Goal: Task Accomplishment & Management: Manage account settings

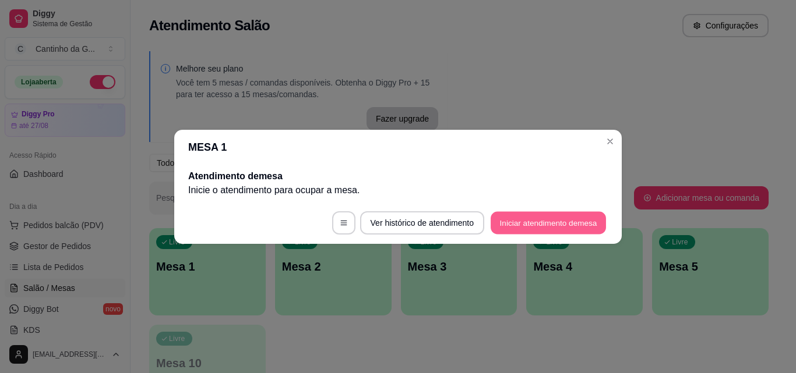
click at [539, 223] on button "Iniciar atendimento de mesa" at bounding box center [547, 222] width 115 height 23
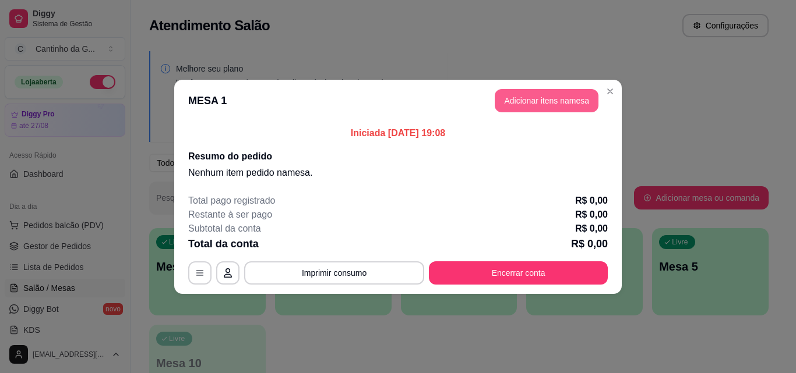
click at [558, 100] on button "Adicionar itens na mesa" at bounding box center [547, 100] width 104 height 23
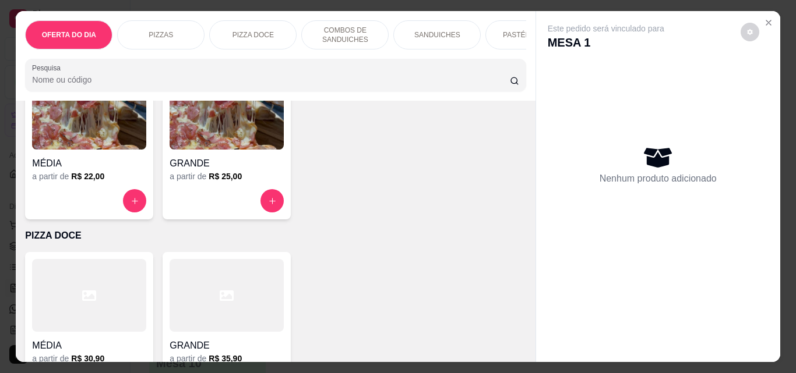
scroll to position [291, 0]
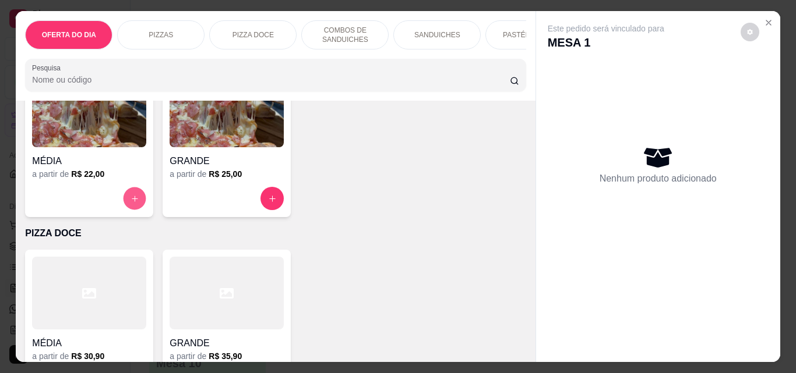
click at [123, 203] on button "increase-product-quantity" at bounding box center [134, 199] width 23 height 23
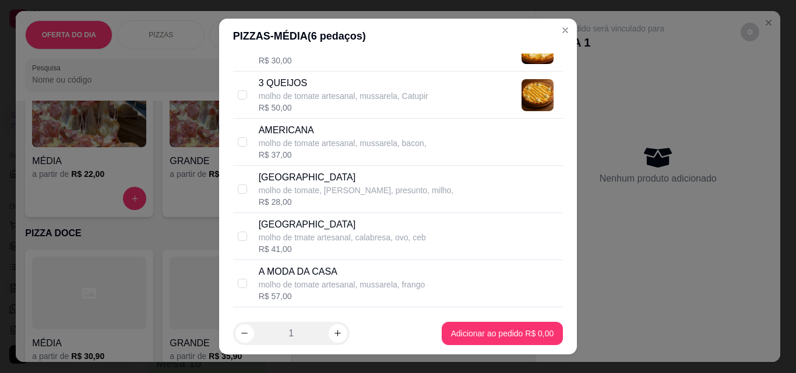
scroll to position [175, 0]
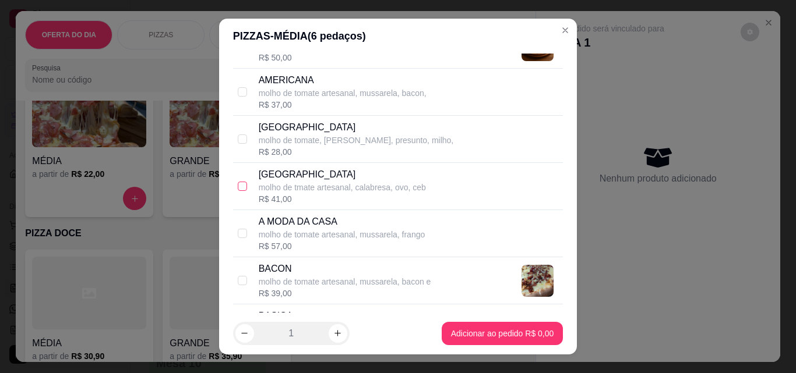
click at [238, 186] on input "checkbox" at bounding box center [242, 186] width 9 height 9
checkbox input "true"
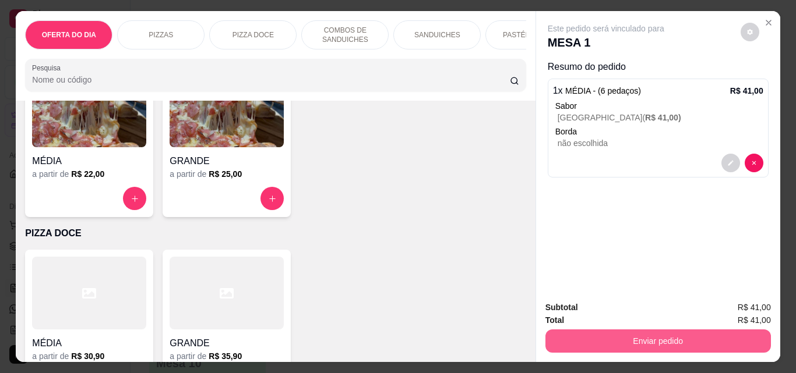
click at [675, 342] on button "Enviar pedido" at bounding box center [657, 341] width 225 height 23
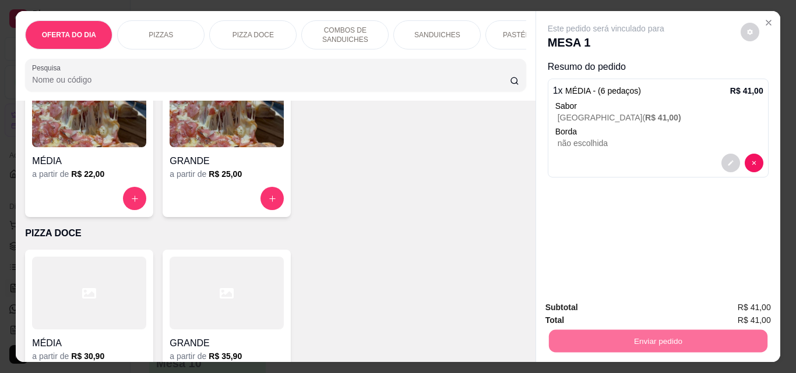
click at [641, 311] on button "Não registrar e enviar pedido" at bounding box center [619, 308] width 121 height 22
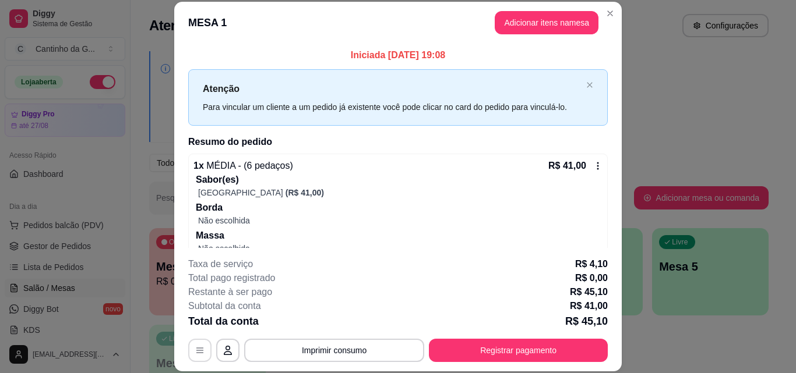
click at [198, 349] on icon "button" at bounding box center [199, 350] width 9 height 9
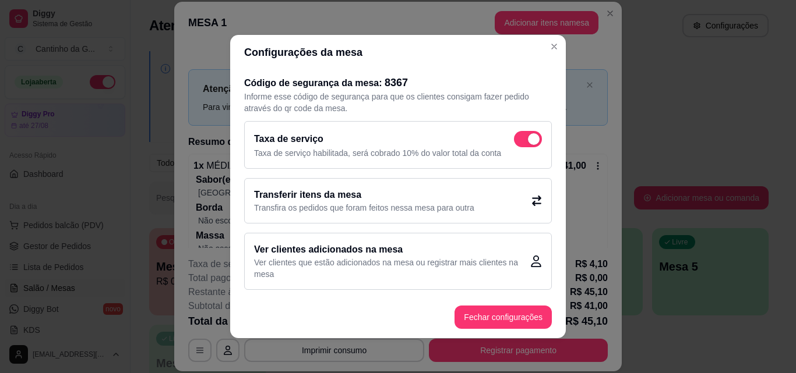
click at [528, 140] on span at bounding box center [534, 139] width 12 height 12
click at [518, 142] on input "checkbox" at bounding box center [517, 146] width 8 height 8
checkbox input "false"
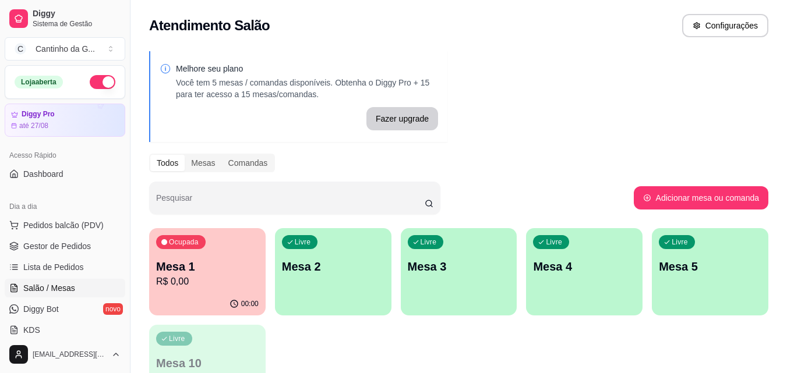
click at [312, 253] on div "Livre Mesa 2" at bounding box center [333, 264] width 116 height 73
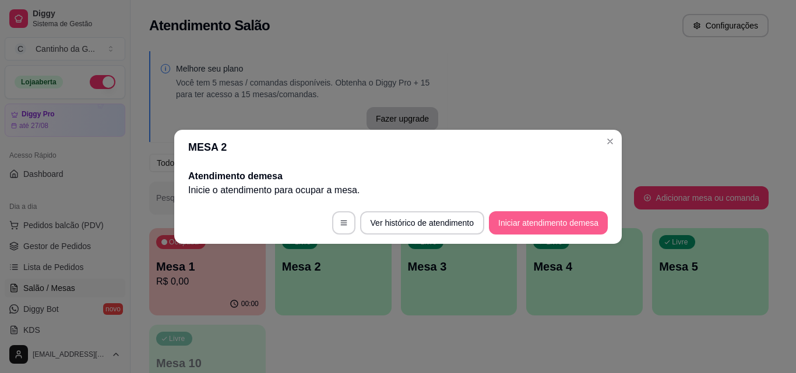
click at [518, 229] on button "Iniciar atendimento de mesa" at bounding box center [548, 222] width 119 height 23
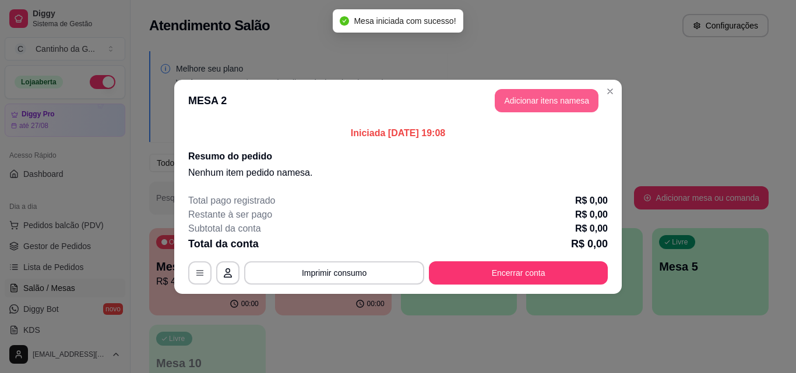
click at [559, 108] on button "Adicionar itens na mesa" at bounding box center [547, 100] width 104 height 23
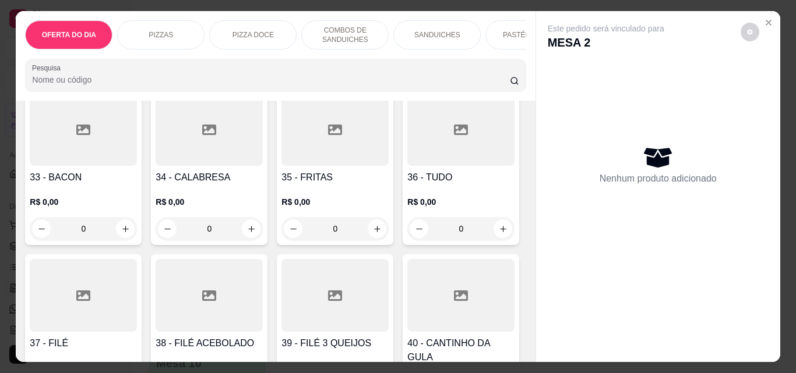
scroll to position [1107, 0]
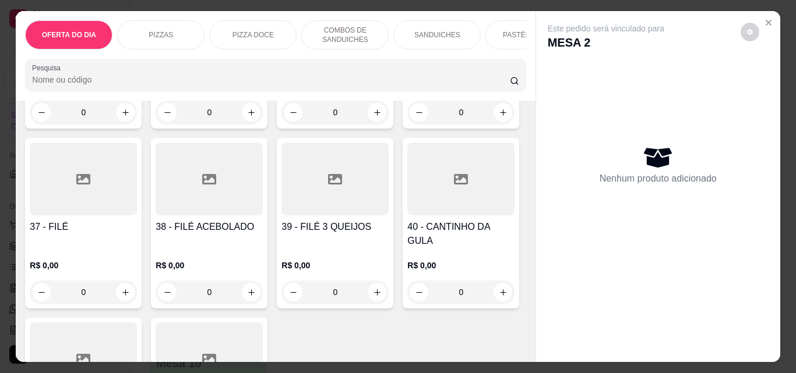
click at [281, 124] on div "0" at bounding box center [334, 112] width 107 height 23
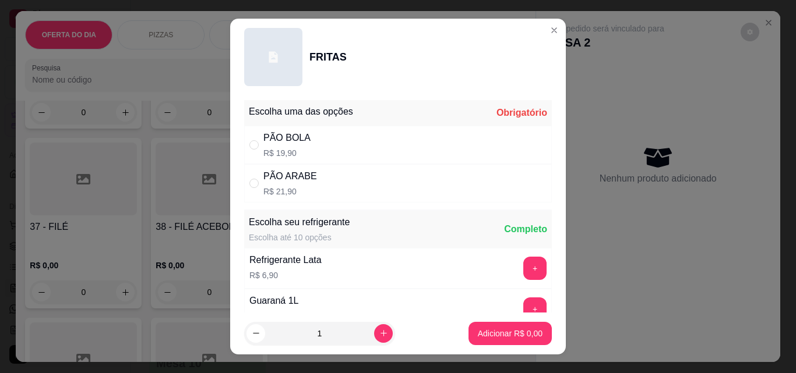
click at [326, 181] on div "PÃO ARABE R$ 21,90" at bounding box center [398, 183] width 308 height 38
radio input "true"
click at [519, 329] on p "Adicionar R$ 21,90" at bounding box center [507, 334] width 69 height 12
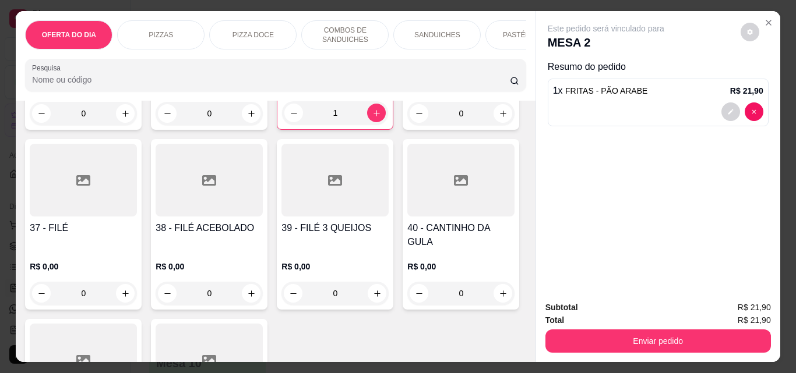
type input "1"
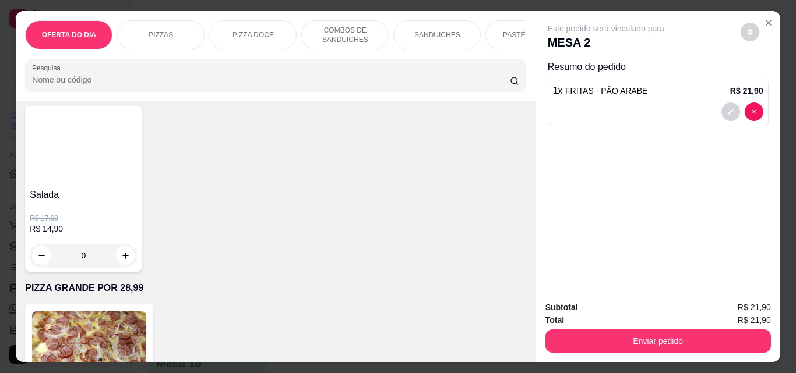
scroll to position [2971, 0]
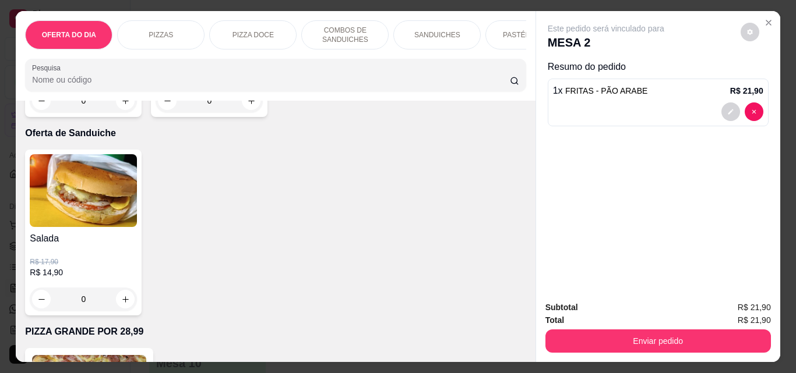
type input "1"
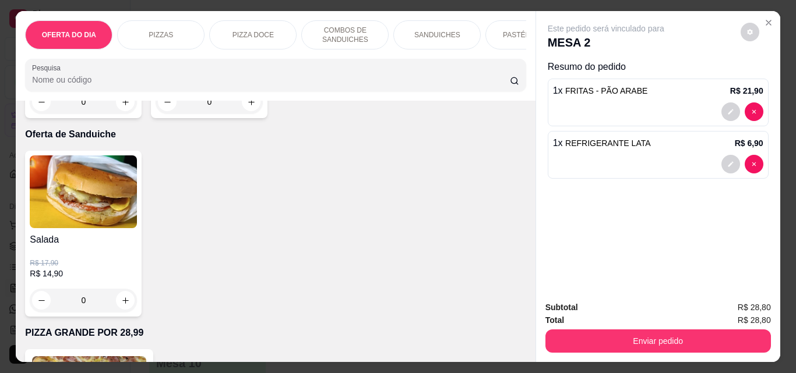
scroll to position [2971, 0]
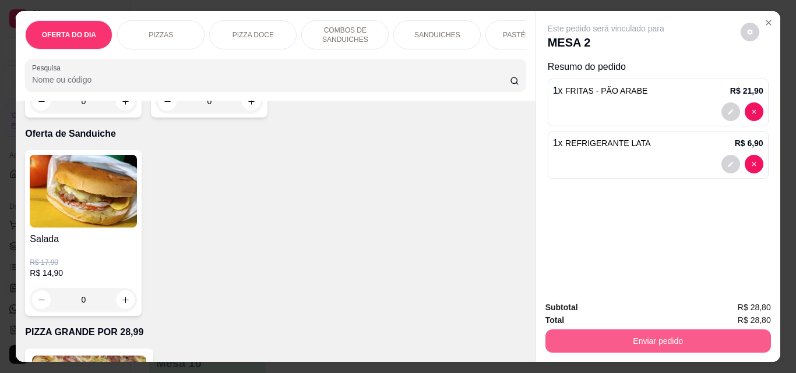
click at [628, 337] on button "Enviar pedido" at bounding box center [657, 341] width 225 height 23
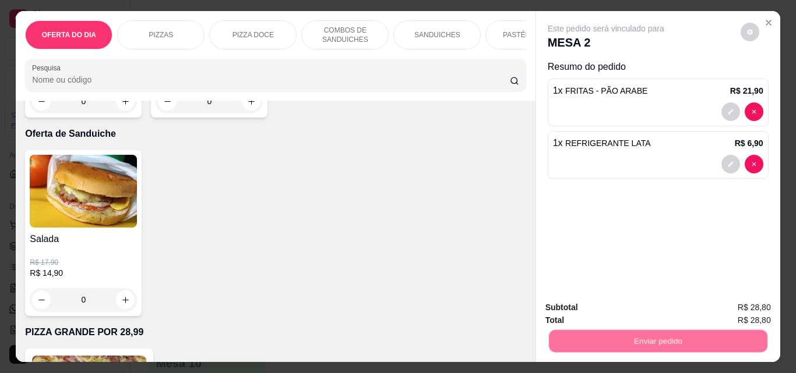
click at [640, 312] on button "Não registrar e enviar pedido" at bounding box center [619, 308] width 121 height 22
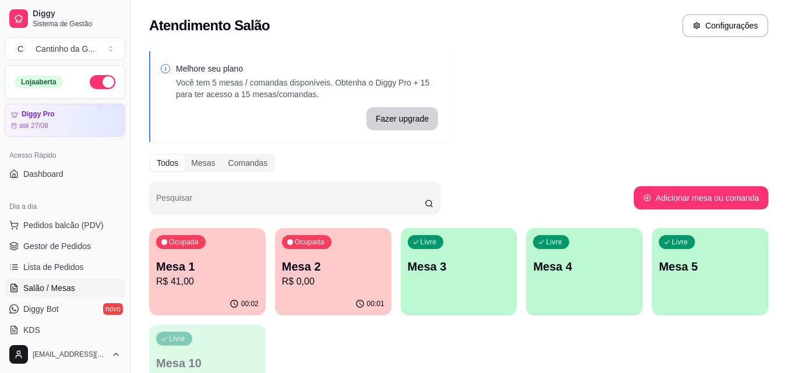
click at [232, 283] on p "R$ 41,00" at bounding box center [207, 282] width 103 height 14
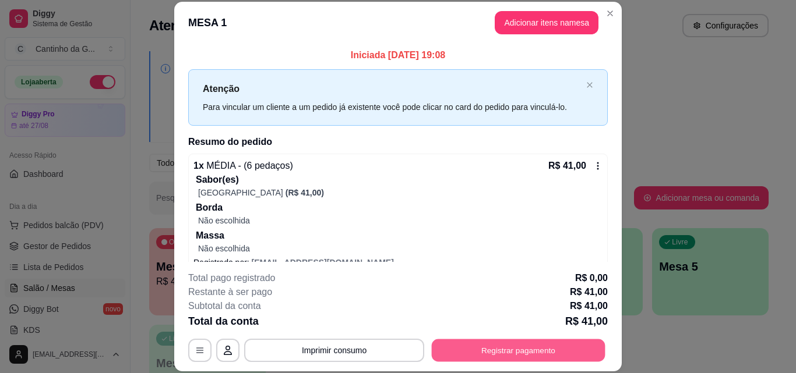
click at [529, 345] on button "Registrar pagamento" at bounding box center [519, 350] width 174 height 23
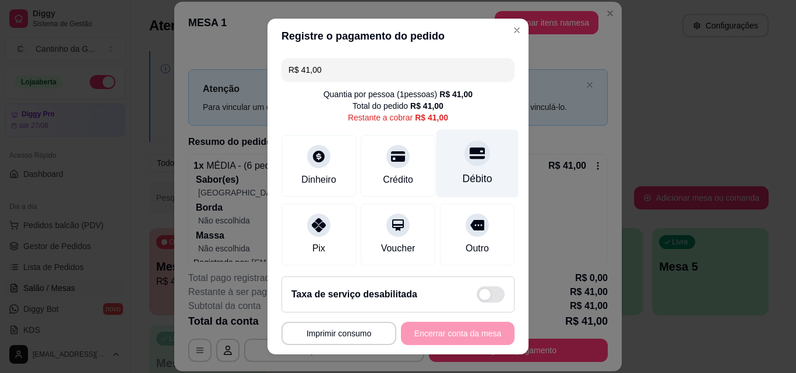
click at [451, 170] on div "Débito" at bounding box center [477, 164] width 82 height 68
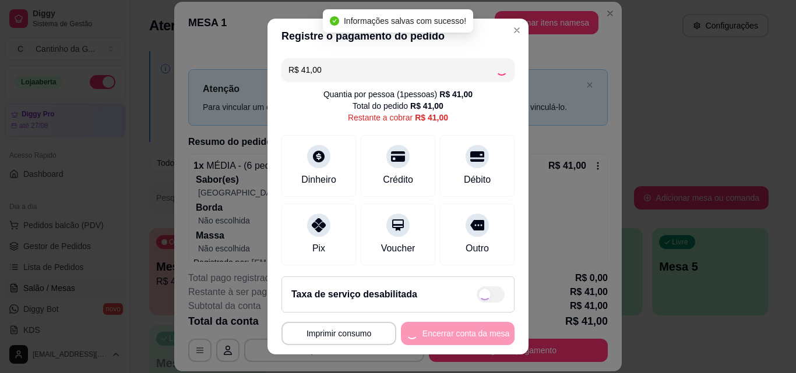
type input "R$ 0,00"
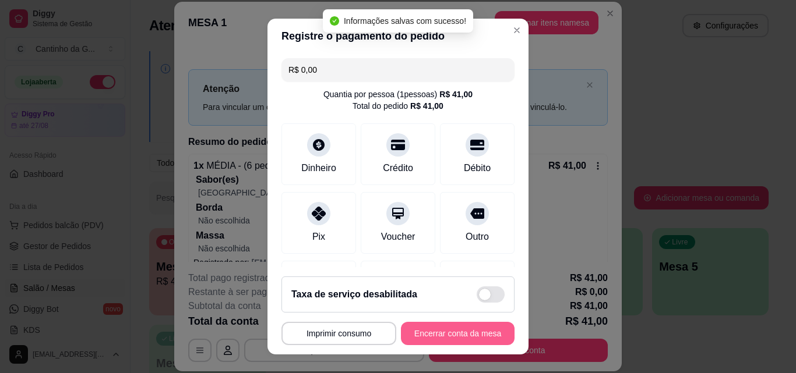
click at [476, 331] on button "Encerrar conta da mesa" at bounding box center [458, 333] width 114 height 23
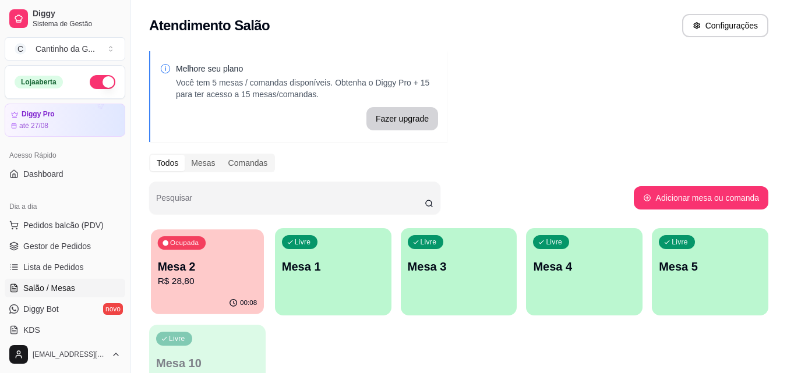
click at [164, 273] on p "Mesa 2" at bounding box center [208, 267] width 100 height 16
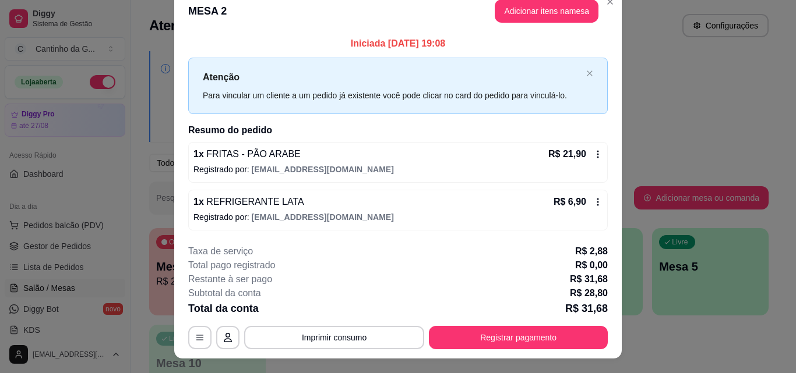
scroll to position [0, 0]
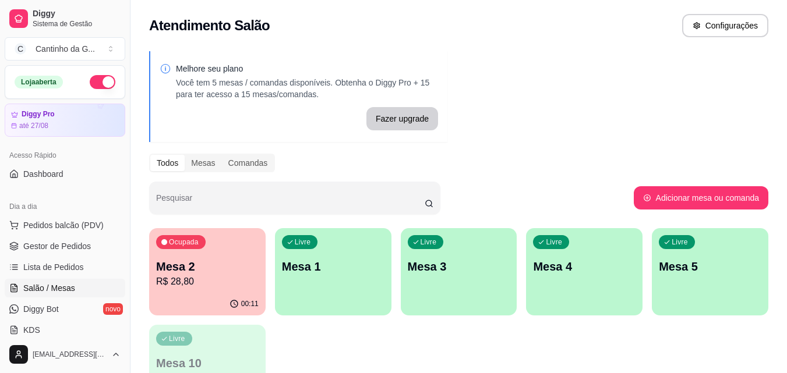
click at [328, 271] on p "Mesa 1" at bounding box center [333, 267] width 103 height 16
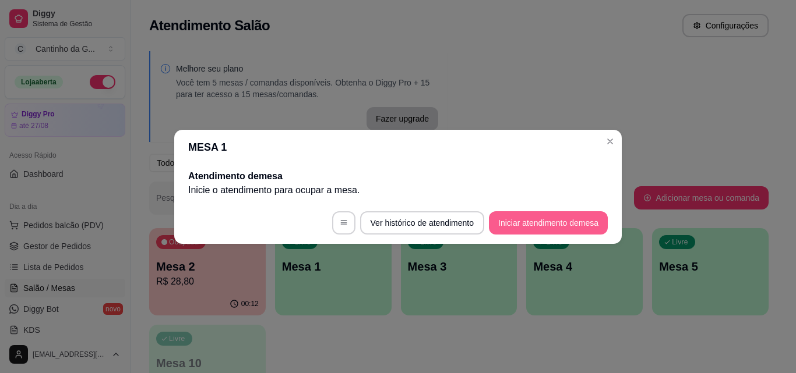
click at [518, 224] on button "Iniciar atendimento de mesa" at bounding box center [548, 222] width 119 height 23
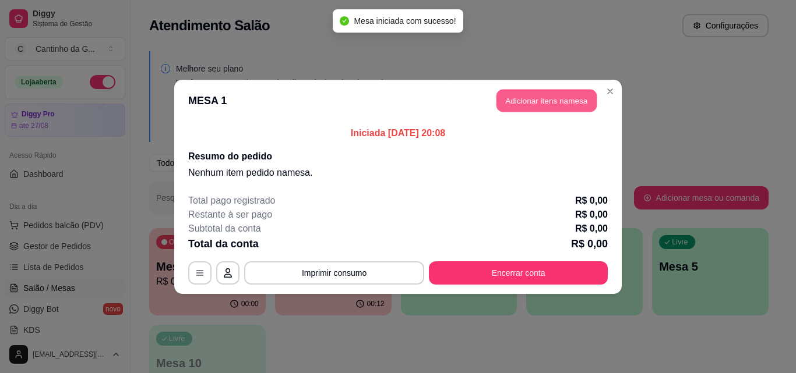
click at [528, 100] on button "Adicionar itens na mesa" at bounding box center [546, 100] width 100 height 23
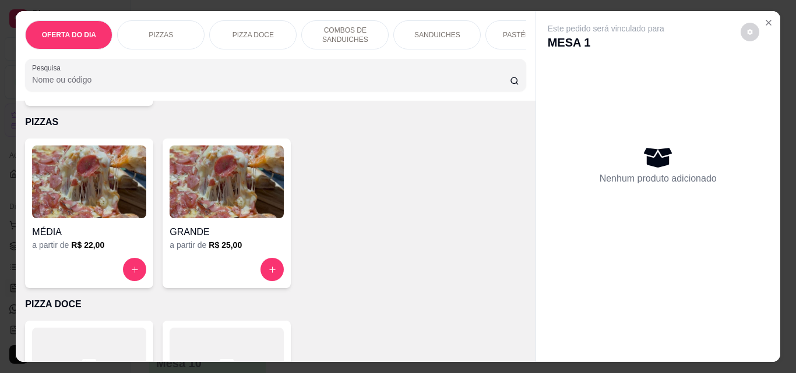
scroll to position [233, 0]
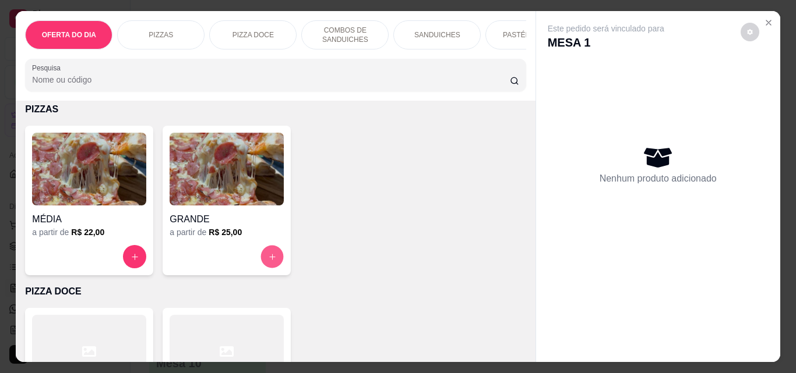
click at [268, 260] on icon "increase-product-quantity" at bounding box center [272, 257] width 9 height 9
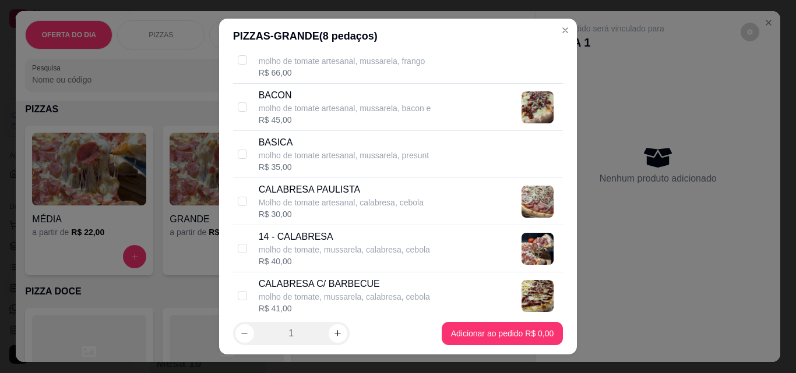
scroll to position [349, 0]
click at [236, 239] on div "14 - CALABRESA molho de tomate, mussarela, calabresa, cebola R$ 40,00" at bounding box center [398, 247] width 330 height 47
checkbox input "true"
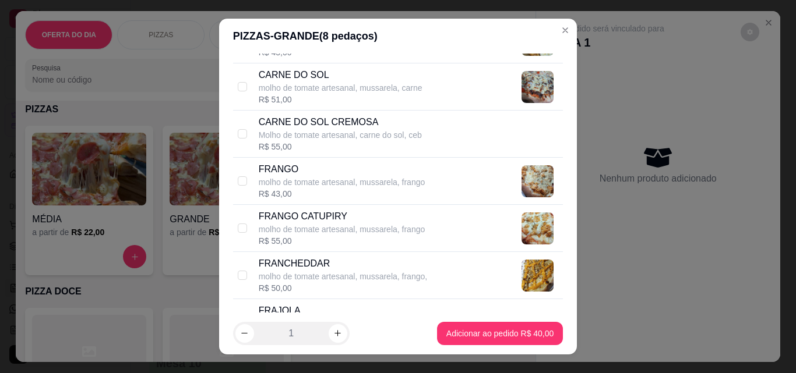
scroll to position [874, 0]
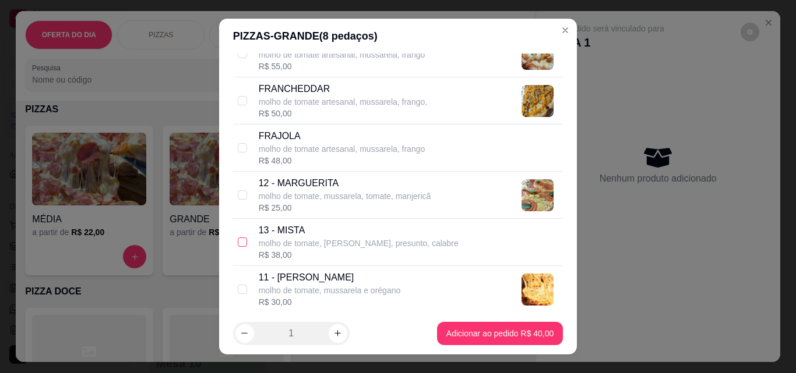
click at [238, 245] on input "checkbox" at bounding box center [242, 242] width 9 height 9
checkbox input "true"
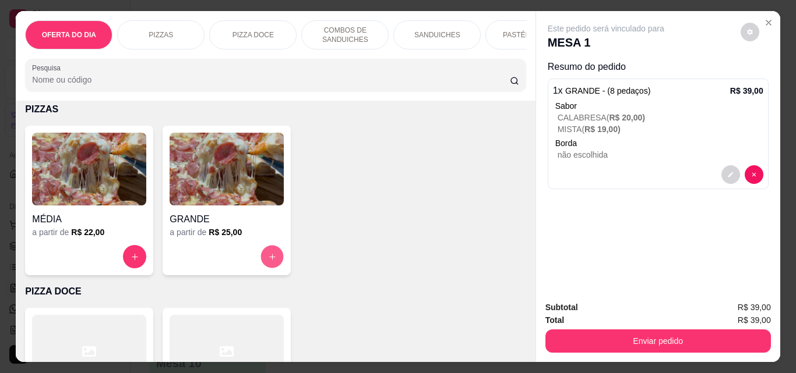
click at [271, 256] on button "increase-product-quantity" at bounding box center [272, 257] width 23 height 23
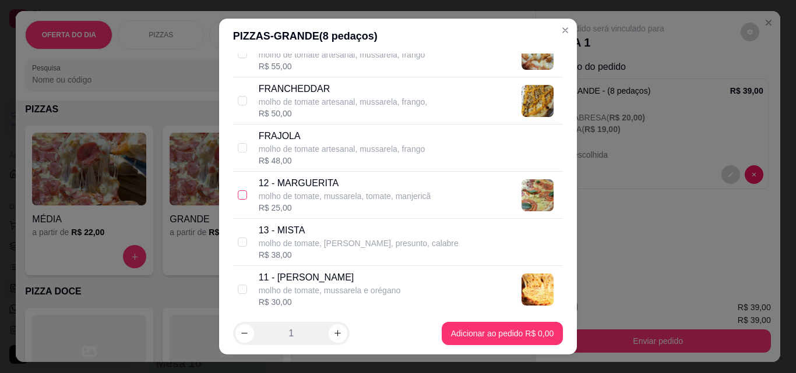
click at [238, 195] on input "checkbox" at bounding box center [242, 194] width 9 height 9
checkbox input "true"
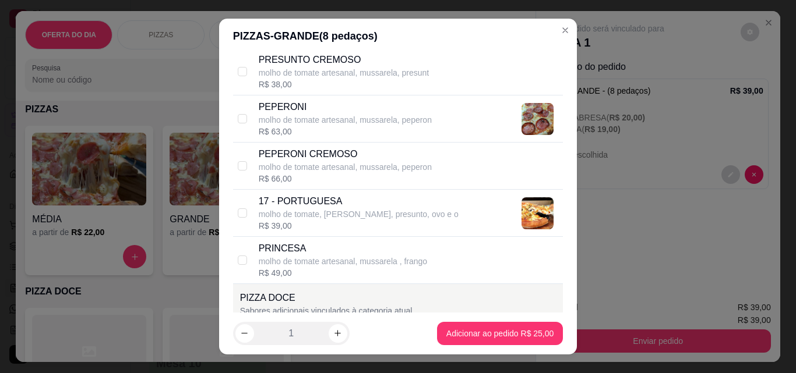
scroll to position [1223, 0]
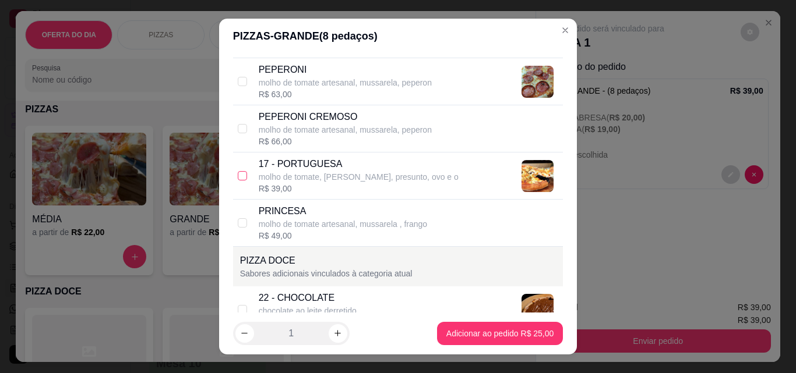
click at [238, 174] on input "checkbox" at bounding box center [242, 175] width 9 height 9
checkbox input "true"
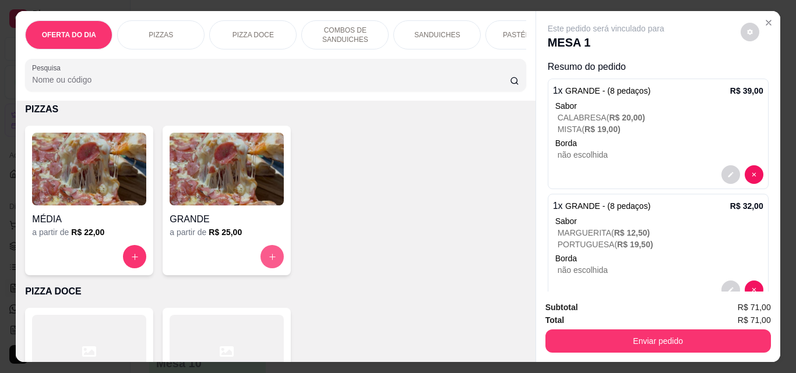
click at [273, 258] on button "increase-product-quantity" at bounding box center [271, 256] width 23 height 23
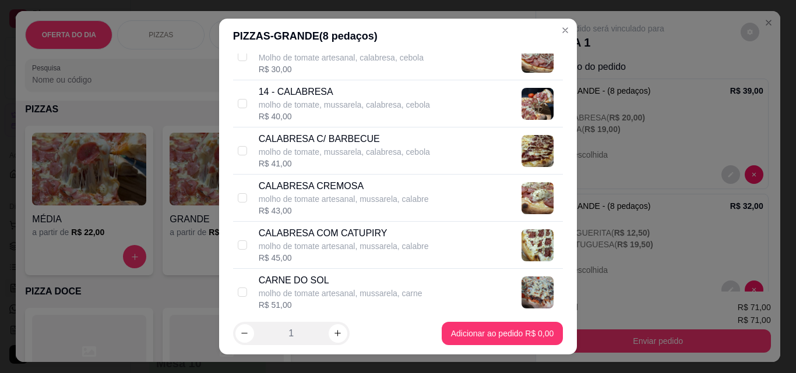
scroll to position [466, 0]
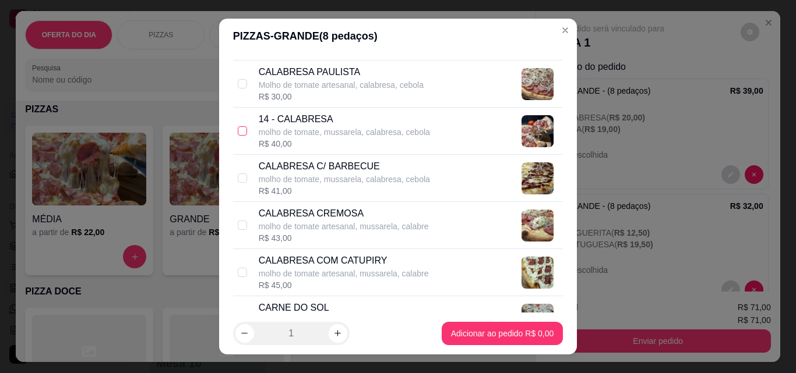
click at [239, 130] on input "checkbox" at bounding box center [242, 130] width 9 height 9
checkbox input "true"
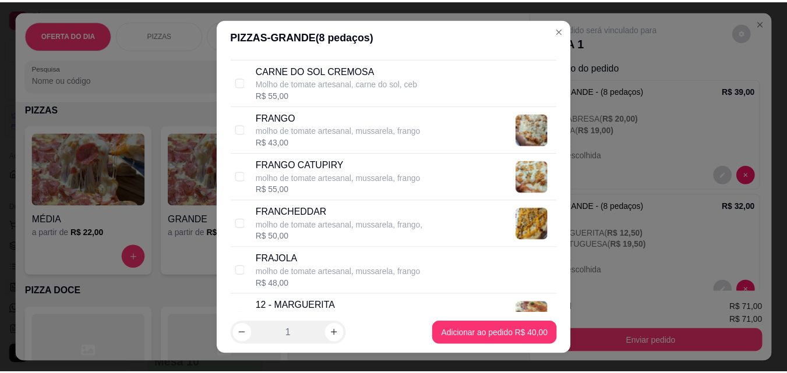
scroll to position [757, 0]
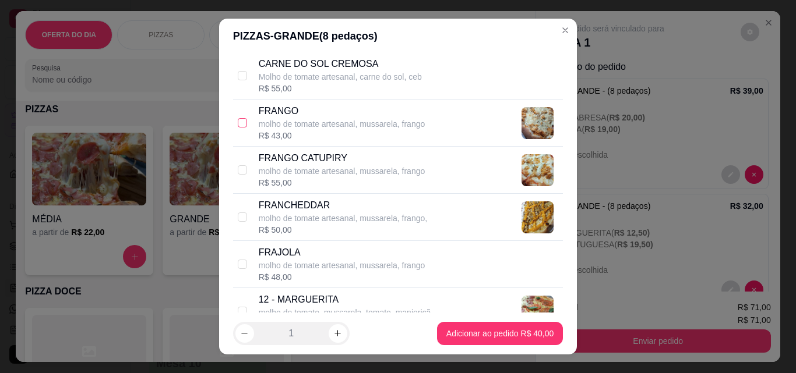
click at [238, 125] on input "checkbox" at bounding box center [242, 122] width 9 height 9
checkbox input "true"
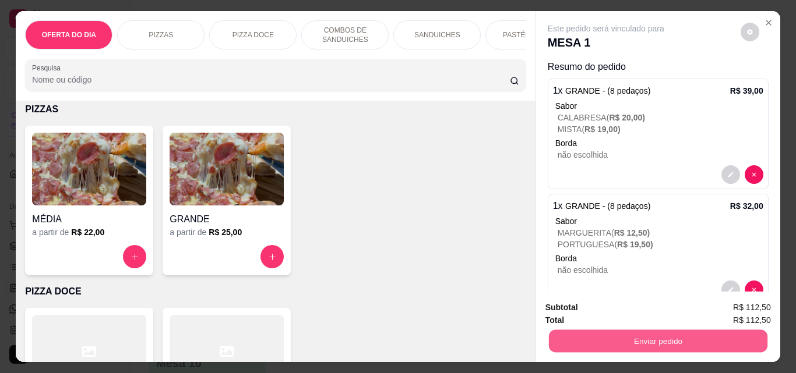
click at [675, 343] on button "Enviar pedido" at bounding box center [657, 341] width 218 height 23
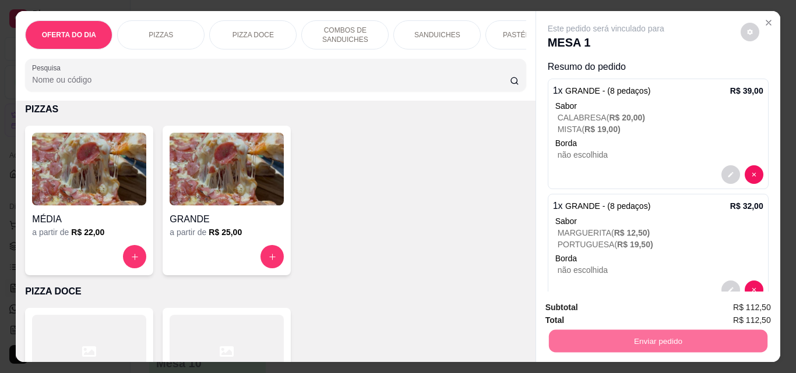
click at [617, 312] on button "Não registrar e enviar pedido" at bounding box center [619, 308] width 121 height 22
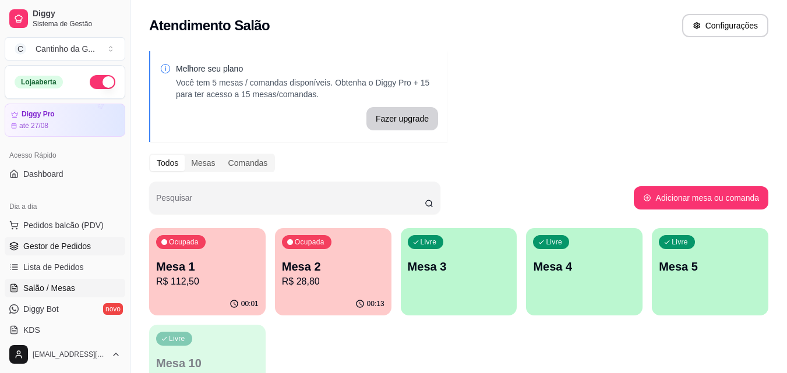
click at [80, 247] on span "Gestor de Pedidos" at bounding box center [57, 247] width 68 height 12
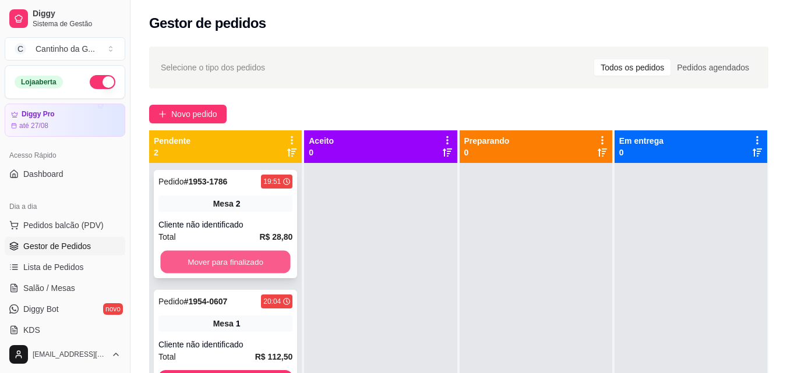
click at [239, 263] on button "Mover para finalizado" at bounding box center [225, 262] width 130 height 23
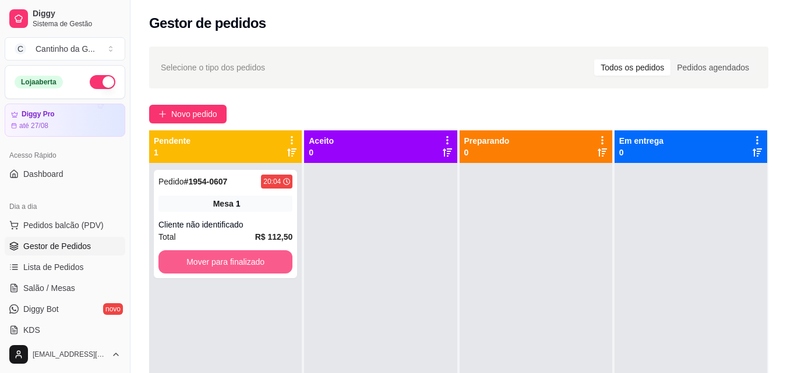
click at [239, 263] on button "Mover para finalizado" at bounding box center [225, 261] width 134 height 23
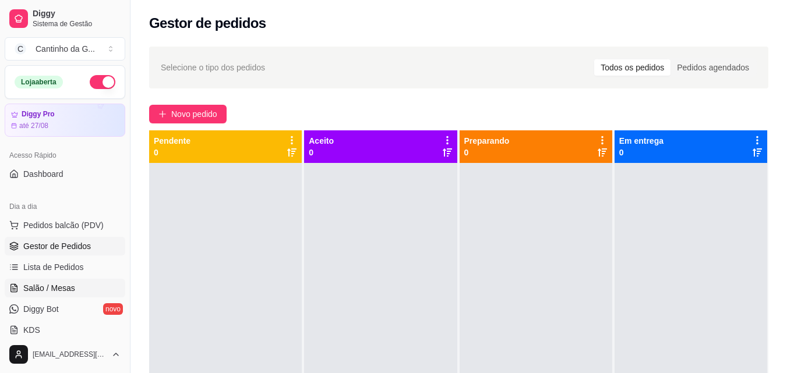
click at [69, 284] on span "Salão / Mesas" at bounding box center [49, 288] width 52 height 12
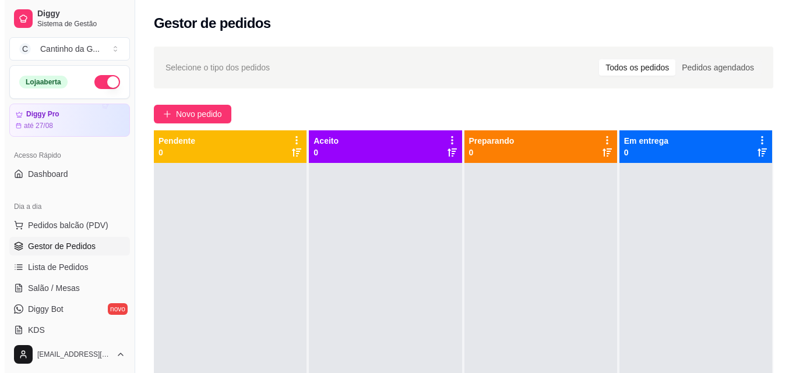
scroll to position [33, 0]
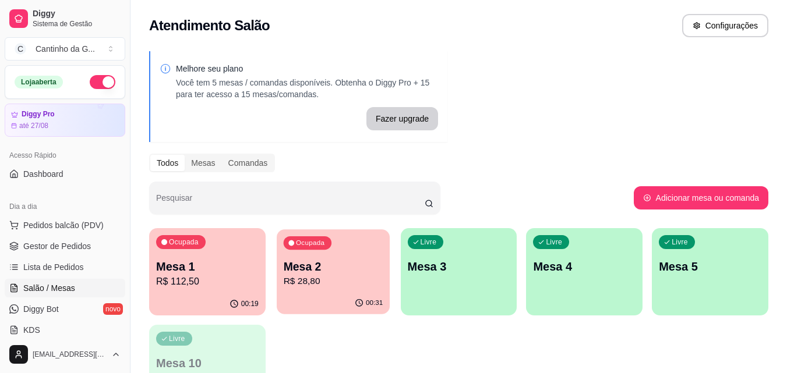
click at [327, 267] on p "Mesa 2" at bounding box center [333, 267] width 100 height 16
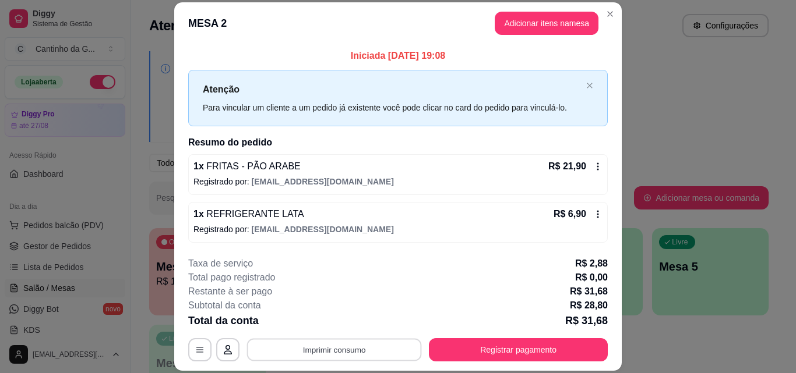
click at [376, 346] on button "Imprimir consumo" at bounding box center [334, 350] width 175 height 23
click at [345, 324] on button "IMPRESSORA" at bounding box center [333, 323] width 82 height 18
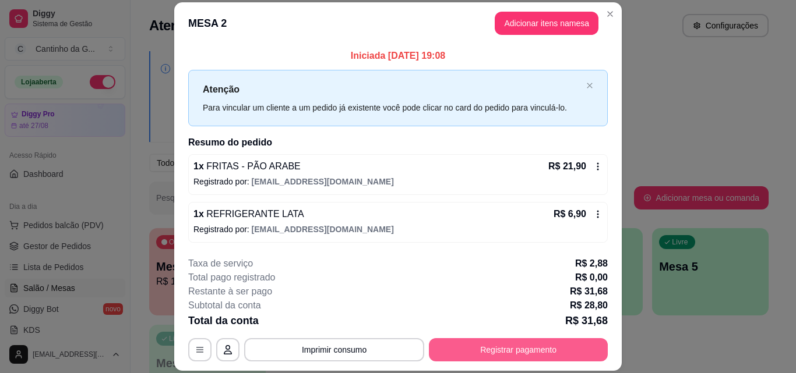
click at [520, 355] on button "Registrar pagamento" at bounding box center [518, 349] width 179 height 23
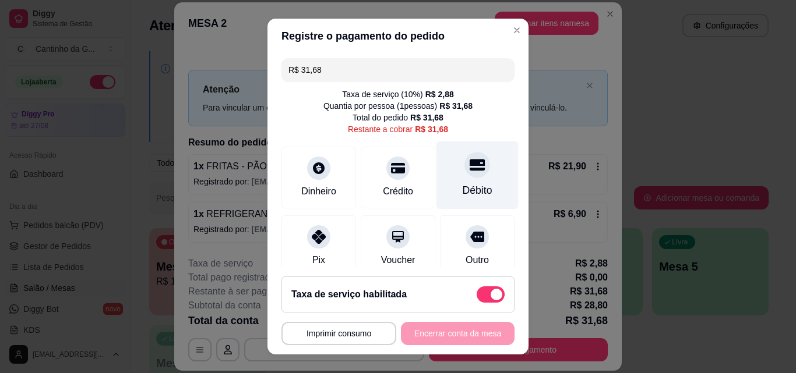
click at [464, 175] on div at bounding box center [477, 165] width 26 height 26
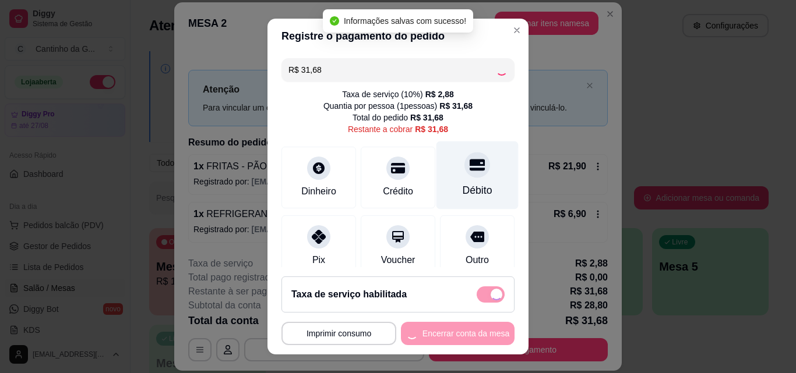
type input "R$ 0,00"
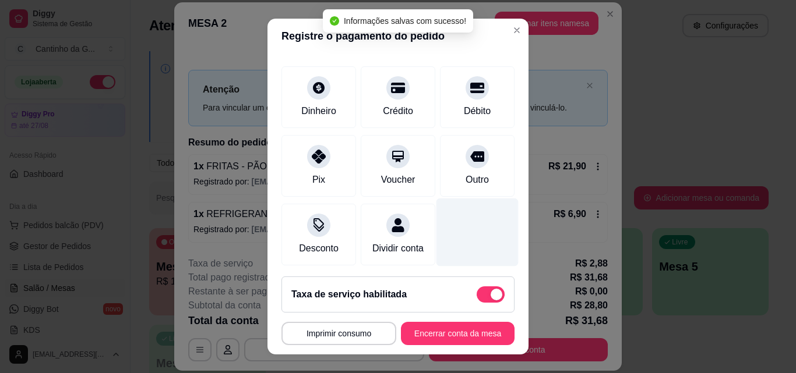
scroll to position [146, 0]
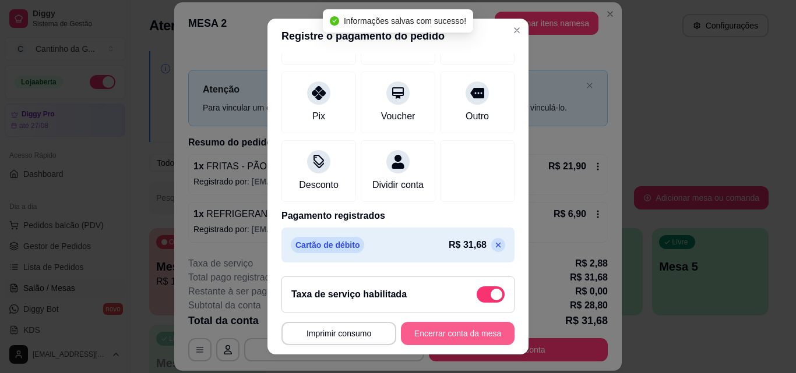
click at [446, 337] on button "Encerrar conta da mesa" at bounding box center [458, 333] width 114 height 23
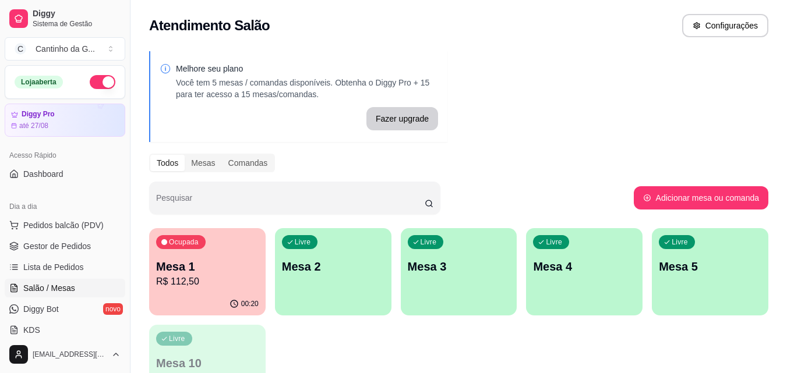
click at [204, 276] on p "R$ 112,50" at bounding box center [207, 282] width 103 height 14
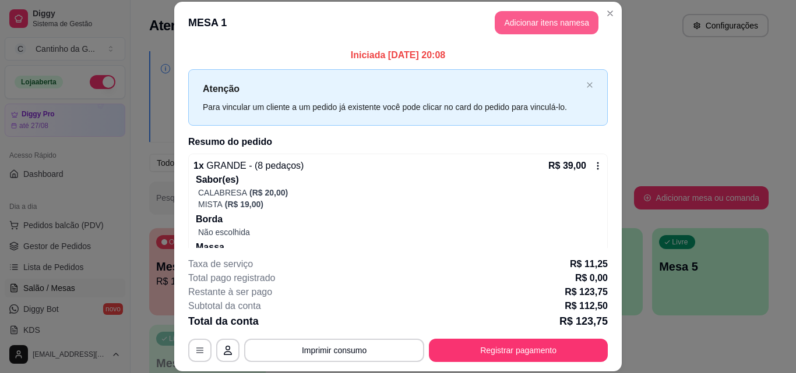
click at [556, 22] on button "Adicionar itens na mesa" at bounding box center [547, 22] width 104 height 23
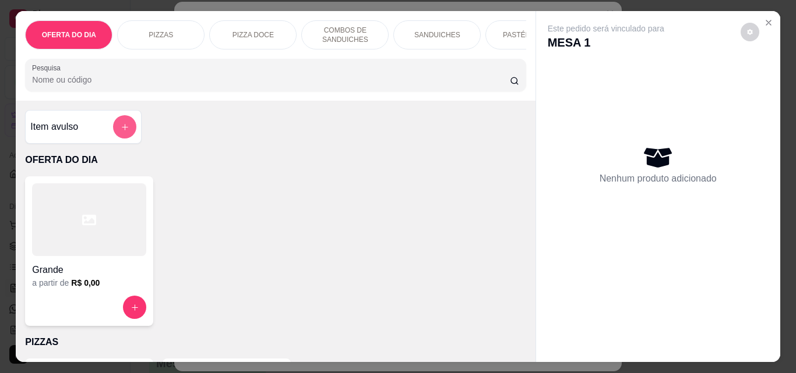
click at [125, 132] on icon "add-separate-item" at bounding box center [125, 127] width 9 height 9
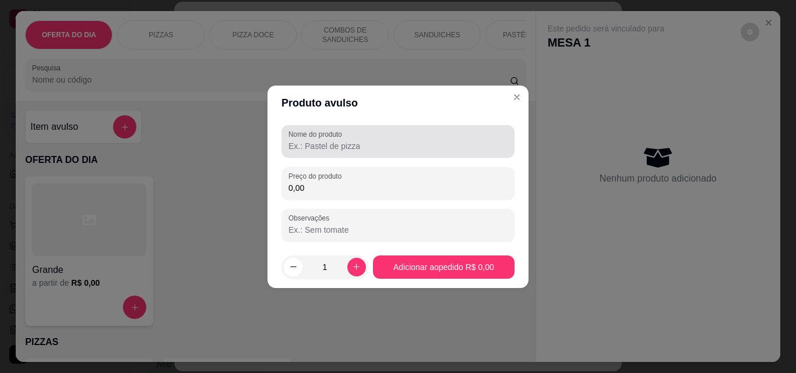
click at [313, 143] on input "Nome do produto" at bounding box center [397, 146] width 219 height 12
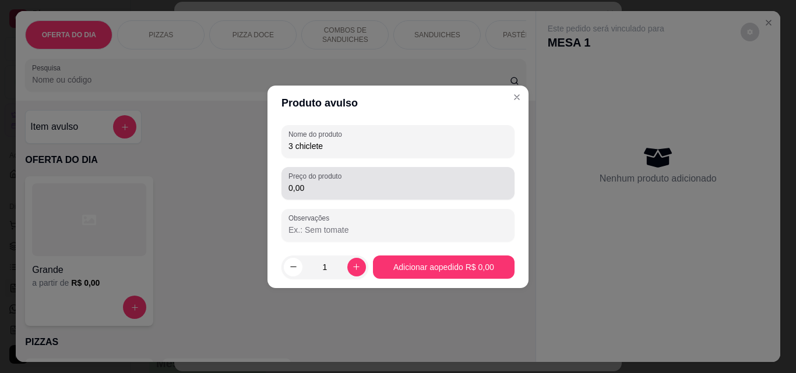
type input "3 chiclete"
click at [331, 199] on div "Preço do produto 0,00" at bounding box center [397, 183] width 233 height 33
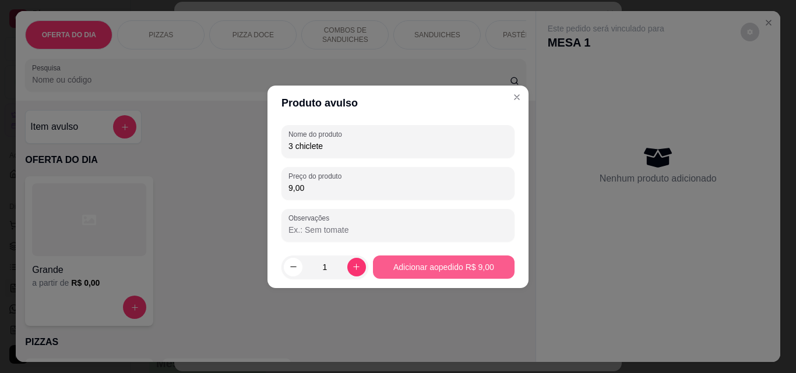
type input "9,00"
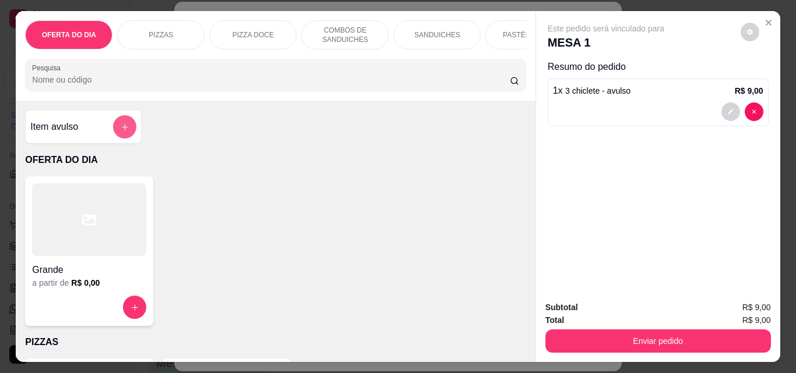
click at [115, 130] on button "add-separate-item" at bounding box center [124, 126] width 23 height 23
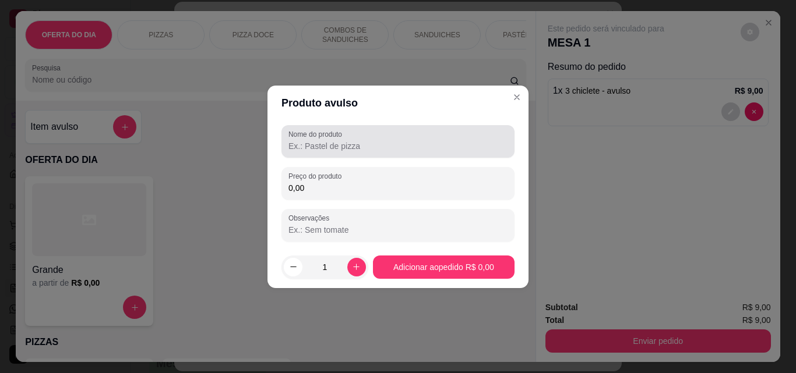
click at [302, 146] on input "Nome do produto" at bounding box center [397, 146] width 219 height 12
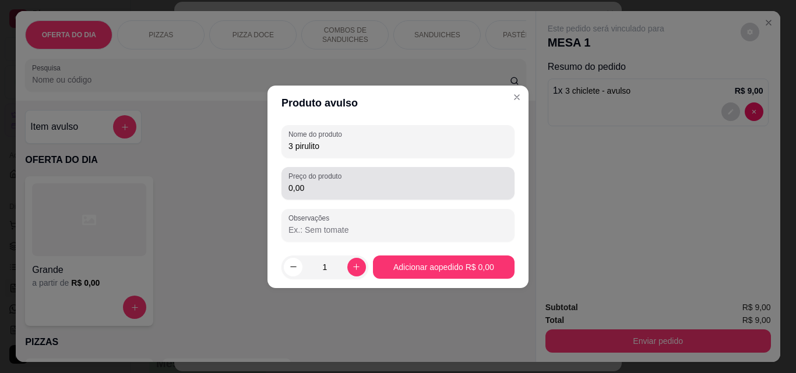
type input "3 pirulito"
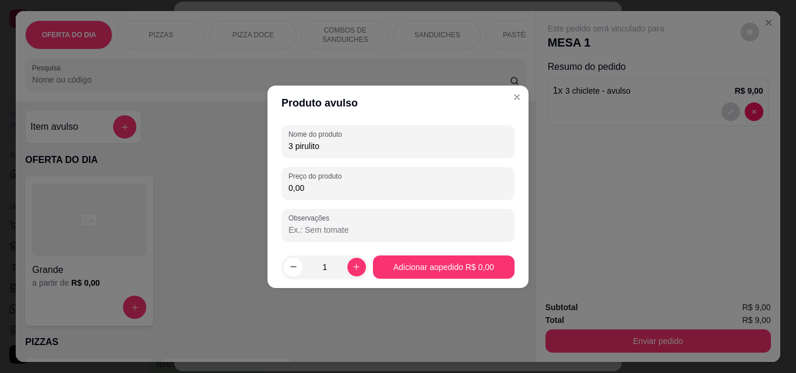
click at [364, 188] on input "0,00" at bounding box center [397, 188] width 219 height 12
type input "1,50"
click at [489, 249] on footer "1 Adicionar ao pedido R$ 1,50" at bounding box center [397, 267] width 261 height 42
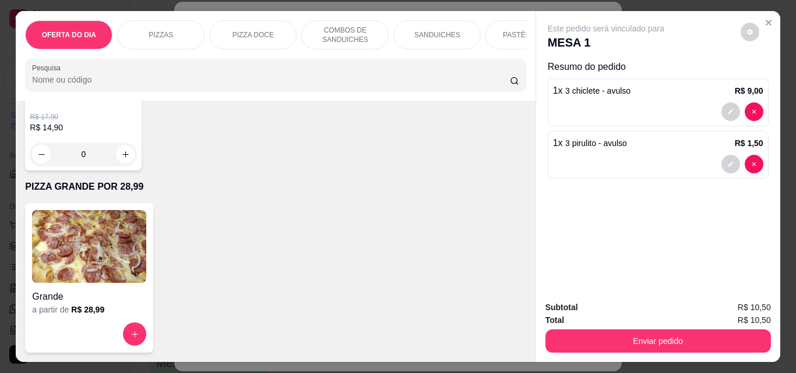
scroll to position [3122, 0]
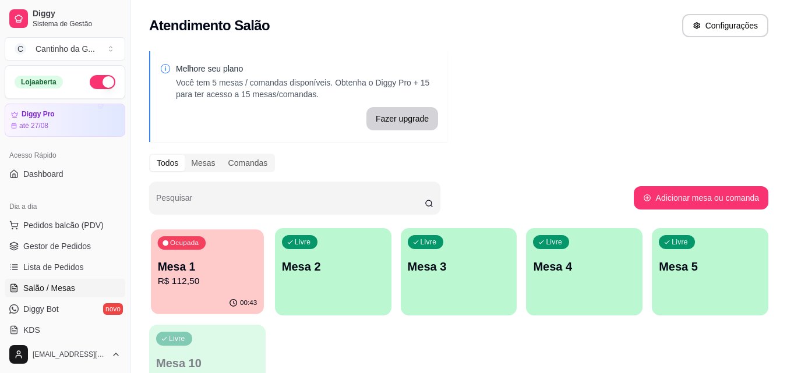
click at [221, 267] on p "Mesa 1" at bounding box center [208, 267] width 100 height 16
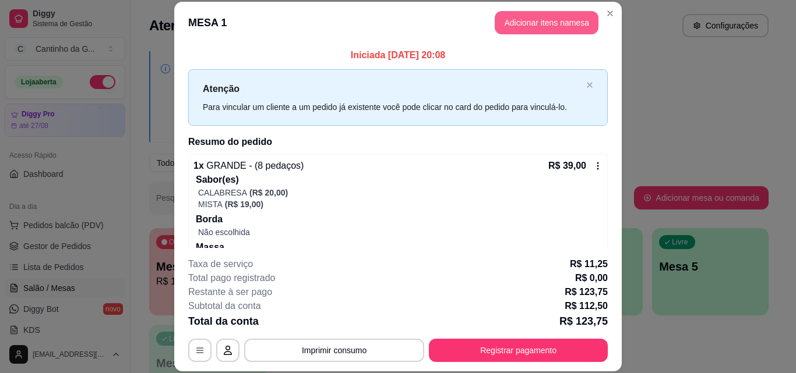
click at [567, 15] on button "Adicionar itens na mesa" at bounding box center [547, 22] width 104 height 23
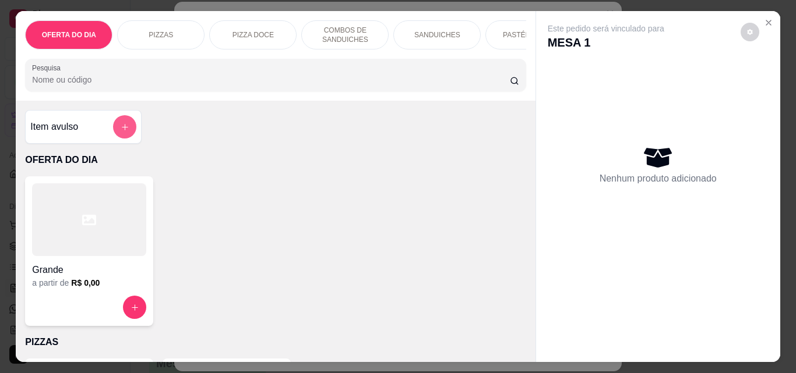
click at [121, 132] on icon "add-separate-item" at bounding box center [125, 127] width 9 height 9
click at [357, 150] on input "Nome do produto" at bounding box center [397, 146] width 219 height 12
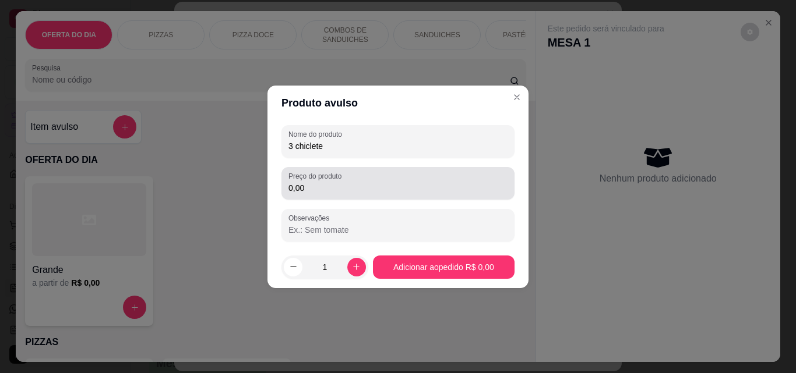
type input "3 chiclete"
click at [357, 192] on input "0,00" at bounding box center [397, 188] width 219 height 12
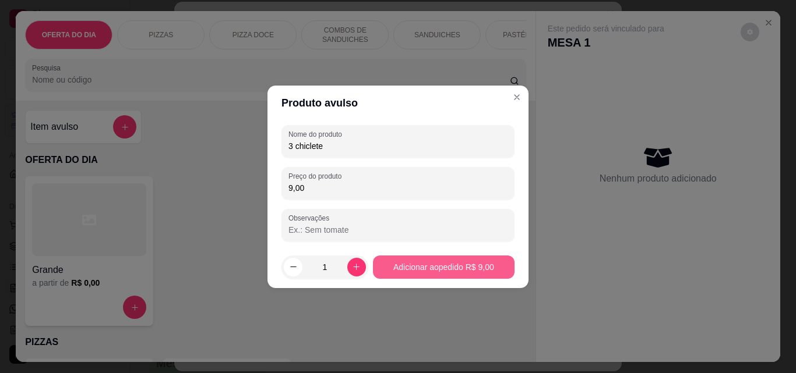
type input "9,00"
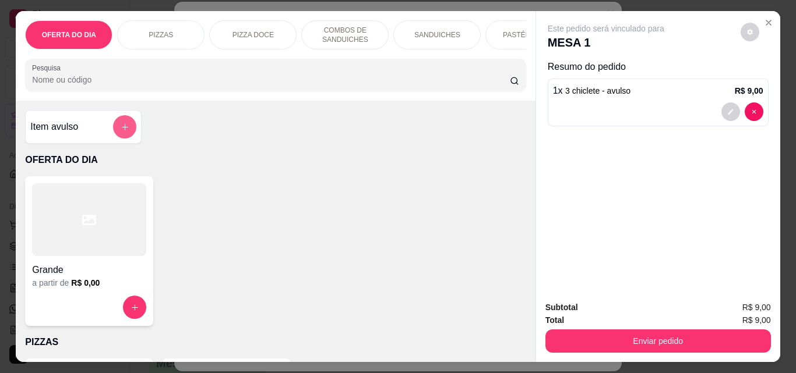
click at [115, 126] on button "add-separate-item" at bounding box center [124, 126] width 23 height 23
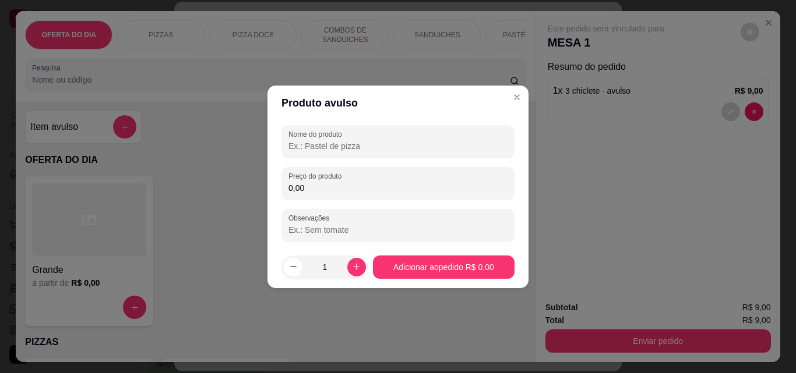
click at [409, 146] on input "Nome do produto" at bounding box center [397, 146] width 219 height 12
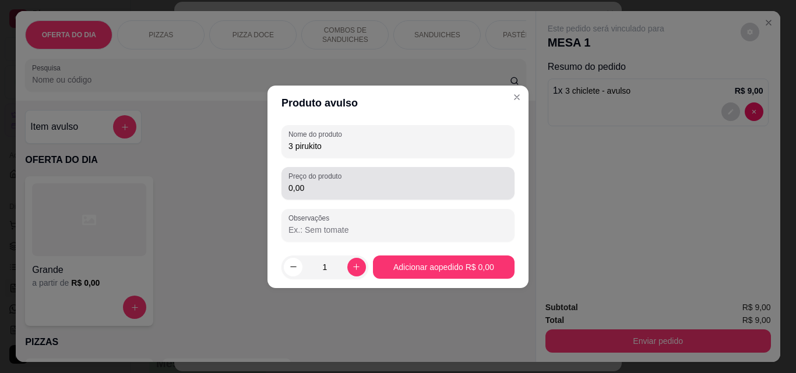
click at [390, 190] on input "0,00" at bounding box center [397, 188] width 219 height 12
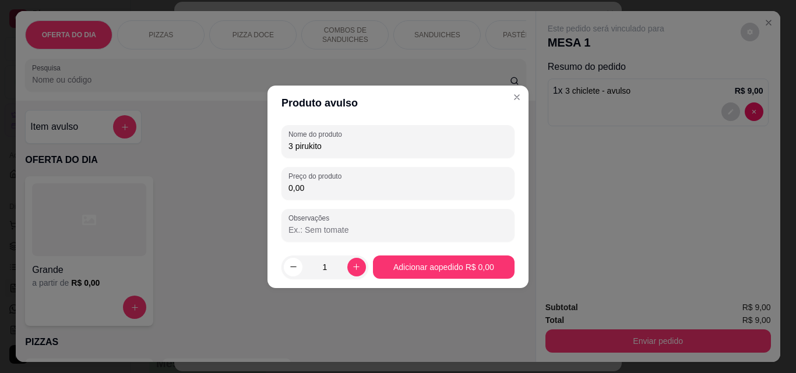
click at [312, 147] on input "3 pirukito" at bounding box center [397, 146] width 219 height 12
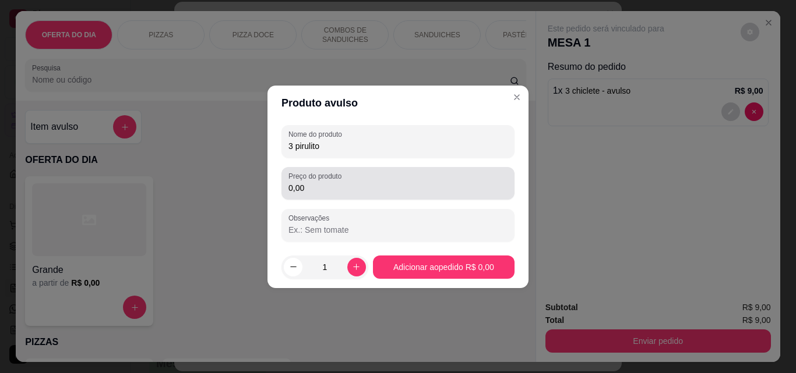
type input "3 pirulito"
click at [326, 192] on input "0,00" at bounding box center [397, 188] width 219 height 12
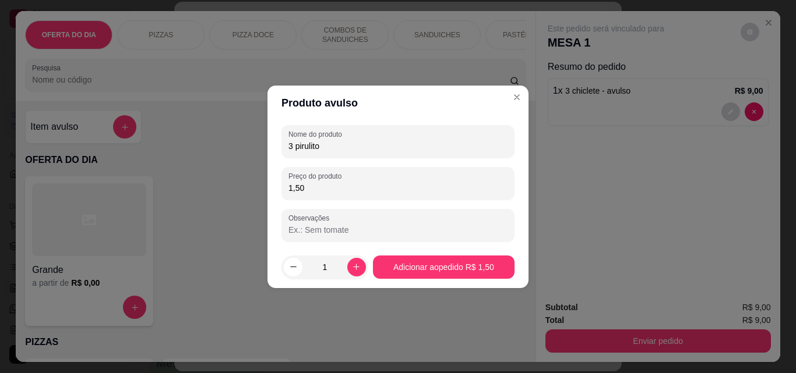
type input "1,50"
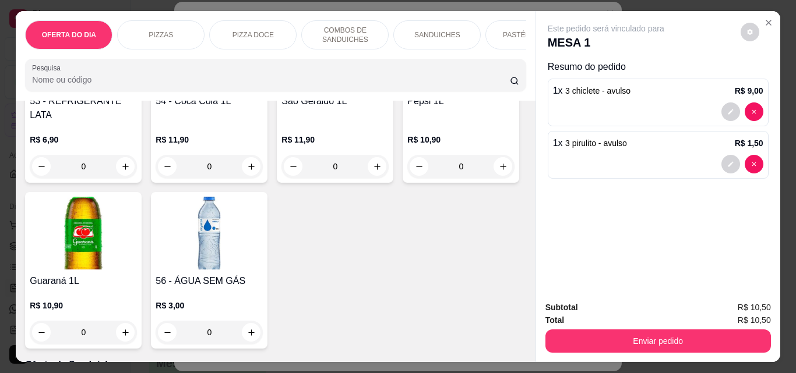
scroll to position [3029, 0]
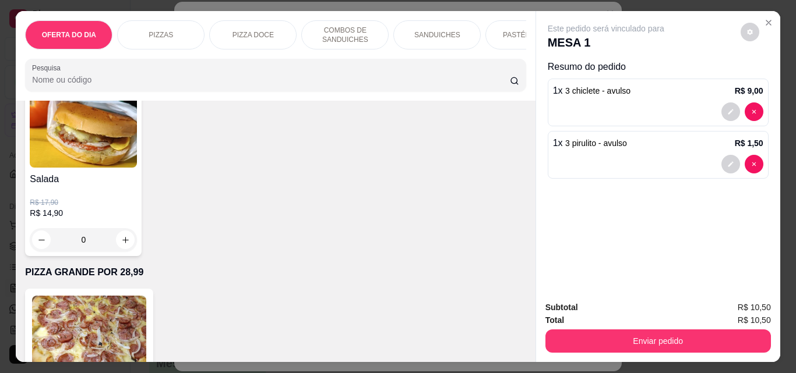
click at [260, 51] on button "increase-product-quantity" at bounding box center [251, 41] width 19 height 19
type input "1"
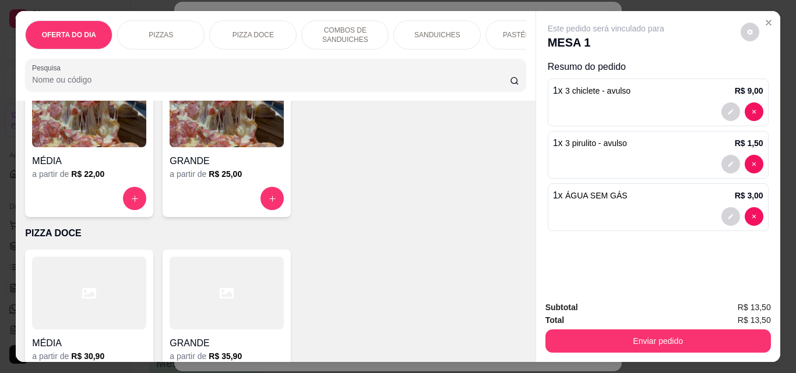
scroll to position [0, 0]
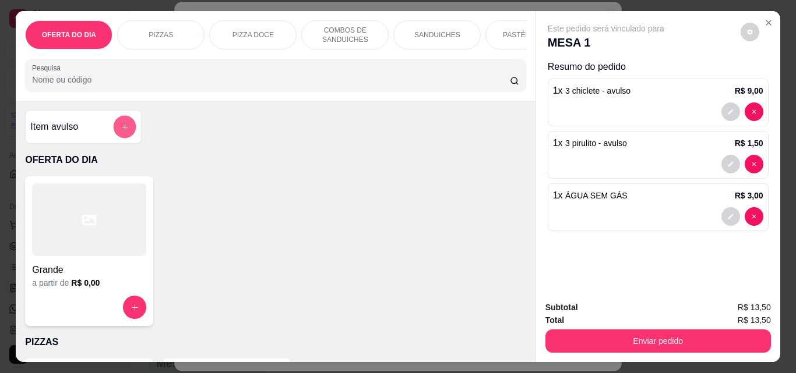
click at [115, 131] on button "add-separate-item" at bounding box center [125, 127] width 23 height 23
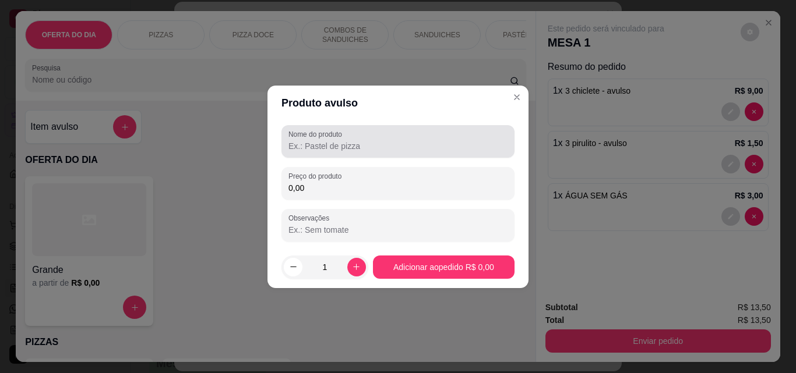
click at [334, 153] on div at bounding box center [397, 141] width 219 height 23
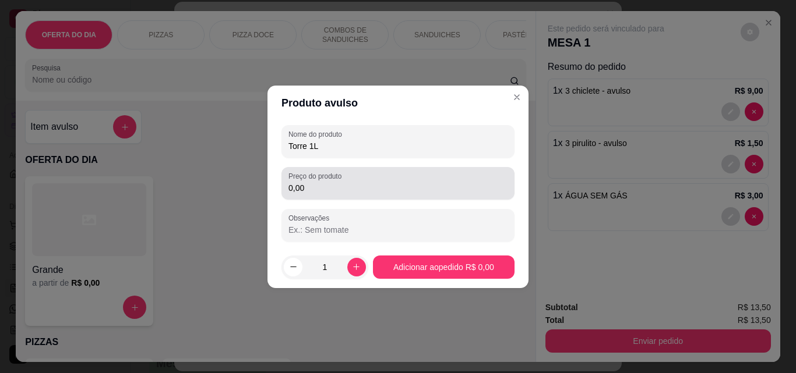
type input "Torre 1L"
click at [335, 179] on label "Preço do produto" at bounding box center [316, 176] width 57 height 10
click at [335, 182] on input "0,00" at bounding box center [397, 188] width 219 height 12
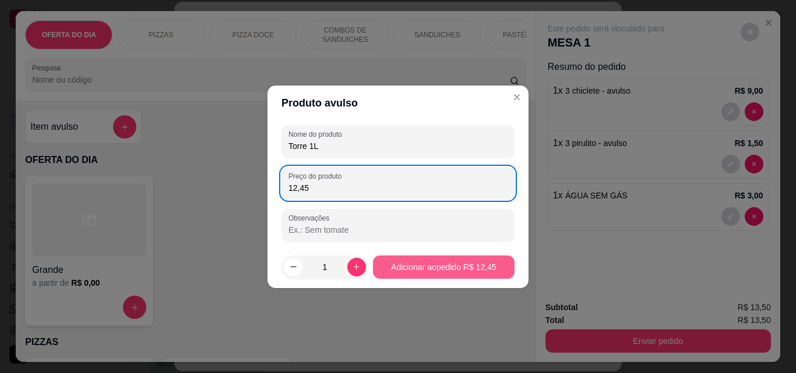
type input "12,45"
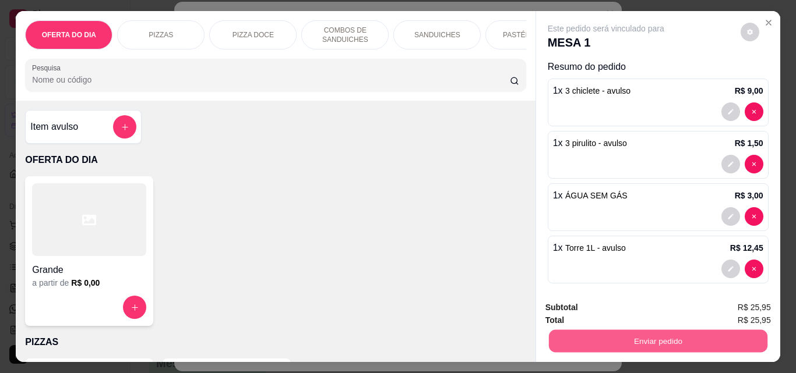
click at [631, 340] on button "Enviar pedido" at bounding box center [657, 341] width 218 height 23
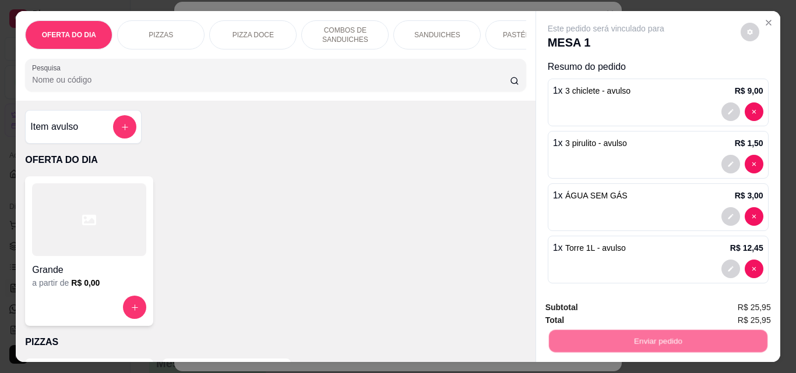
click at [665, 316] on button "Não registrar e enviar pedido" at bounding box center [619, 308] width 121 height 22
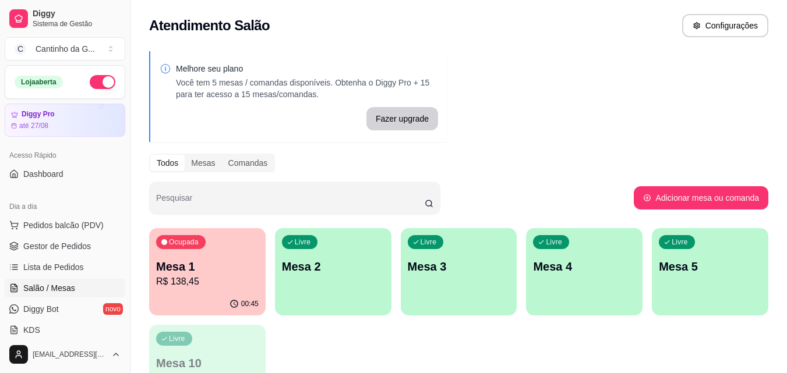
click at [207, 264] on p "Mesa 1" at bounding box center [207, 267] width 103 height 16
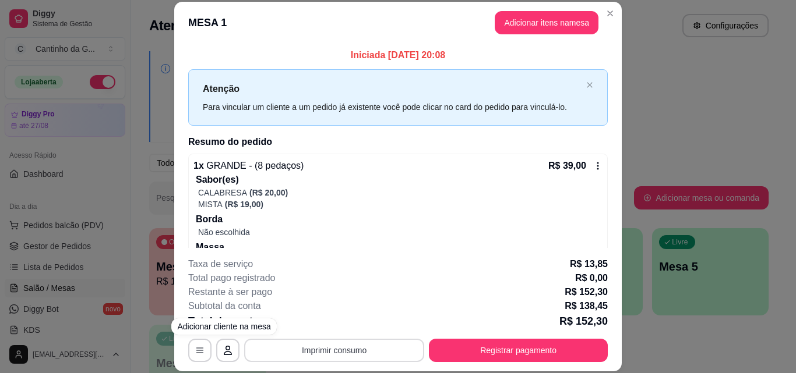
click at [356, 352] on button "Imprimir consumo" at bounding box center [334, 350] width 180 height 23
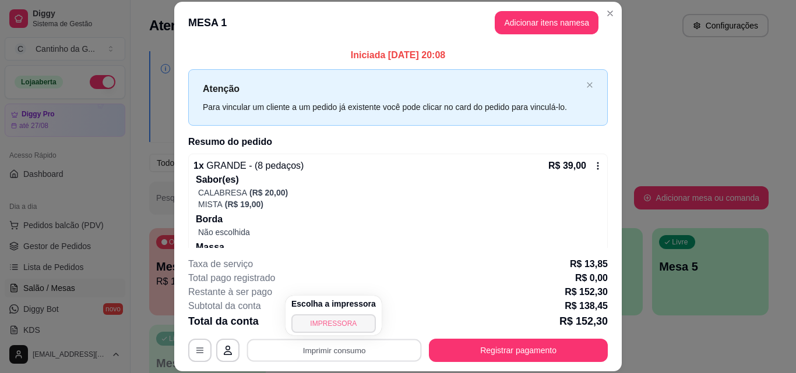
click at [311, 321] on button "IMPRESSORA" at bounding box center [333, 324] width 84 height 19
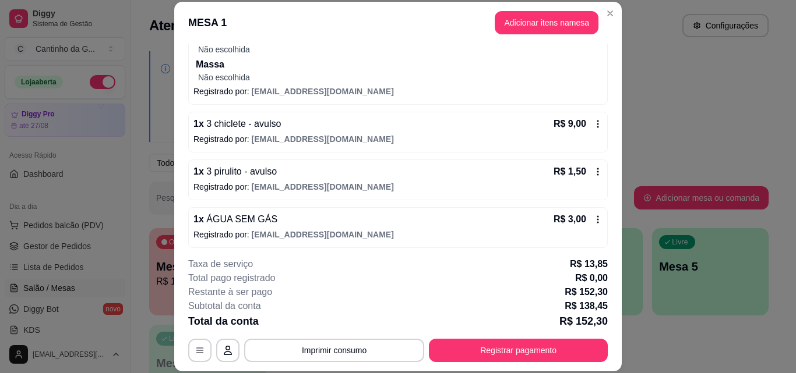
scroll to position [466, 0]
click at [593, 125] on icon at bounding box center [597, 122] width 9 height 9
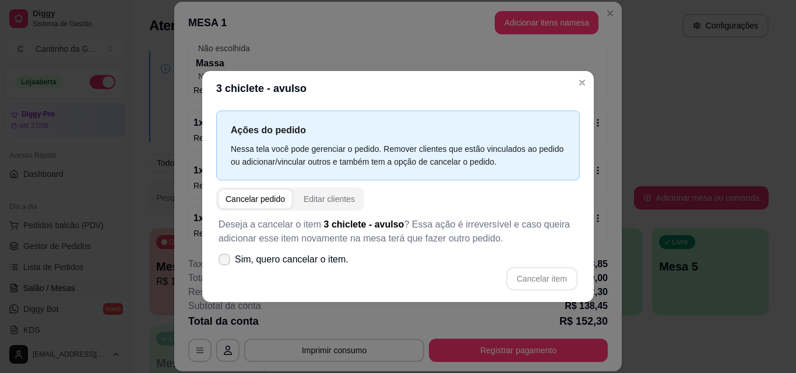
click at [224, 261] on icon at bounding box center [224, 259] width 9 height 7
click at [224, 262] on input "Sim, quero cancelar o item." at bounding box center [222, 266] width 8 height 8
checkbox input "true"
click at [541, 281] on button "Cancelar item" at bounding box center [541, 278] width 71 height 23
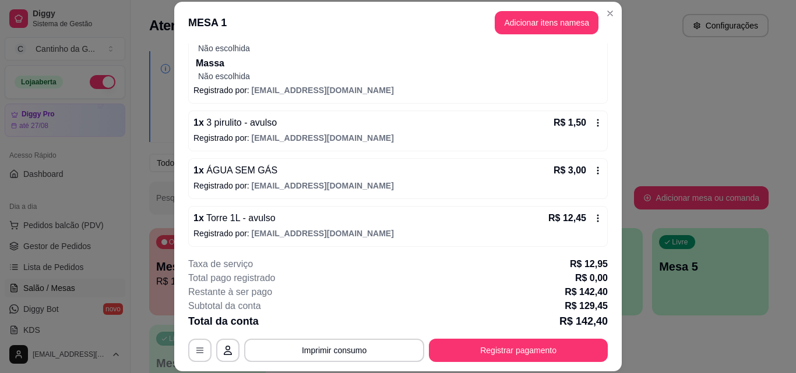
click at [593, 122] on icon at bounding box center [597, 122] width 9 height 9
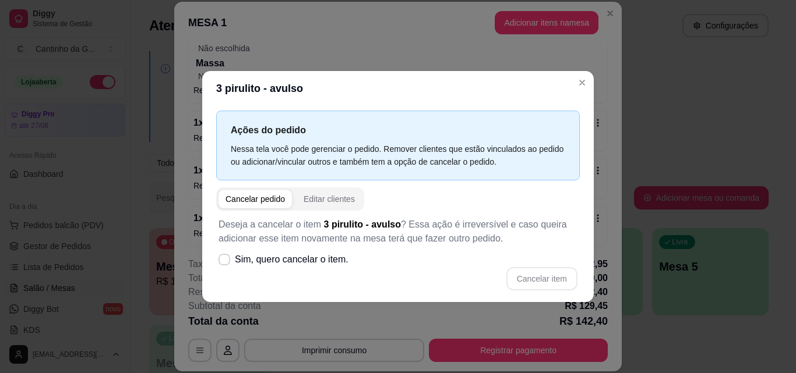
click at [240, 200] on div "Cancelar pedido" at bounding box center [254, 199] width 59 height 12
click at [226, 257] on span at bounding box center [224, 260] width 12 height 12
click at [225, 262] on input "Sim, quero cancelar o item." at bounding box center [222, 266] width 8 height 8
checkbox input "true"
click at [543, 278] on button "Cancelar item" at bounding box center [541, 278] width 69 height 23
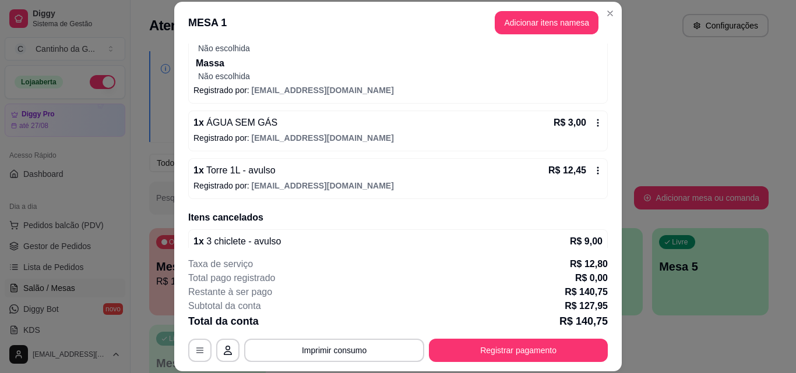
click at [593, 118] on icon at bounding box center [597, 122] width 9 height 9
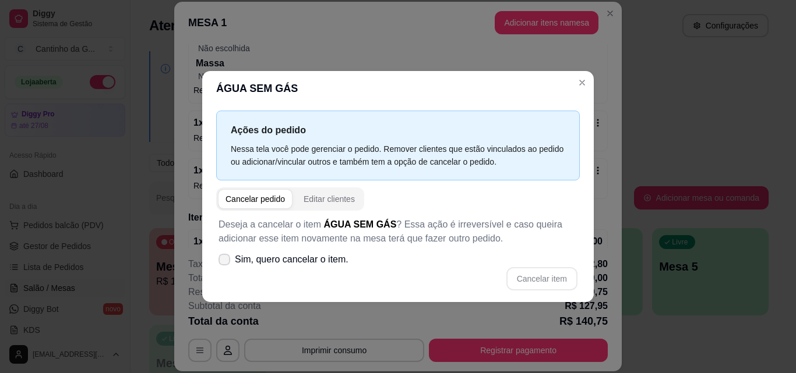
click at [227, 259] on icon at bounding box center [224, 259] width 9 height 7
click at [225, 262] on input "Sim, quero cancelar o item." at bounding box center [222, 266] width 8 height 8
checkbox input "true"
click at [528, 274] on button "Cancelar item" at bounding box center [541, 278] width 69 height 23
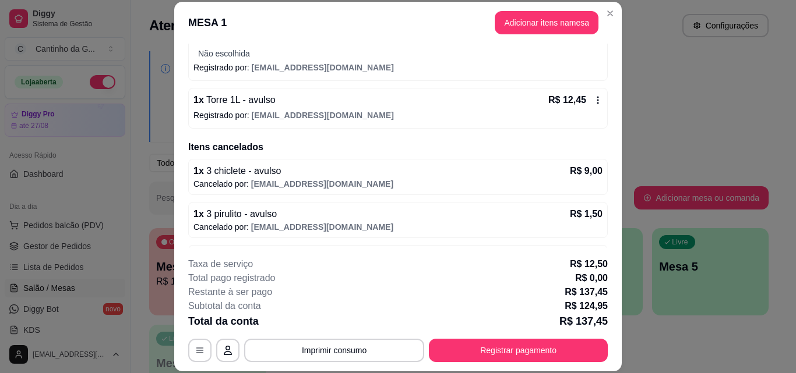
scroll to position [468, 0]
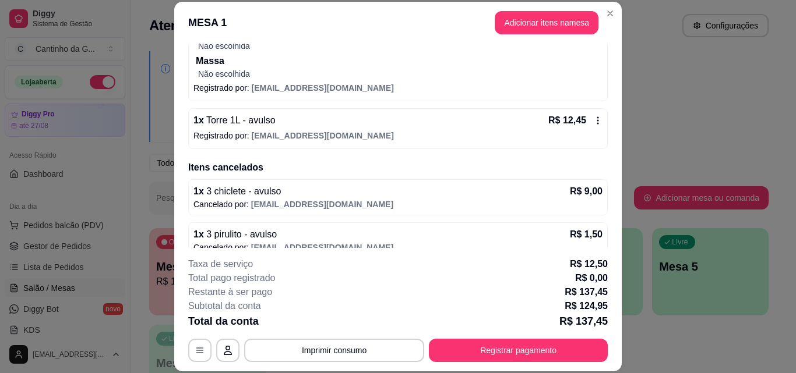
click at [593, 121] on icon at bounding box center [597, 120] width 9 height 9
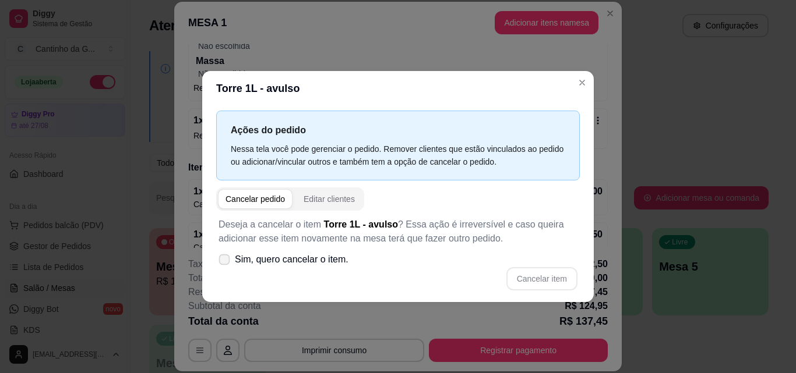
click at [221, 260] on icon at bounding box center [224, 259] width 9 height 6
click at [221, 262] on input "Sim, quero cancelar o item." at bounding box center [222, 266] width 8 height 8
checkbox input "true"
click at [552, 280] on button "Cancelar item" at bounding box center [541, 278] width 71 height 23
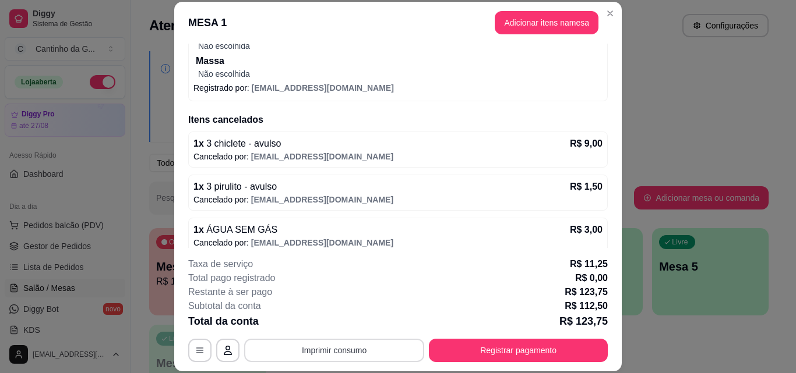
click at [312, 352] on button "Imprimir consumo" at bounding box center [334, 350] width 180 height 23
click at [322, 325] on button "IMPRESSORA" at bounding box center [333, 324] width 82 height 18
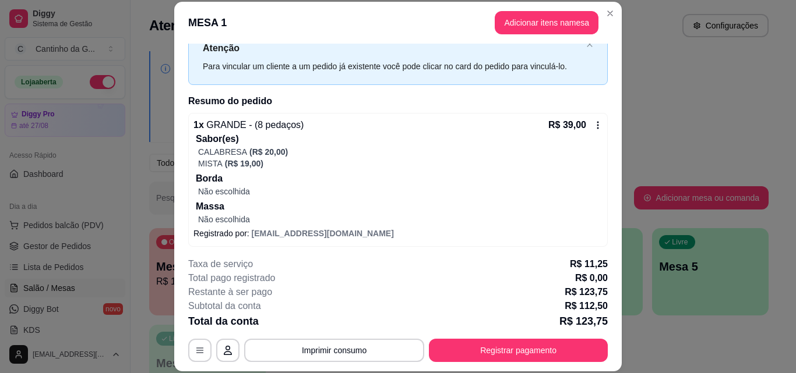
scroll to position [0, 0]
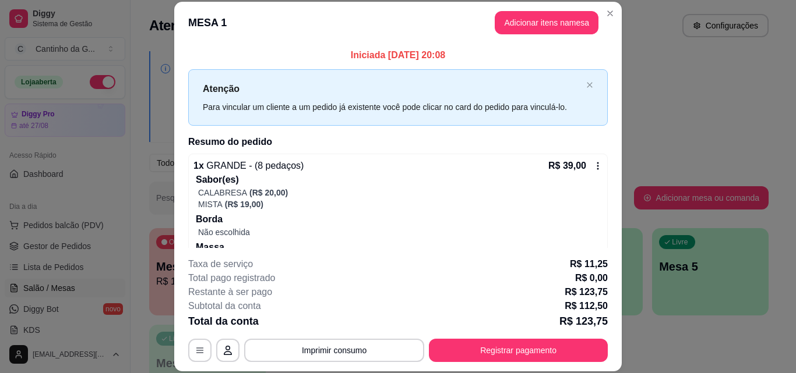
click at [593, 168] on icon at bounding box center [597, 165] width 9 height 9
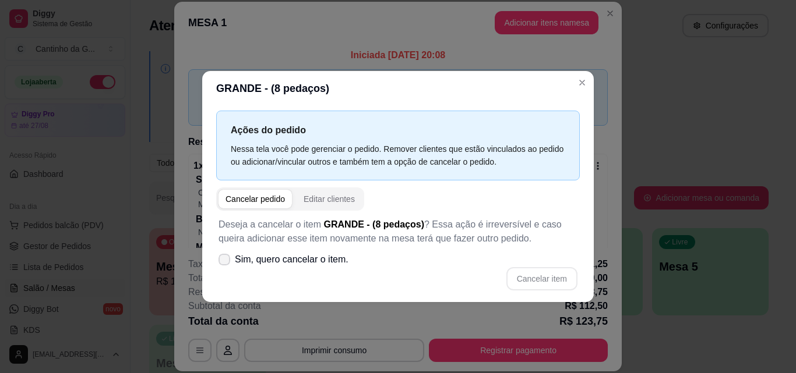
click at [227, 262] on icon at bounding box center [224, 259] width 9 height 7
click at [225, 262] on input "Sim, quero cancelar o item." at bounding box center [222, 266] width 8 height 8
checkbox input "true"
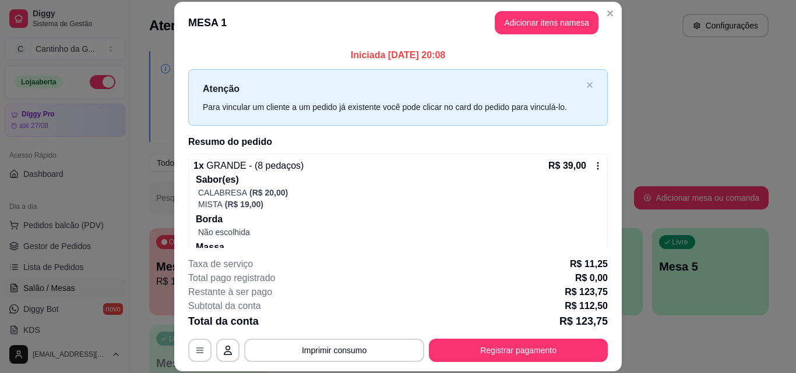
click at [593, 168] on icon at bounding box center [597, 165] width 9 height 9
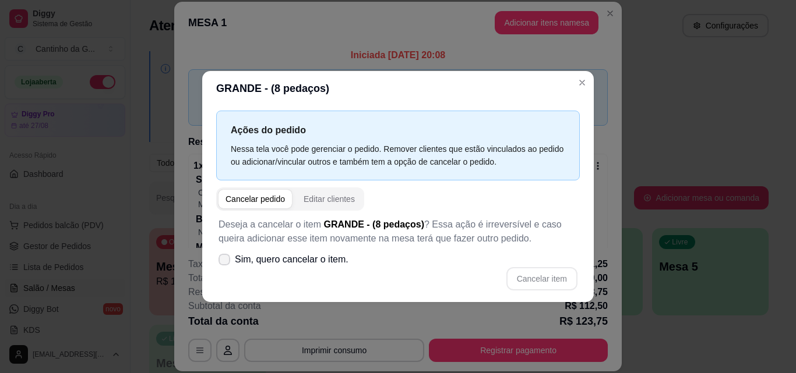
click at [224, 257] on icon at bounding box center [224, 259] width 9 height 7
click at [224, 262] on input "Sim, quero cancelar o item." at bounding box center [222, 266] width 8 height 8
checkbox input "true"
click at [549, 280] on button "Cancelar item" at bounding box center [541, 278] width 69 height 23
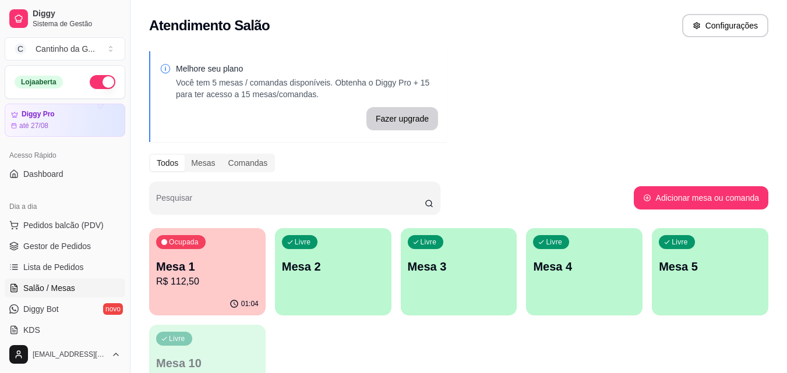
click at [329, 274] on p "Mesa 2" at bounding box center [333, 267] width 103 height 16
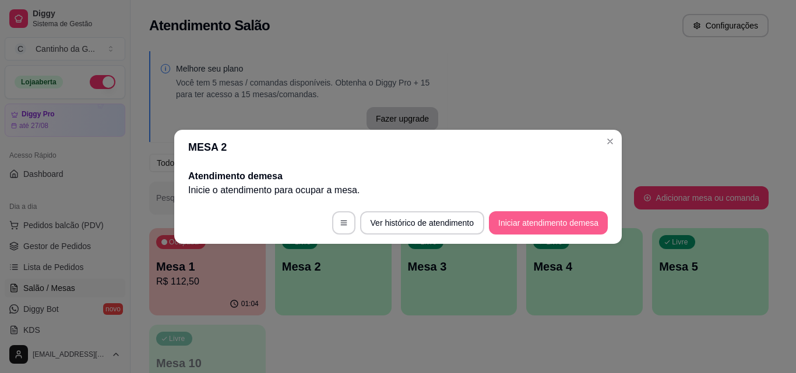
click at [535, 217] on button "Iniciar atendimento de mesa" at bounding box center [548, 222] width 119 height 23
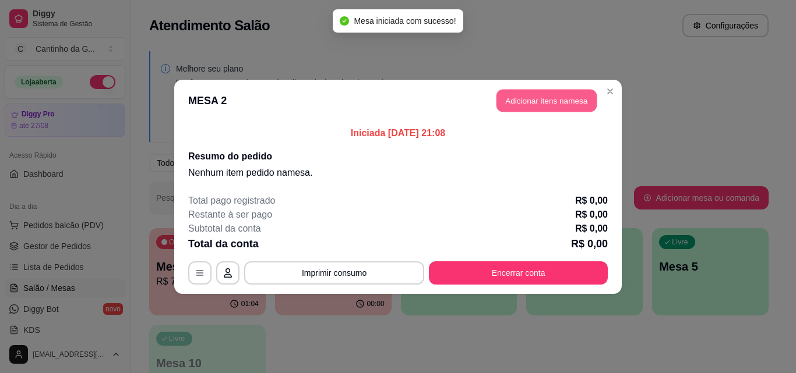
click at [540, 96] on button "Adicionar itens na mesa" at bounding box center [546, 100] width 100 height 23
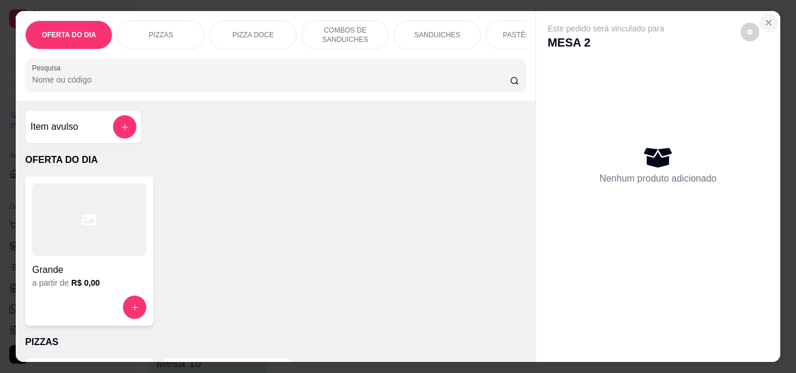
click at [764, 20] on icon "Close" at bounding box center [768, 22] width 9 height 9
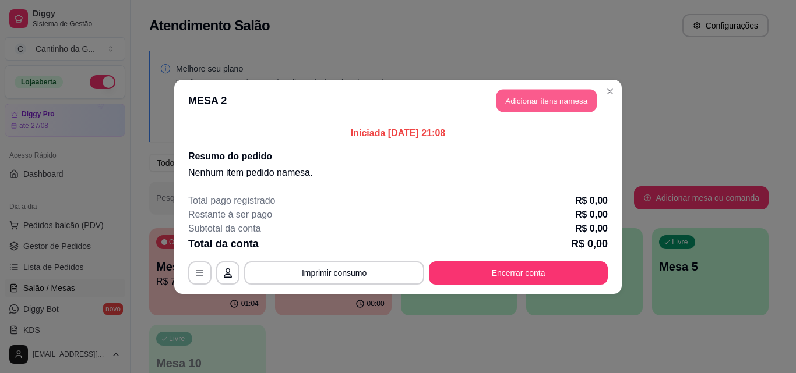
click at [541, 92] on button "Adicionar itens na mesa" at bounding box center [546, 100] width 100 height 23
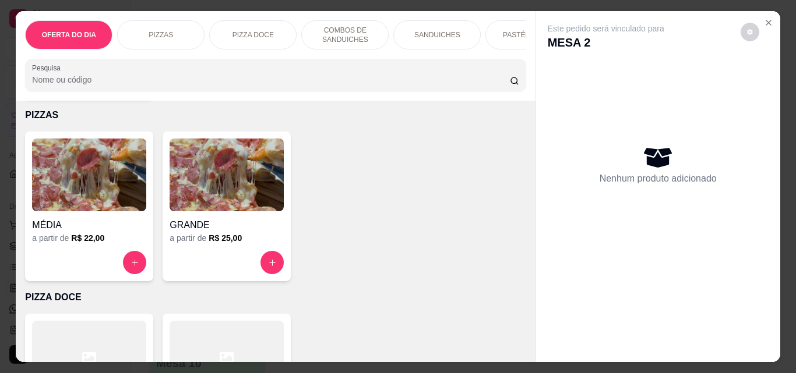
scroll to position [233, 0]
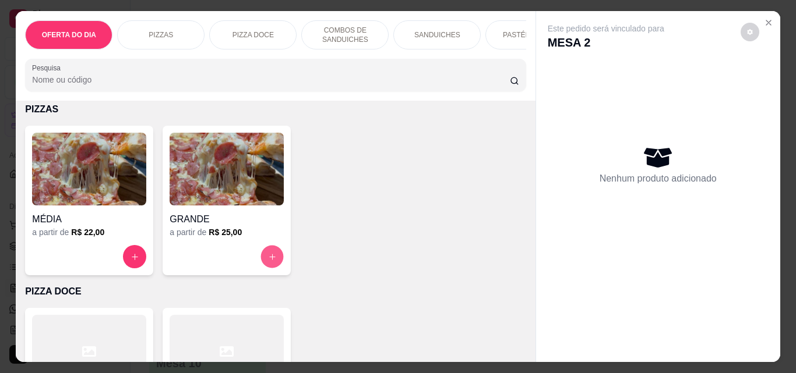
click at [273, 262] on button "increase-product-quantity" at bounding box center [272, 257] width 23 height 23
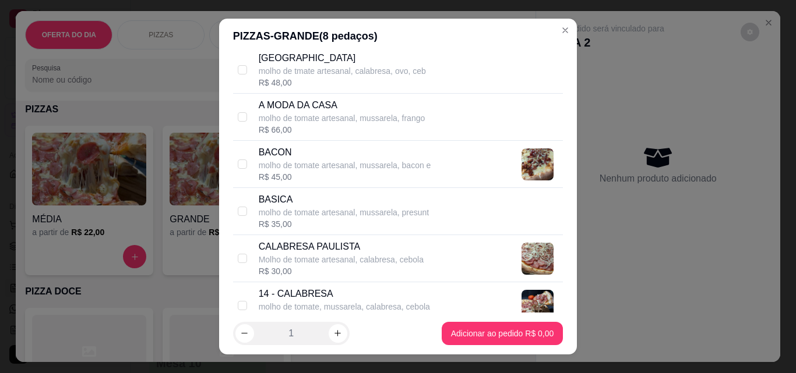
scroll to position [349, 0]
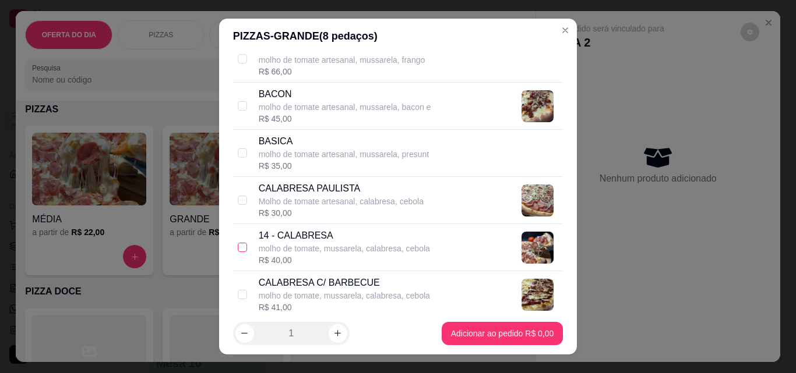
click at [238, 250] on input "checkbox" at bounding box center [242, 247] width 9 height 9
checkbox input "true"
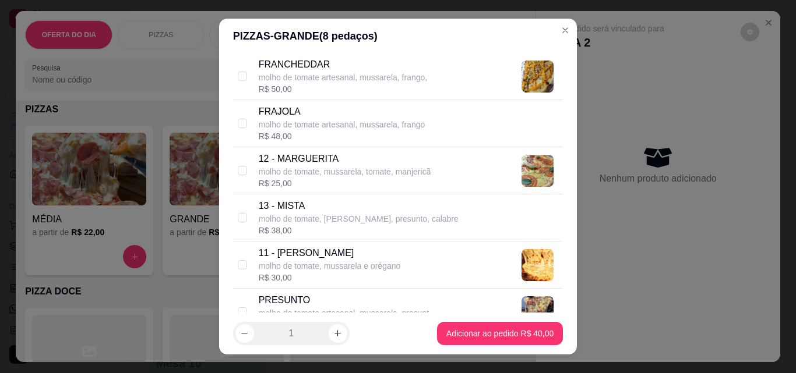
scroll to position [932, 0]
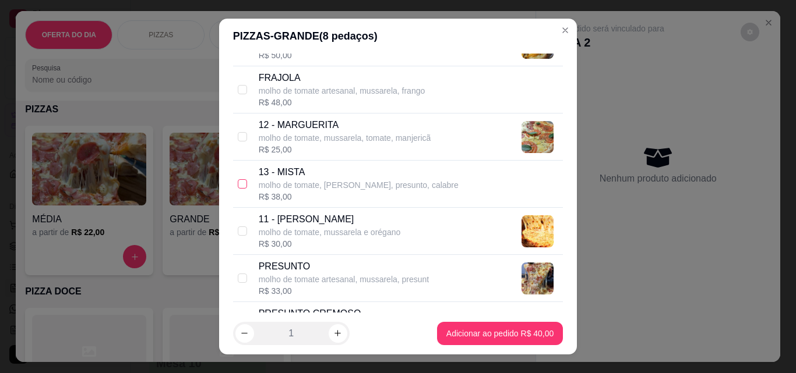
click at [238, 184] on input "checkbox" at bounding box center [242, 183] width 9 height 9
checkbox input "true"
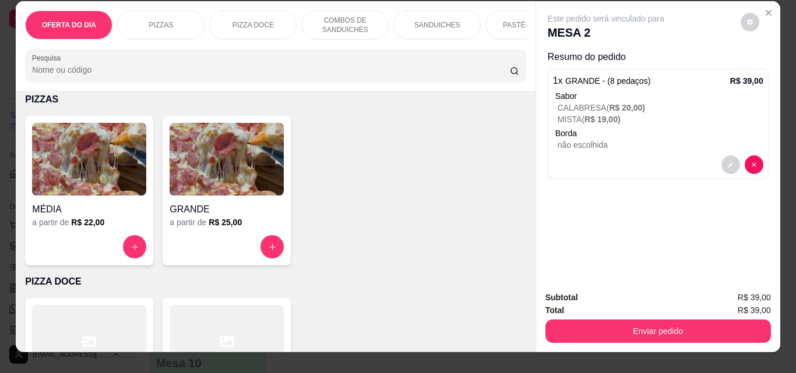
scroll to position [0, 0]
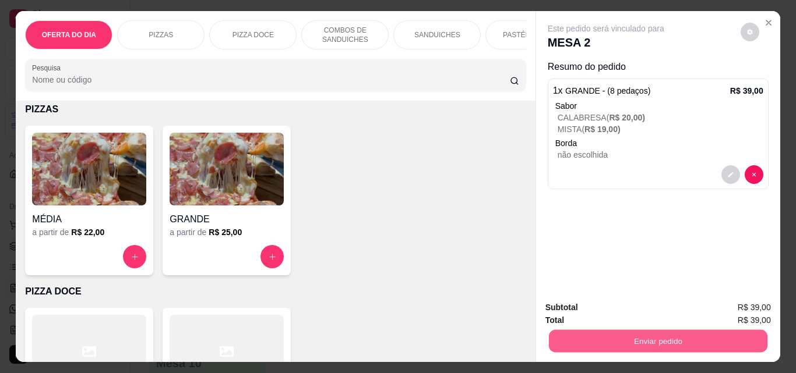
click at [645, 337] on button "Enviar pedido" at bounding box center [657, 341] width 218 height 23
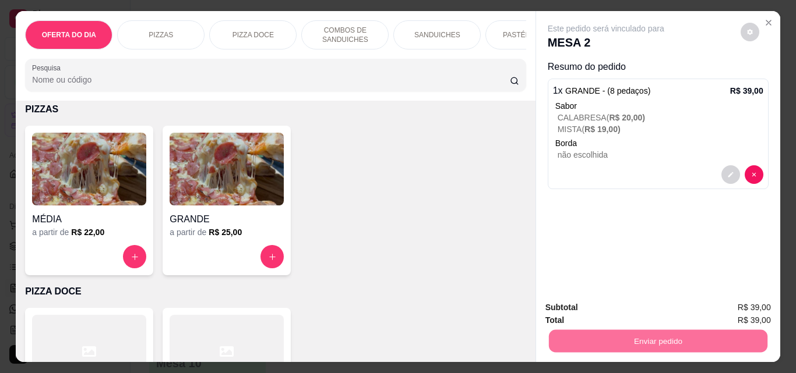
click at [599, 303] on button "Não registrar e enviar pedido" at bounding box center [619, 308] width 121 height 22
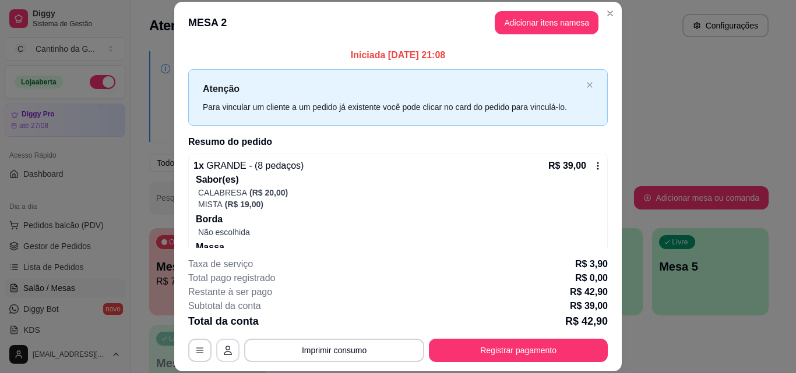
click at [227, 355] on icon "button" at bounding box center [228, 350] width 8 height 9
click at [190, 355] on button "button" at bounding box center [199, 350] width 23 height 23
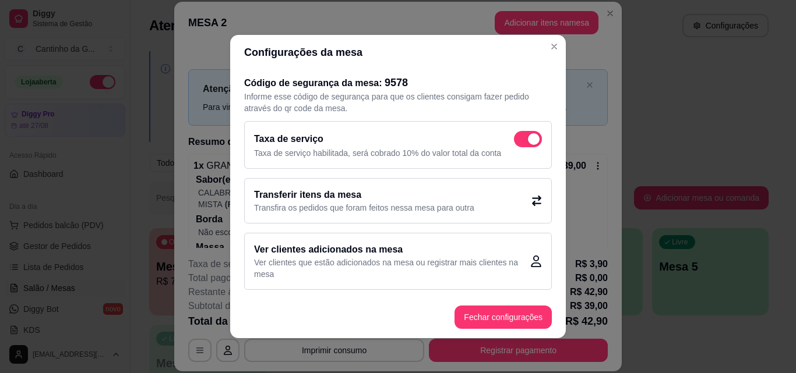
click at [514, 144] on span at bounding box center [528, 139] width 28 height 16
click at [513, 144] on input "checkbox" at bounding box center [517, 146] width 8 height 8
checkbox input "false"
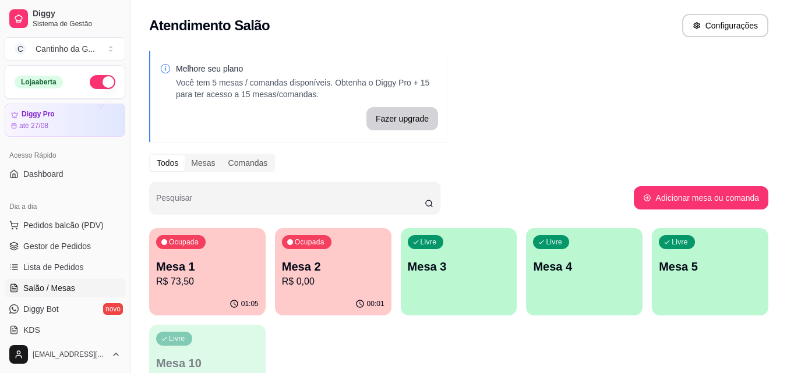
click at [241, 259] on p "Mesa 1" at bounding box center [207, 267] width 103 height 16
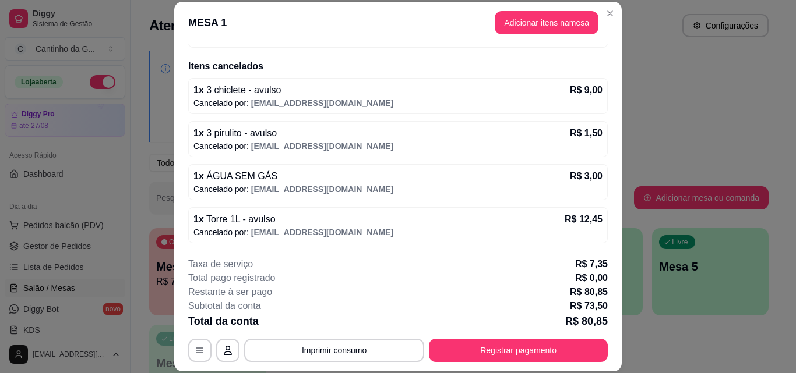
scroll to position [110, 0]
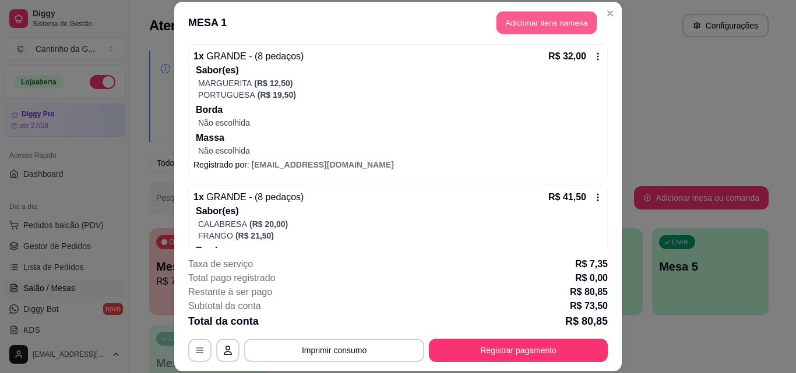
click at [517, 21] on button "Adicionar itens na mesa" at bounding box center [546, 23] width 100 height 23
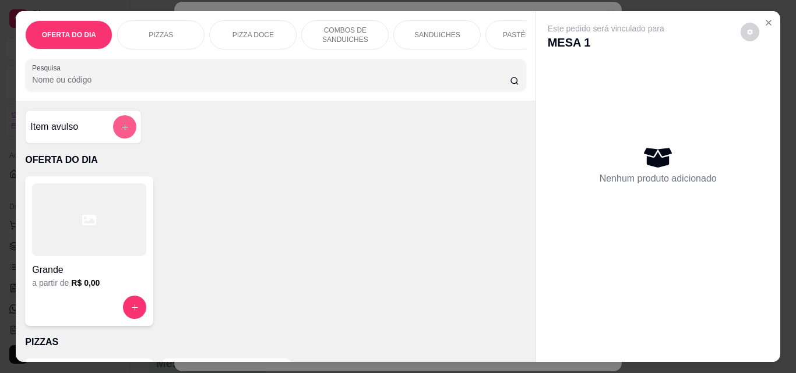
click at [123, 130] on icon "add-separate-item" at bounding box center [125, 127] width 6 height 6
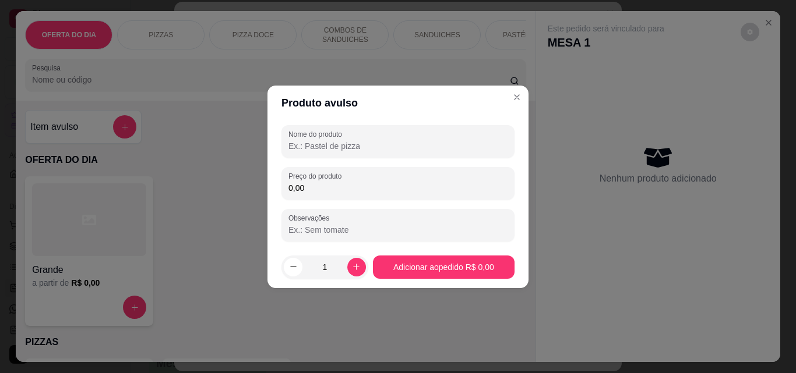
click at [319, 146] on input "Nome do produto" at bounding box center [397, 146] width 219 height 12
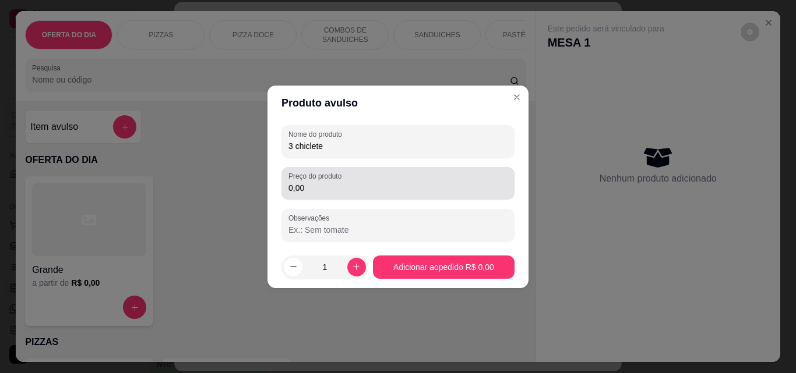
type input "3 chiclete"
click at [311, 193] on input "0,00" at bounding box center [397, 188] width 219 height 12
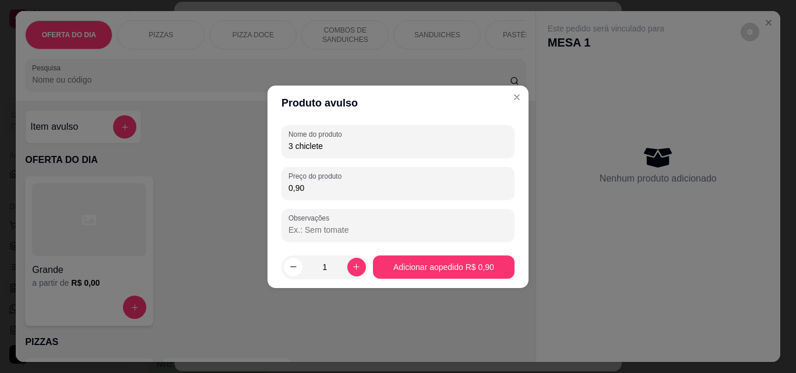
type input "9,00"
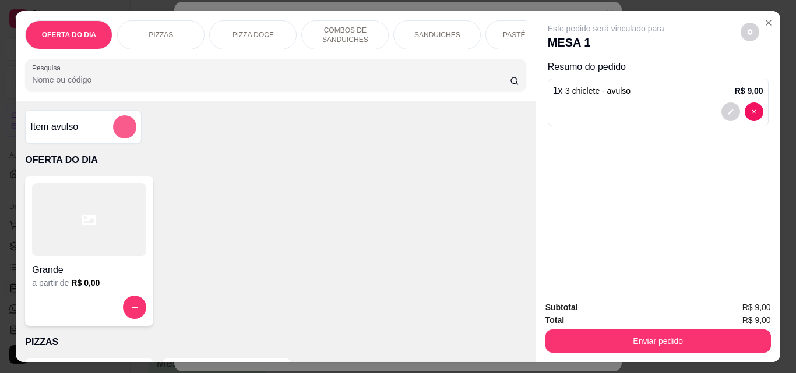
click at [114, 126] on button "add-separate-item" at bounding box center [124, 126] width 23 height 23
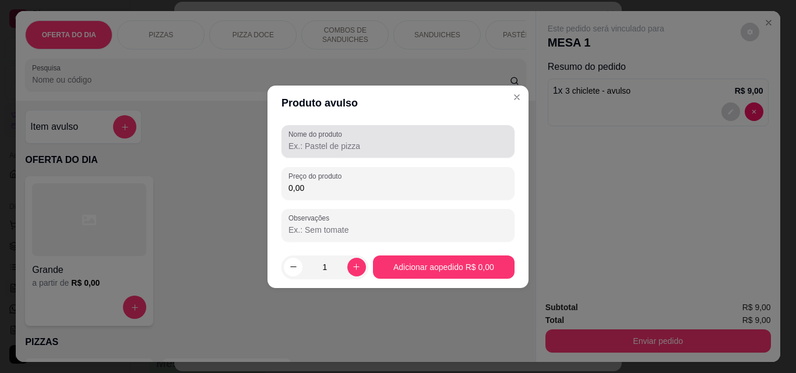
click at [330, 150] on input "Nome do produto" at bounding box center [397, 146] width 219 height 12
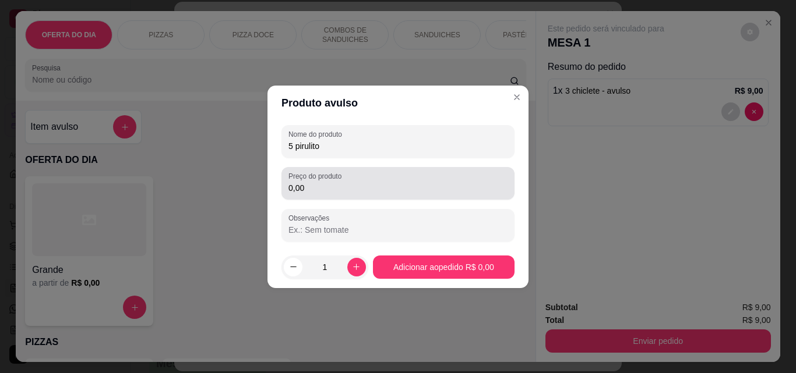
type input "5 pirulito"
click at [317, 186] on input "0,00" at bounding box center [397, 188] width 219 height 12
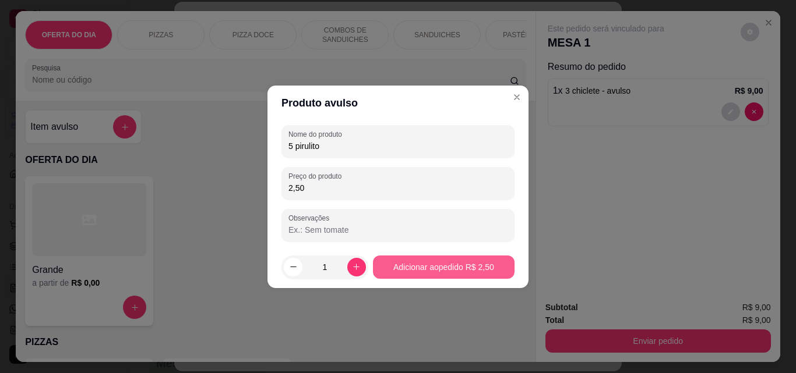
type input "2,50"
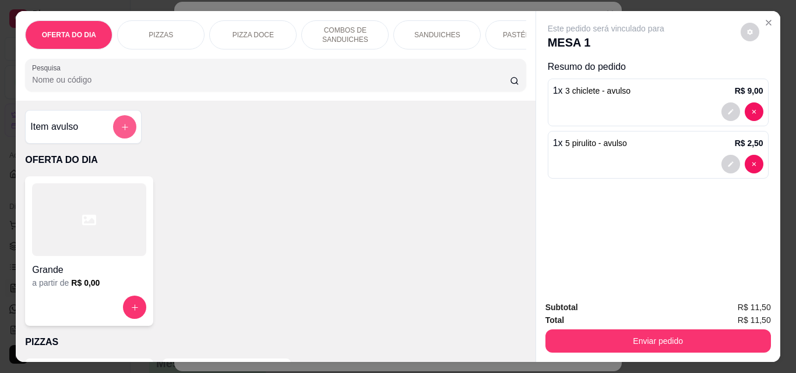
click at [121, 132] on icon "add-separate-item" at bounding box center [125, 127] width 9 height 9
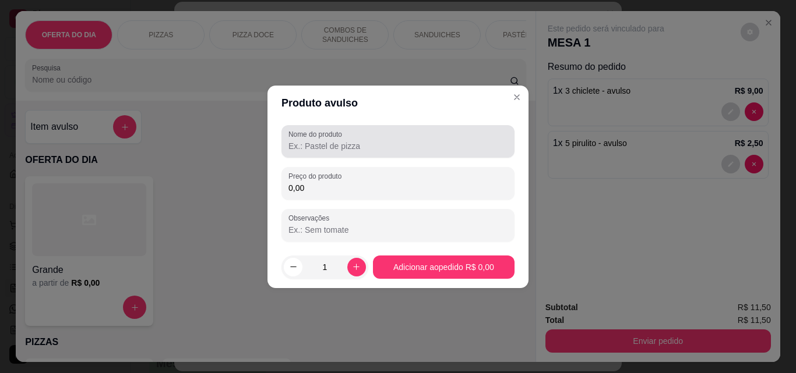
click at [326, 150] on input "Nome do produto" at bounding box center [397, 146] width 219 height 12
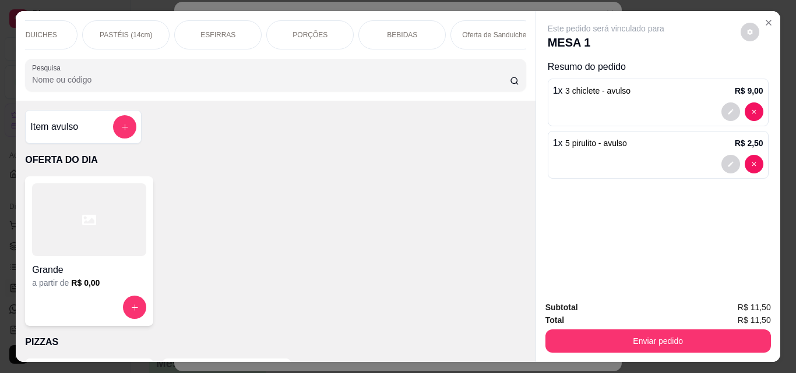
scroll to position [0, 409]
click at [394, 30] on p "BEBIDAS" at bounding box center [395, 34] width 30 height 9
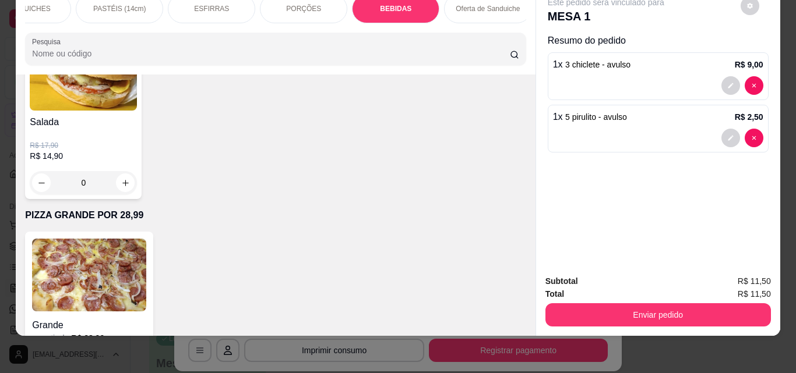
scroll to position [3105, 0]
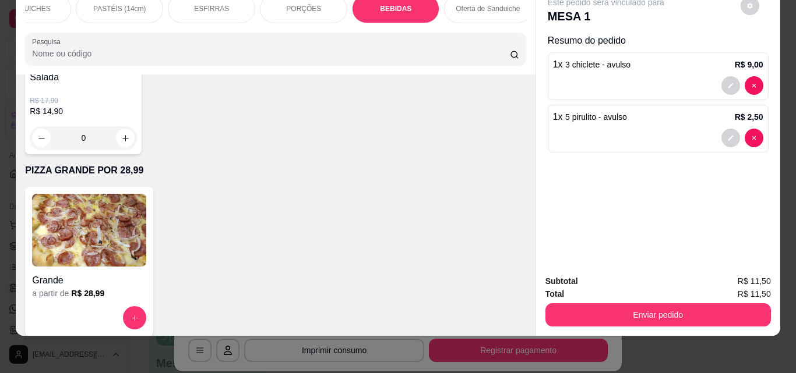
type input "1"
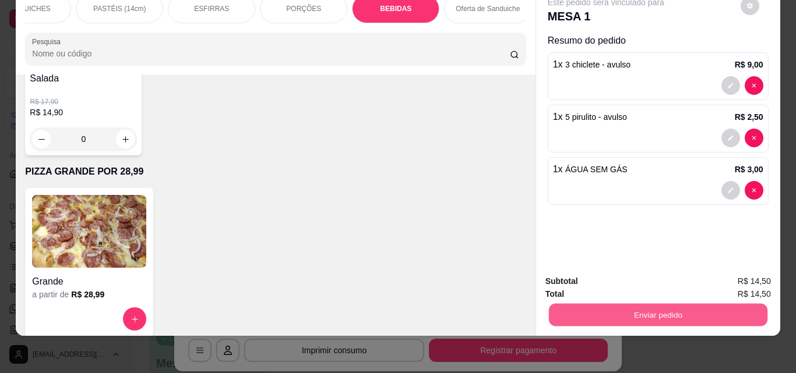
click at [670, 306] on button "Enviar pedido" at bounding box center [657, 314] width 218 height 23
click at [615, 271] on button "Não registrar e enviar pedido" at bounding box center [619, 278] width 121 height 22
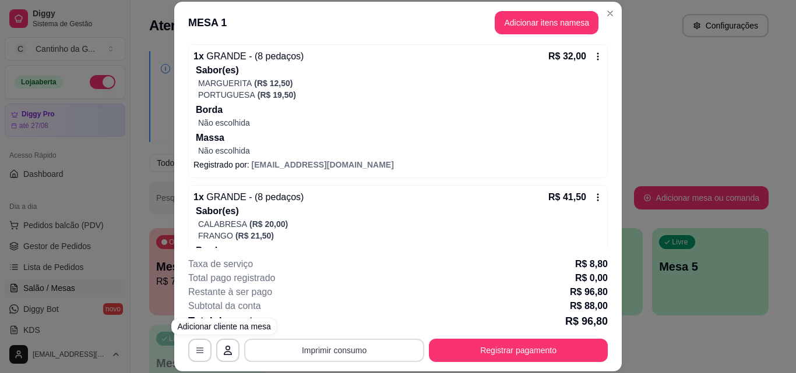
click at [309, 349] on button "Imprimir consumo" at bounding box center [334, 350] width 180 height 23
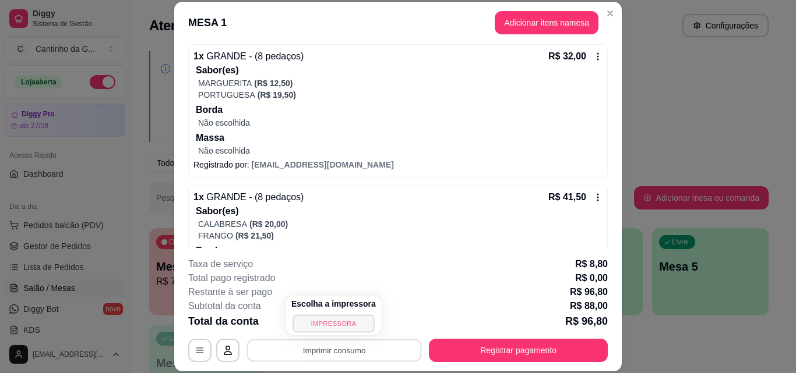
click at [317, 327] on button "IMPRESSORA" at bounding box center [333, 324] width 82 height 18
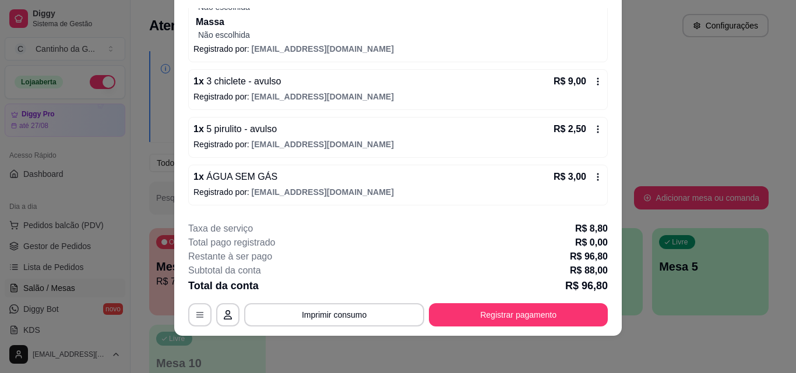
scroll to position [311, 0]
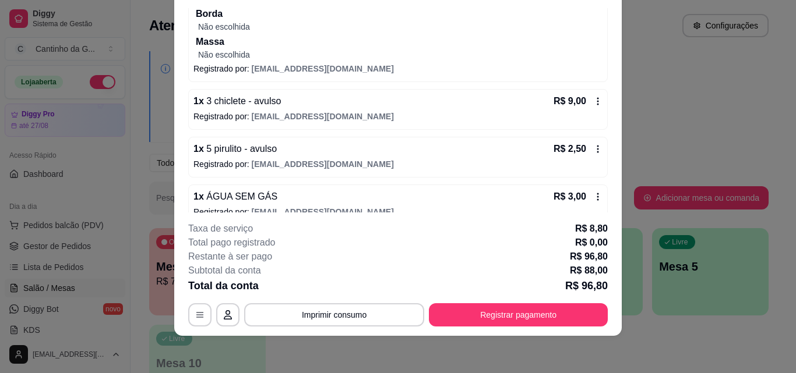
click at [593, 103] on icon at bounding box center [597, 101] width 9 height 9
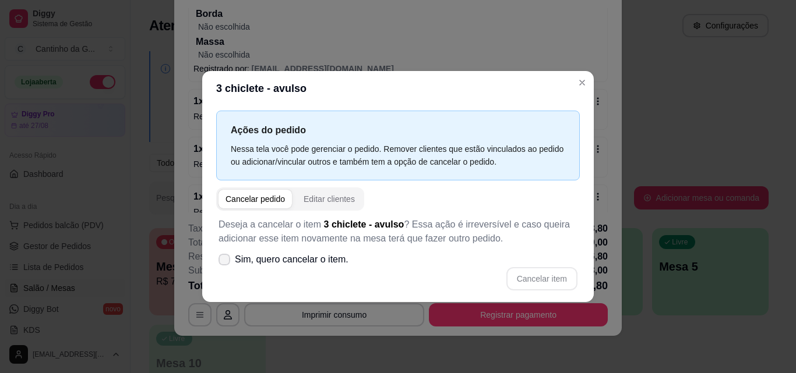
click at [222, 257] on icon at bounding box center [224, 259] width 9 height 7
click at [222, 262] on input "Sim, quero cancelar o item." at bounding box center [222, 266] width 8 height 8
checkbox input "true"
click at [557, 280] on button "Cancelar item" at bounding box center [541, 278] width 71 height 23
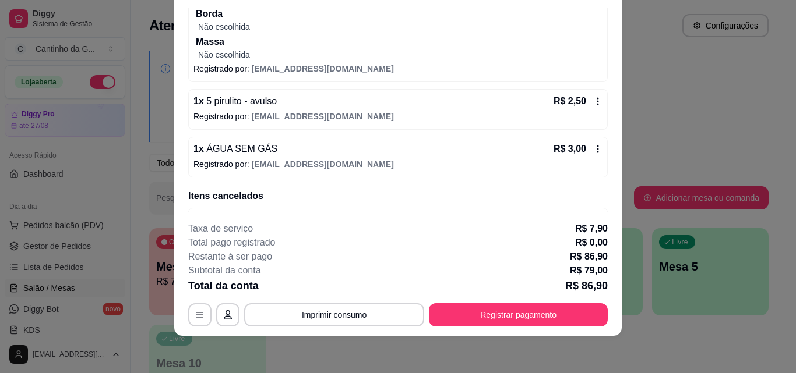
click at [593, 103] on icon at bounding box center [597, 101] width 9 height 9
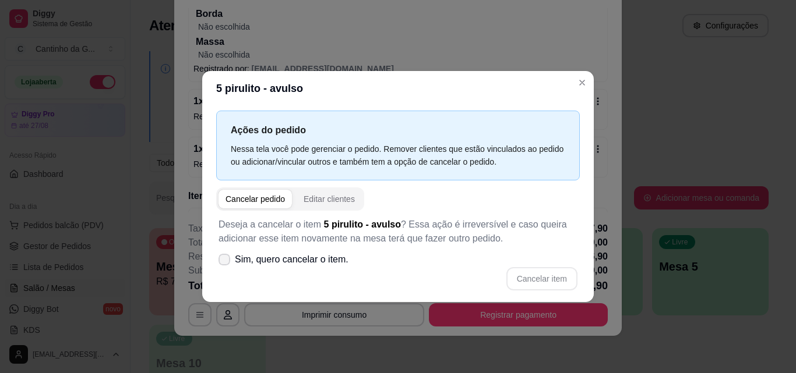
click at [222, 260] on icon at bounding box center [224, 259] width 9 height 7
click at [222, 262] on input "Sim, quero cancelar o item." at bounding box center [222, 266] width 8 height 8
checkbox input "true"
click at [263, 205] on div "Cancelar pedido" at bounding box center [254, 199] width 59 height 12
click at [569, 280] on button "Cancelar item" at bounding box center [541, 278] width 69 height 23
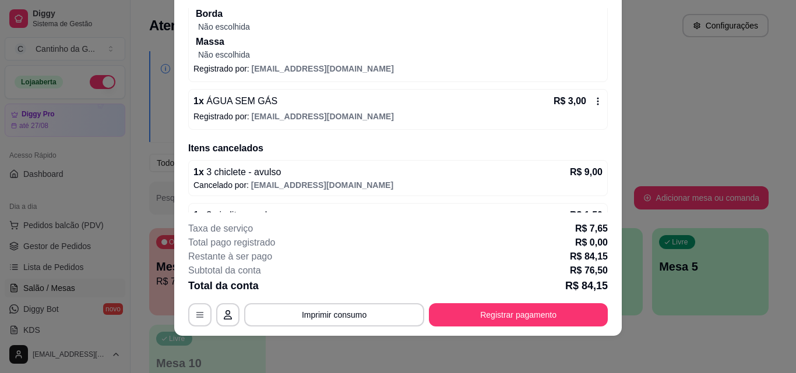
click at [575, 101] on div "R$ 3,00" at bounding box center [577, 101] width 49 height 14
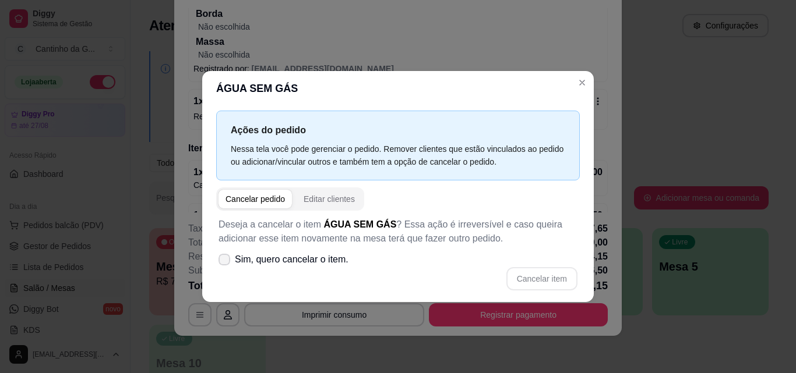
click at [226, 259] on icon at bounding box center [224, 259] width 9 height 7
click at [225, 262] on input "Sim, quero cancelar o item." at bounding box center [222, 266] width 8 height 8
checkbox input "true"
click at [555, 279] on button "Cancelar item" at bounding box center [541, 278] width 71 height 23
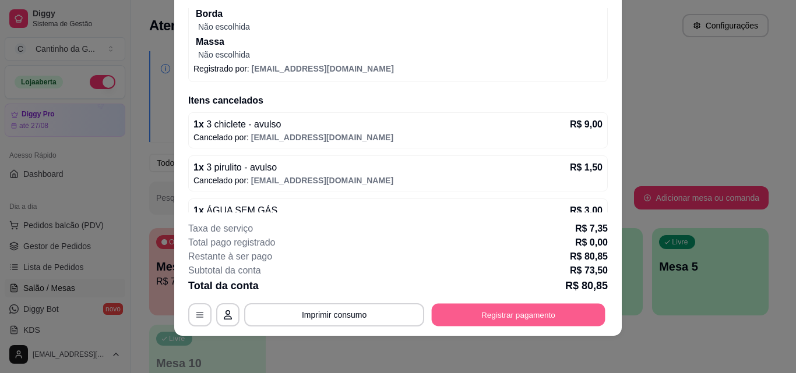
click at [494, 314] on button "Registrar pagamento" at bounding box center [519, 314] width 174 height 23
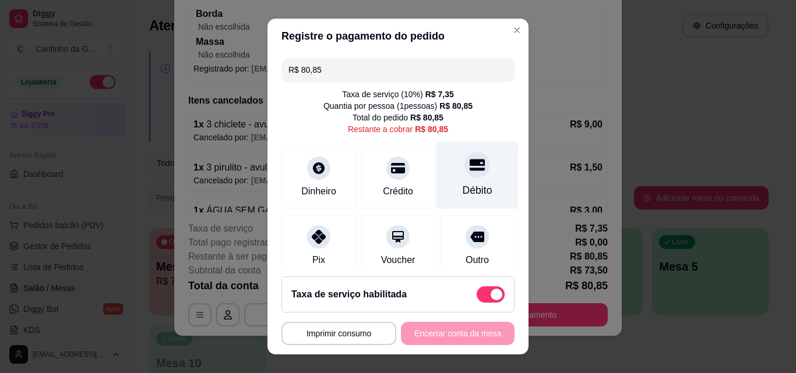
click at [464, 174] on div at bounding box center [477, 165] width 26 height 26
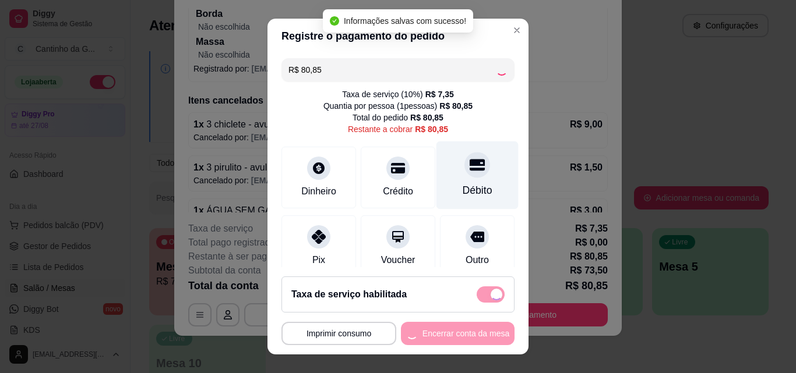
type input "R$ 0,00"
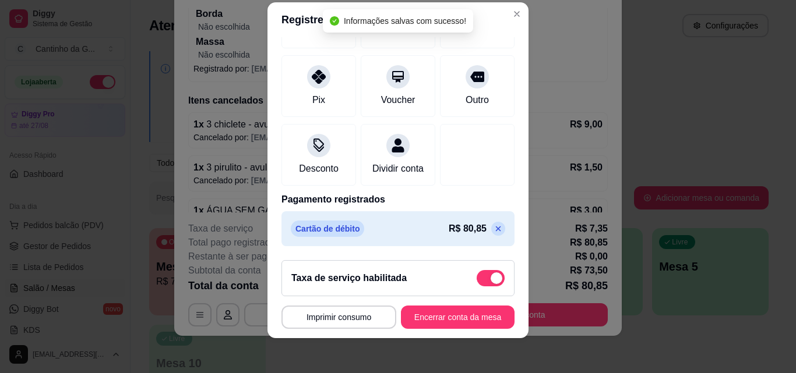
scroll to position [19, 0]
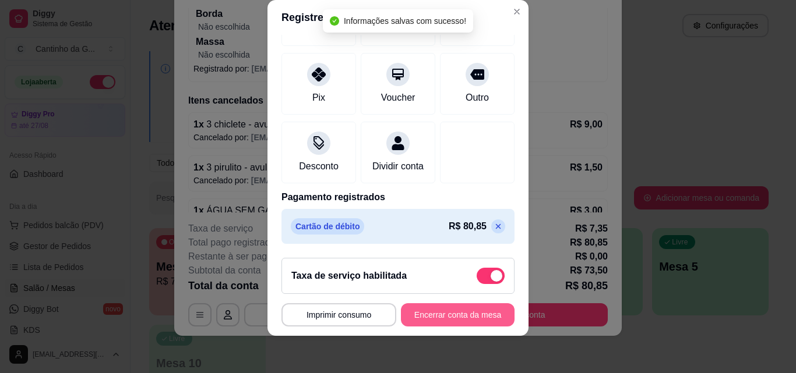
click at [457, 315] on button "Encerrar conta da mesa" at bounding box center [458, 314] width 114 height 23
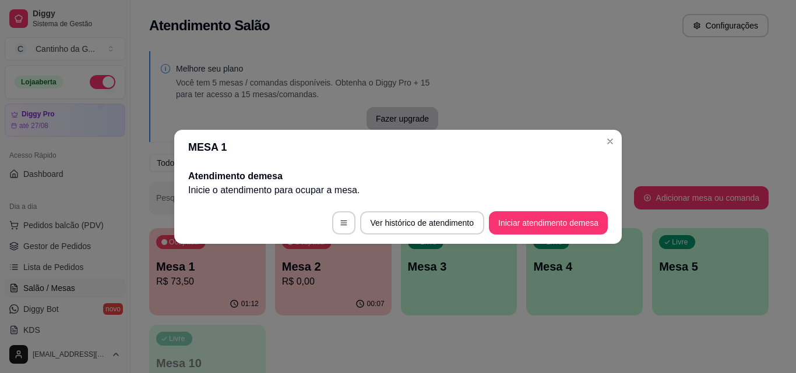
scroll to position [0, 0]
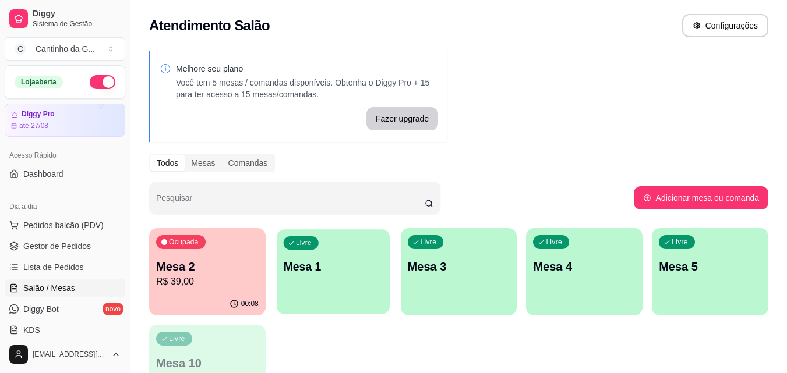
click at [344, 276] on div "Livre Mesa 1" at bounding box center [333, 264] width 113 height 71
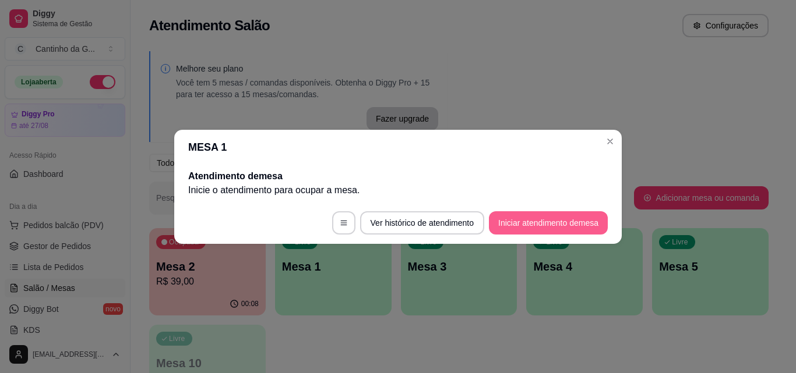
click at [538, 224] on button "Iniciar atendimento de mesa" at bounding box center [548, 222] width 119 height 23
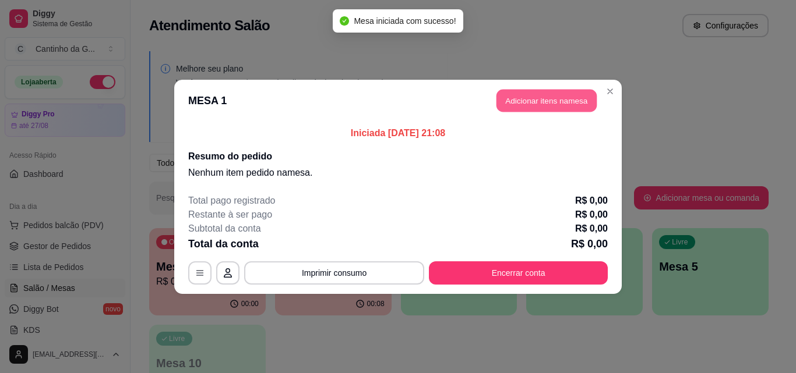
click at [555, 100] on button "Adicionar itens na mesa" at bounding box center [546, 100] width 100 height 23
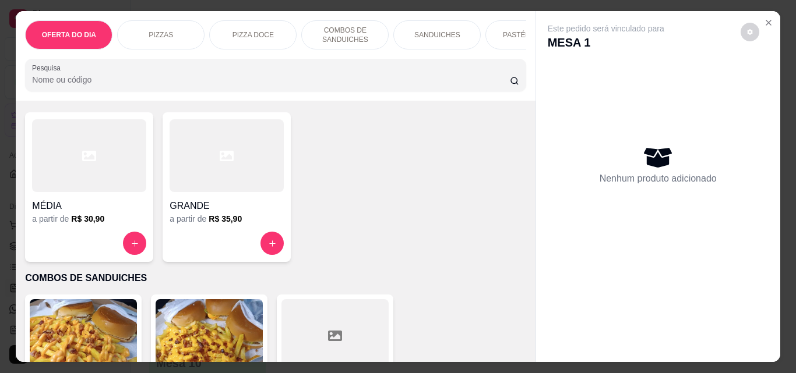
scroll to position [641, 0]
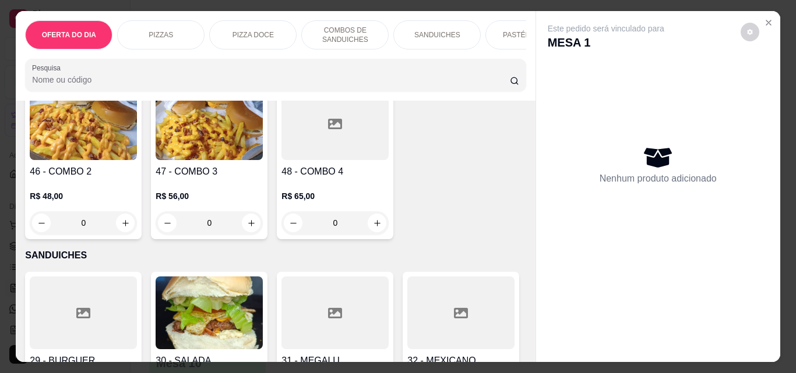
click at [249, 231] on div "0" at bounding box center [209, 222] width 107 height 23
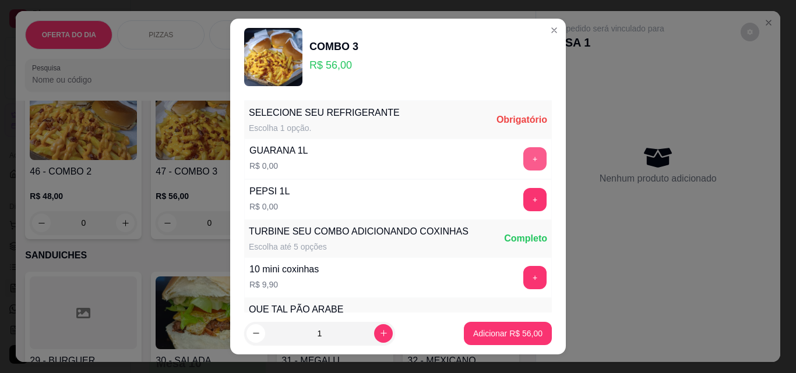
click at [523, 153] on button "+" at bounding box center [534, 158] width 23 height 23
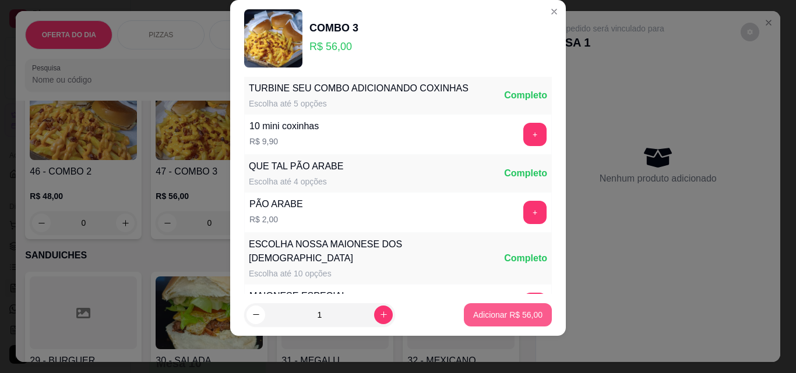
click at [508, 313] on p "Adicionar R$ 56,00" at bounding box center [507, 315] width 69 height 12
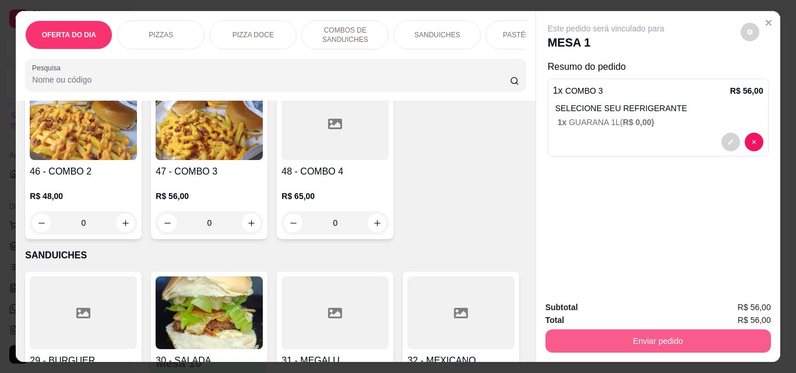
click at [688, 330] on button "Enviar pedido" at bounding box center [657, 341] width 225 height 23
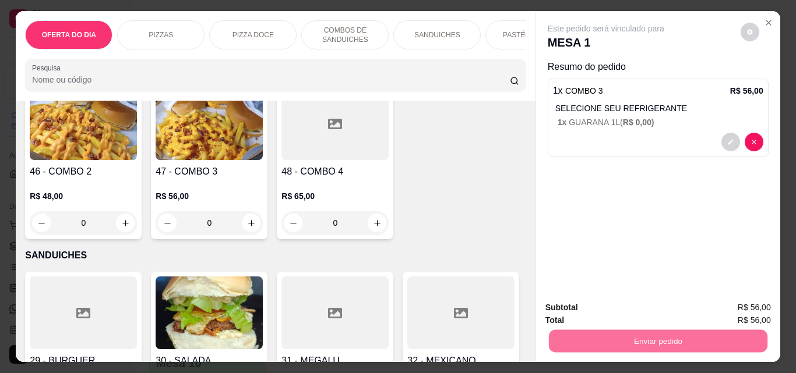
click at [628, 306] on button "Não registrar e enviar pedido" at bounding box center [619, 308] width 121 height 22
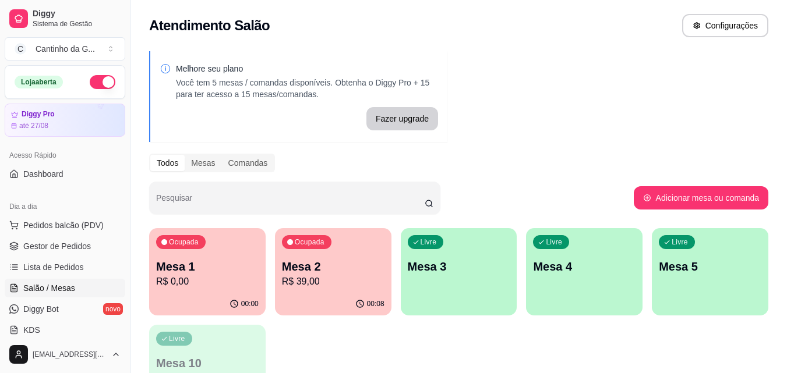
click at [342, 285] on p "R$ 39,00" at bounding box center [333, 282] width 103 height 14
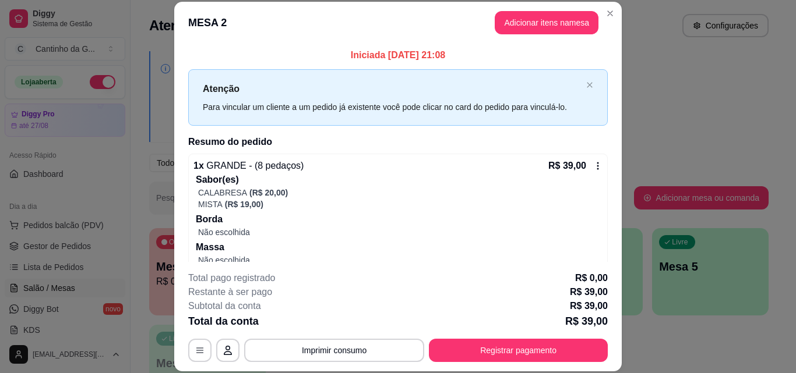
scroll to position [30, 0]
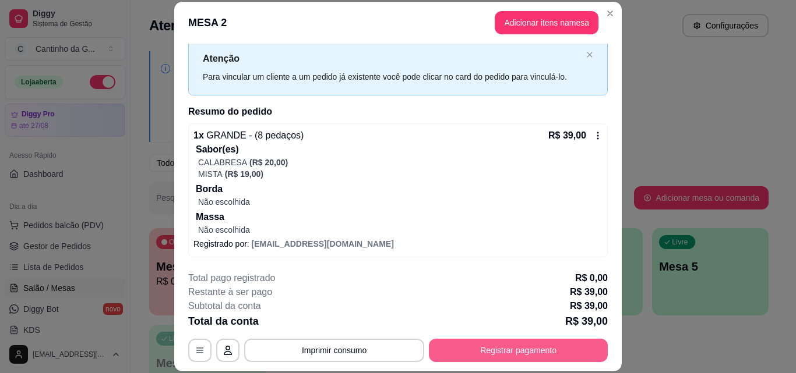
click at [490, 349] on button "Registrar pagamento" at bounding box center [518, 350] width 179 height 23
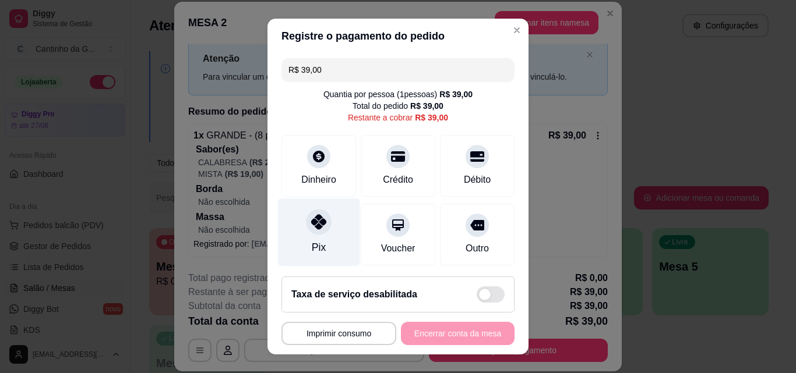
click at [314, 250] on div "Pix" at bounding box center [319, 247] width 14 height 15
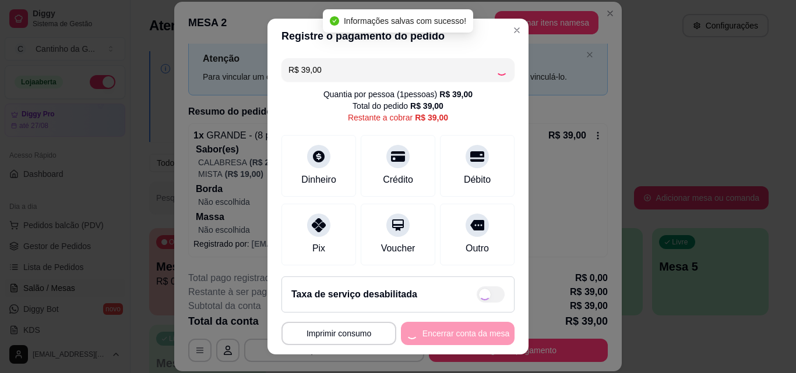
type input "R$ 0,00"
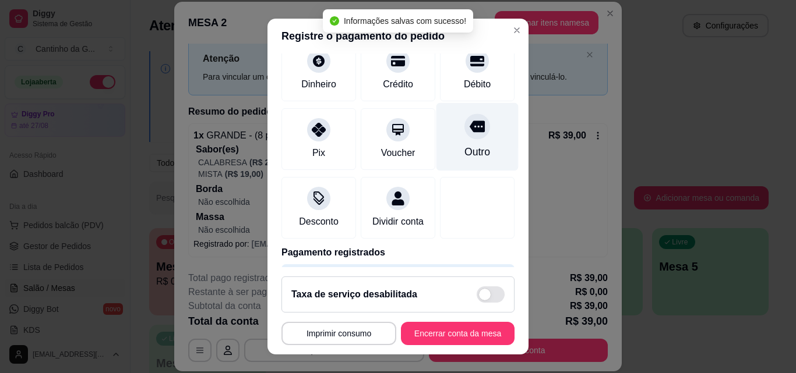
scroll to position [135, 0]
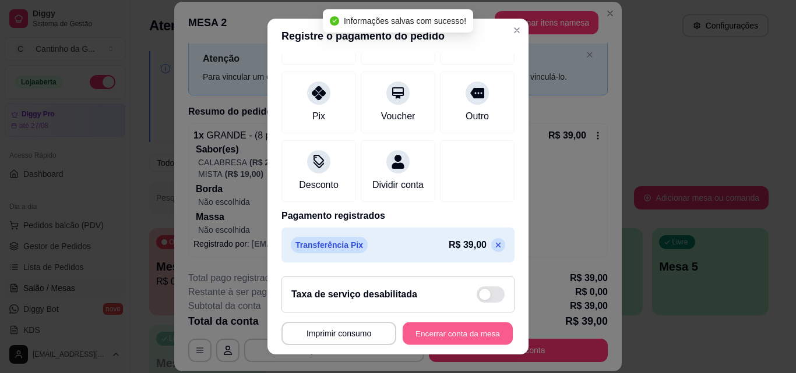
click at [446, 340] on button "Encerrar conta da mesa" at bounding box center [457, 334] width 110 height 23
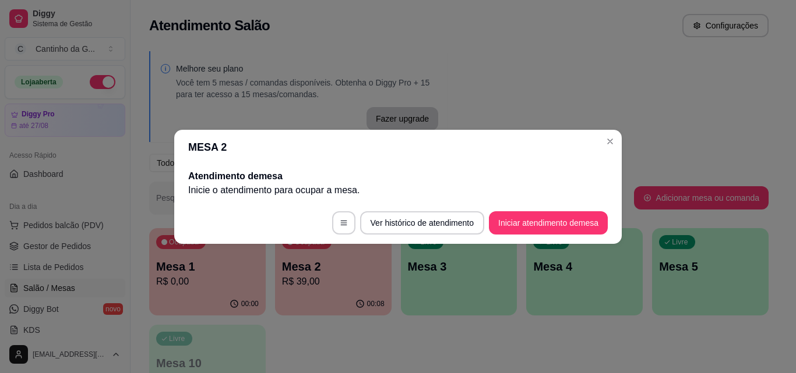
scroll to position [0, 0]
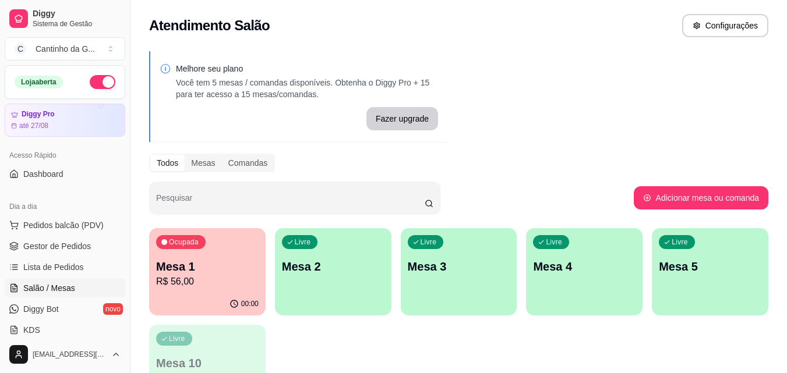
click at [229, 270] on p "Mesa 1" at bounding box center [207, 267] width 103 height 16
click at [332, 253] on div "Livre Mesa 2" at bounding box center [333, 264] width 113 height 71
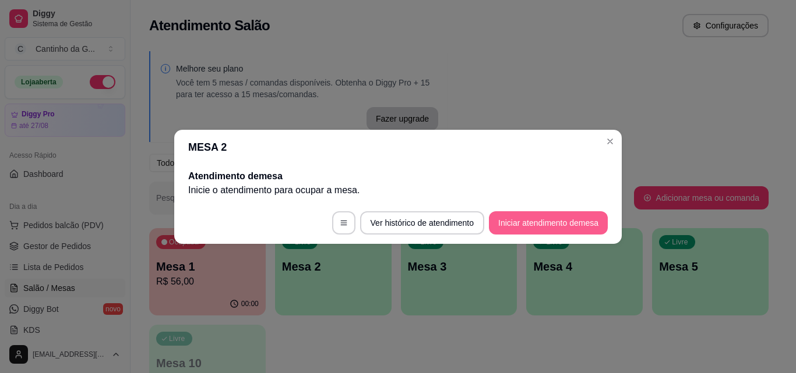
click at [553, 219] on button "Iniciar atendimento de mesa" at bounding box center [548, 222] width 119 height 23
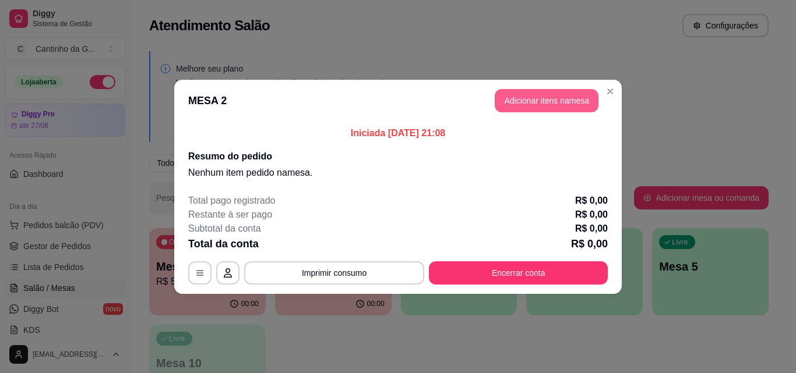
click at [534, 98] on button "Adicionar itens na mesa" at bounding box center [547, 100] width 104 height 23
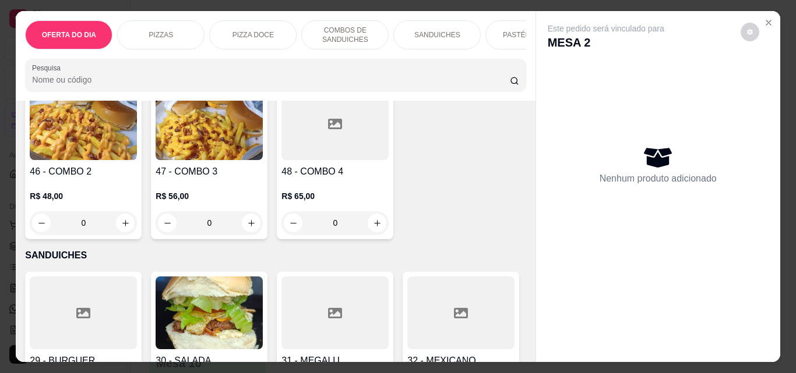
scroll to position [408, 0]
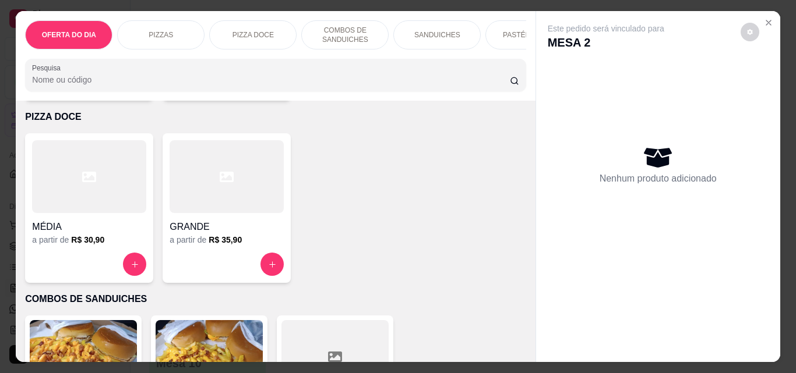
click at [428, 22] on div "SANDUICHES" at bounding box center [436, 34] width 87 height 29
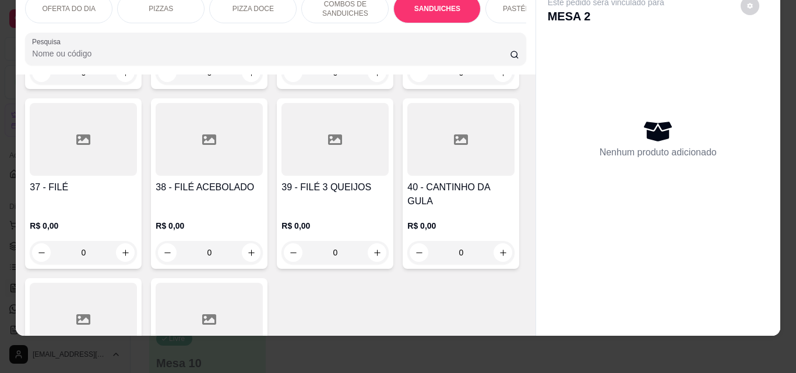
scroll to position [1138, 0]
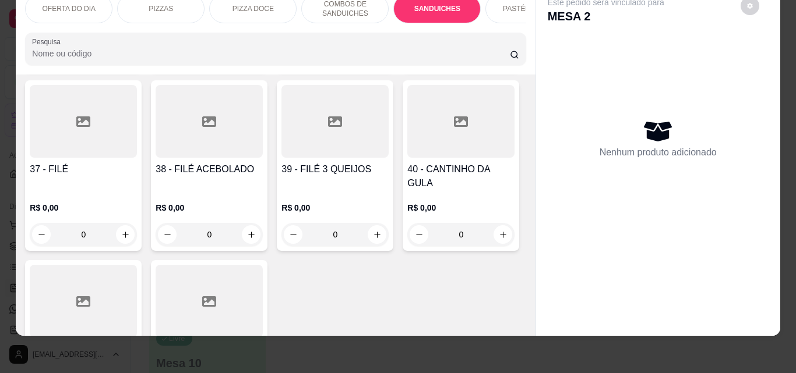
click at [137, 224] on div "0" at bounding box center [83, 234] width 107 height 23
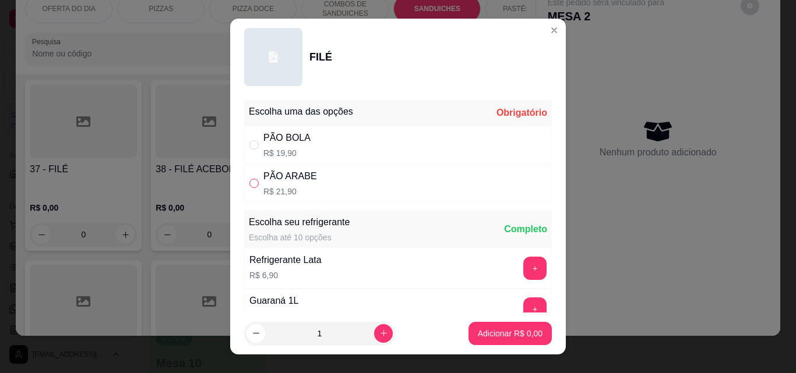
click at [250, 187] on input "" at bounding box center [253, 183] width 9 height 9
radio input "true"
click at [498, 333] on p "Adicionar R$ 21,90" at bounding box center [507, 334] width 69 height 12
type input "1"
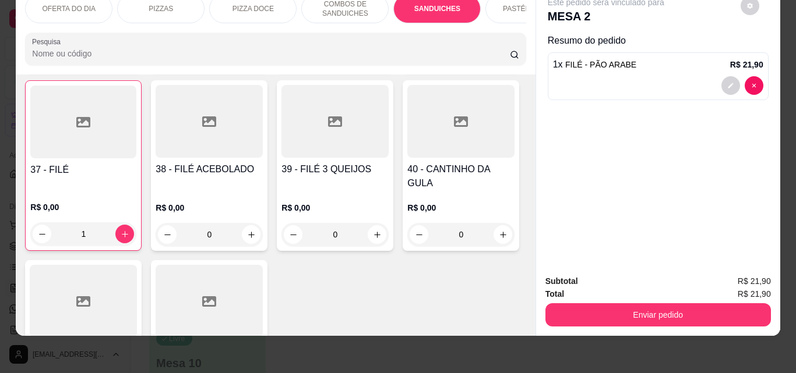
click at [637, 309] on button "Enviar pedido" at bounding box center [657, 314] width 225 height 23
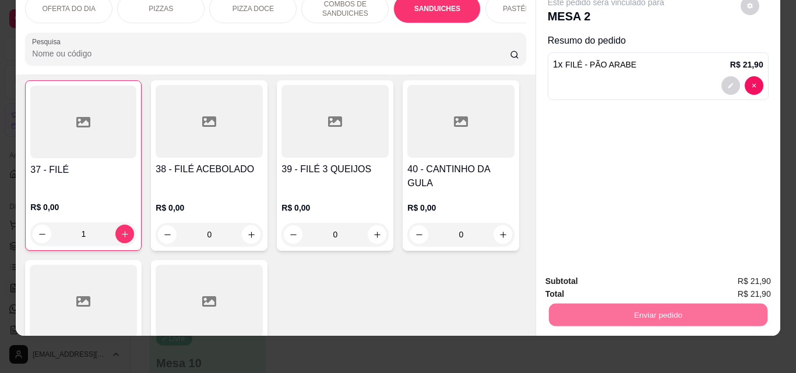
click at [636, 285] on button "Não registrar e enviar pedido" at bounding box center [619, 278] width 121 height 22
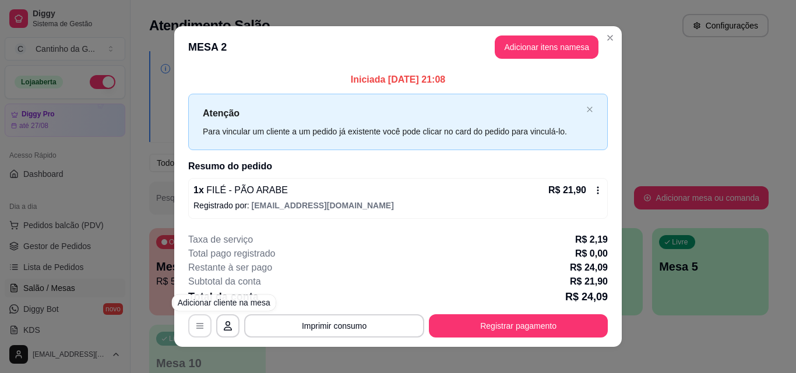
click at [197, 320] on button "button" at bounding box center [199, 326] width 23 height 23
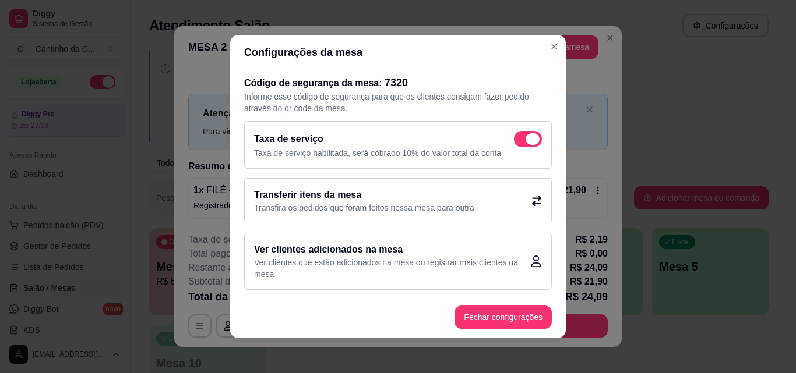
click at [525, 142] on span at bounding box center [532, 139] width 14 height 12
click at [521, 142] on input "checkbox" at bounding box center [517, 146] width 8 height 8
checkbox input "false"
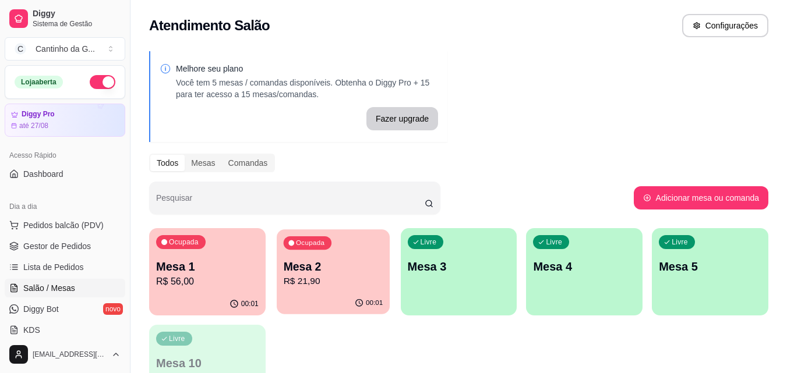
click at [327, 269] on p "Mesa 2" at bounding box center [333, 267] width 100 height 16
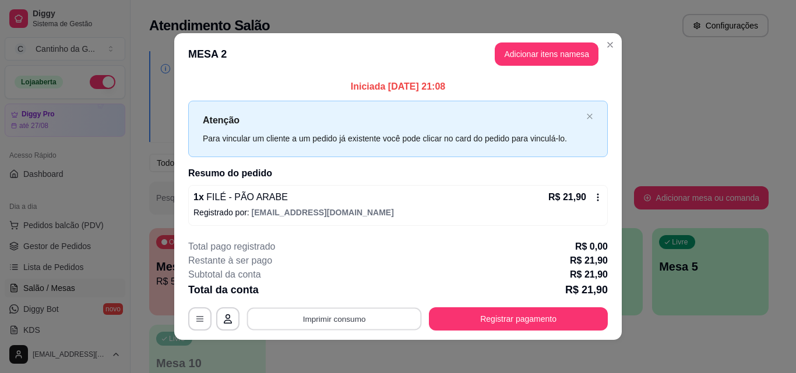
click at [333, 312] on button "Imprimir consumo" at bounding box center [334, 319] width 175 height 23
click at [334, 294] on button "IMPRESSORA" at bounding box center [333, 292] width 84 height 19
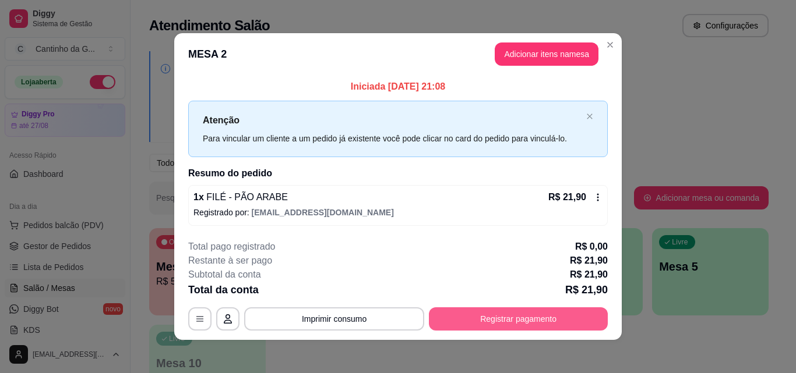
click at [504, 320] on button "Registrar pagamento" at bounding box center [518, 319] width 179 height 23
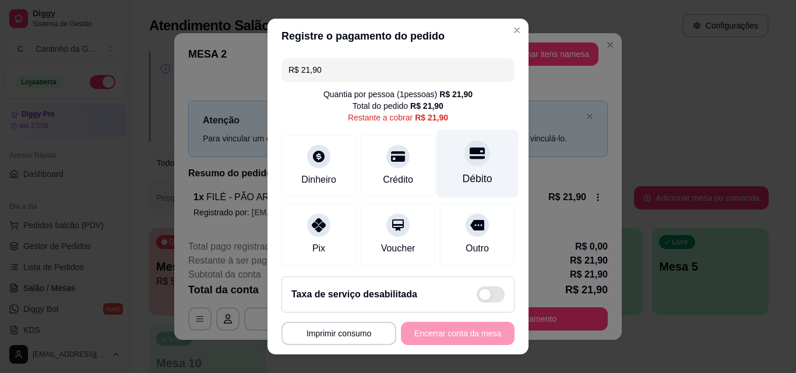
click at [469, 161] on icon at bounding box center [476, 153] width 15 height 15
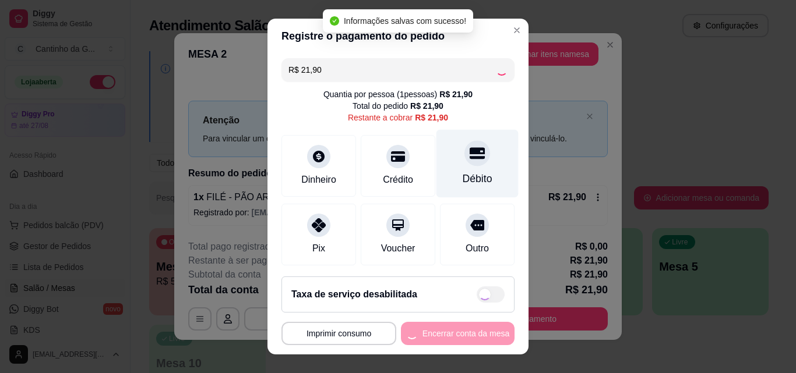
type input "R$ 0,00"
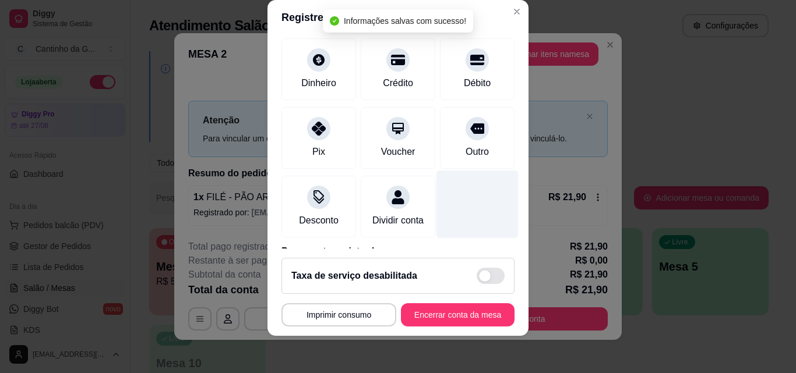
scroll to position [135, 0]
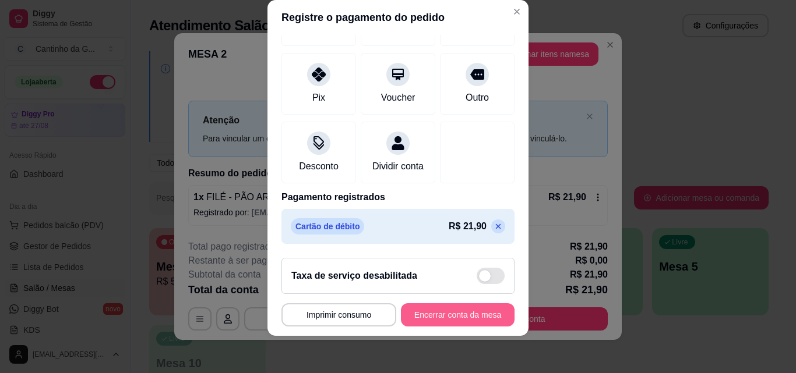
click at [454, 312] on button "Encerrar conta da mesa" at bounding box center [458, 314] width 114 height 23
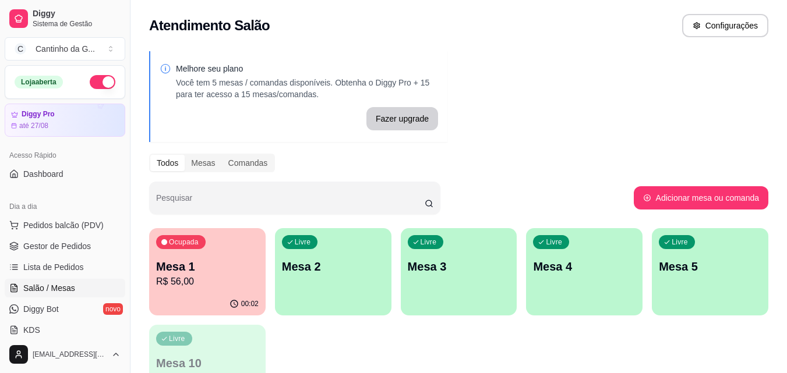
click at [309, 278] on div "Livre Mesa 2" at bounding box center [333, 264] width 116 height 73
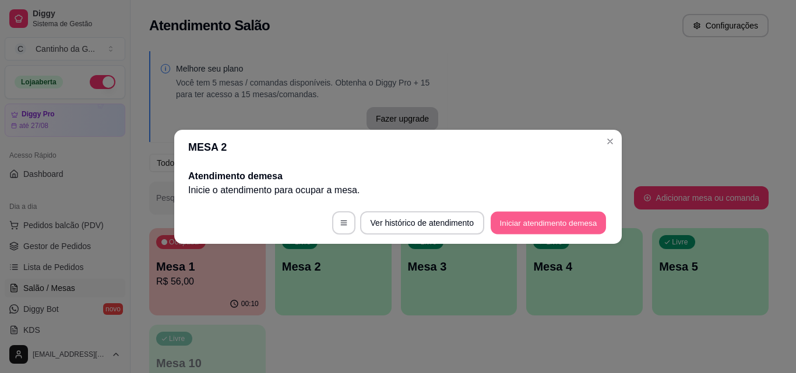
click at [536, 225] on button "Iniciar atendimento de mesa" at bounding box center [547, 222] width 115 height 23
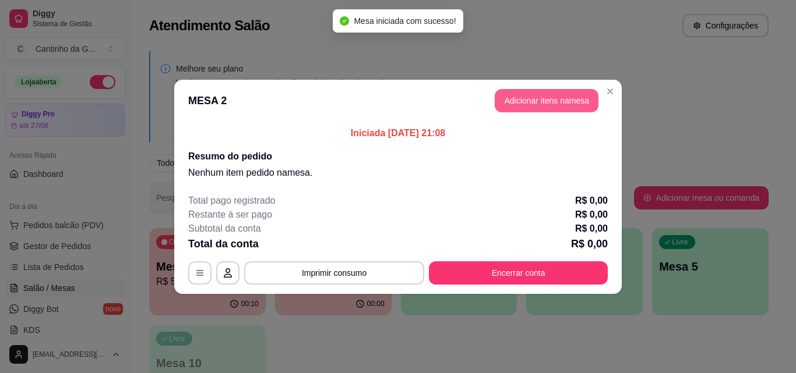
click at [506, 98] on button "Adicionar itens na mesa" at bounding box center [547, 100] width 104 height 23
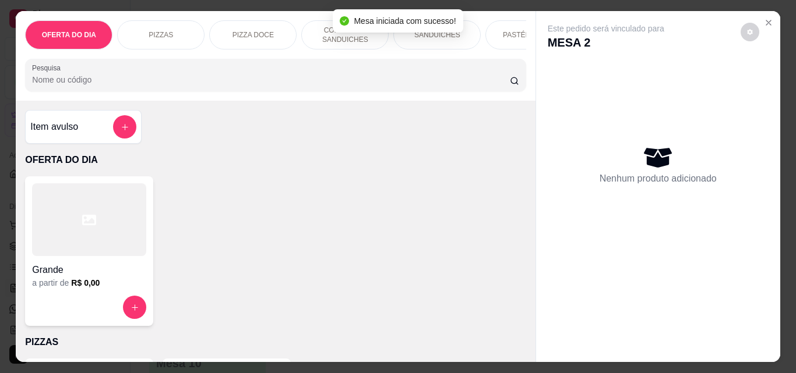
click at [441, 44] on div "SANDUICHES" at bounding box center [436, 34] width 87 height 29
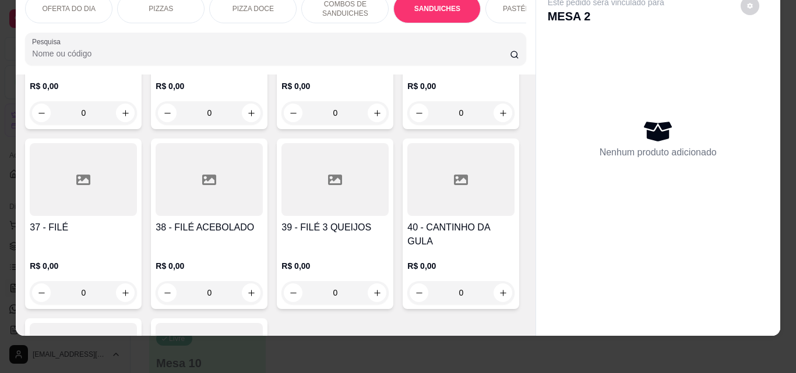
scroll to position [1138, 0]
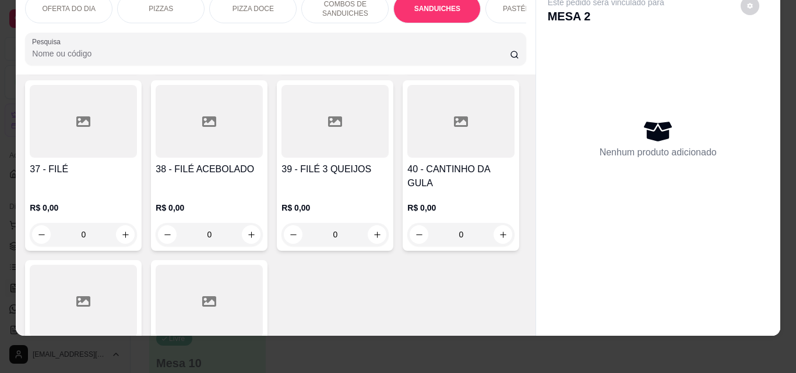
click at [281, 66] on div "0" at bounding box center [334, 54] width 107 height 23
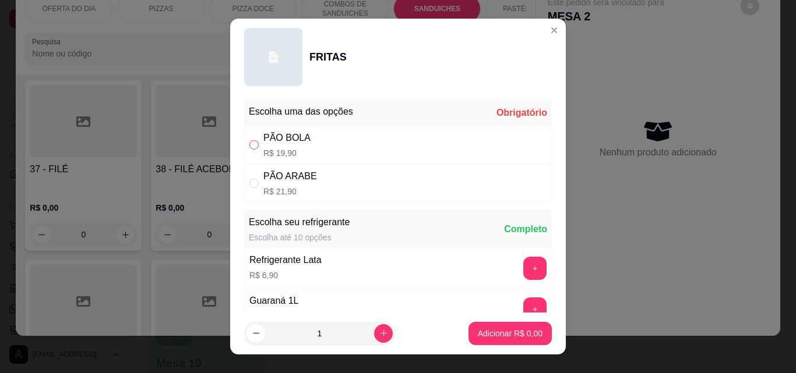
click at [252, 145] on input "" at bounding box center [253, 144] width 9 height 9
radio input "true"
click at [499, 327] on button "Adicionar R$ 19,90" at bounding box center [508, 333] width 88 height 23
type input "1"
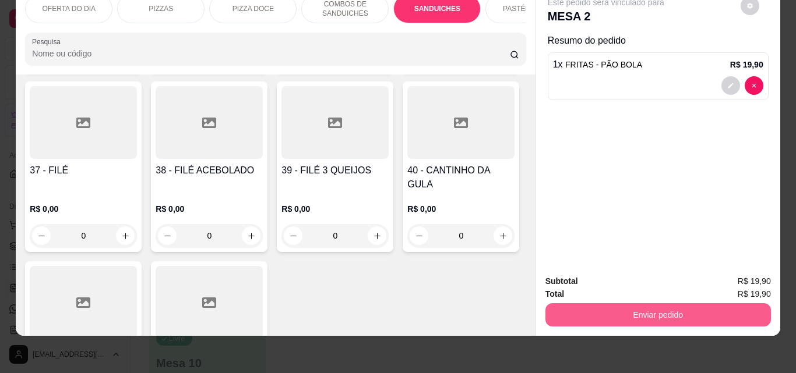
click at [641, 303] on button "Enviar pedido" at bounding box center [657, 314] width 225 height 23
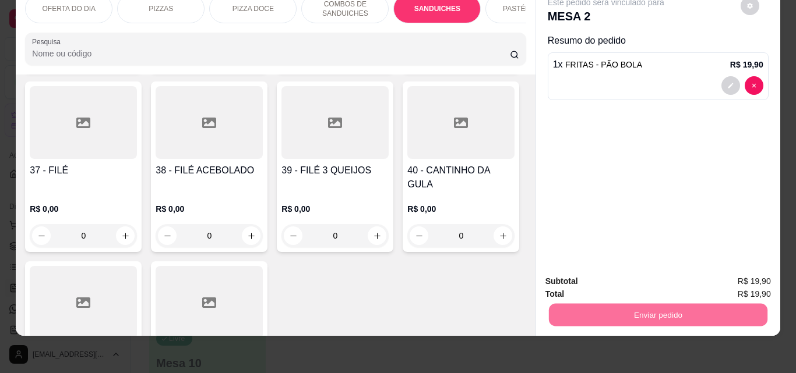
click at [605, 276] on button "Não registrar e enviar pedido" at bounding box center [619, 278] width 121 height 22
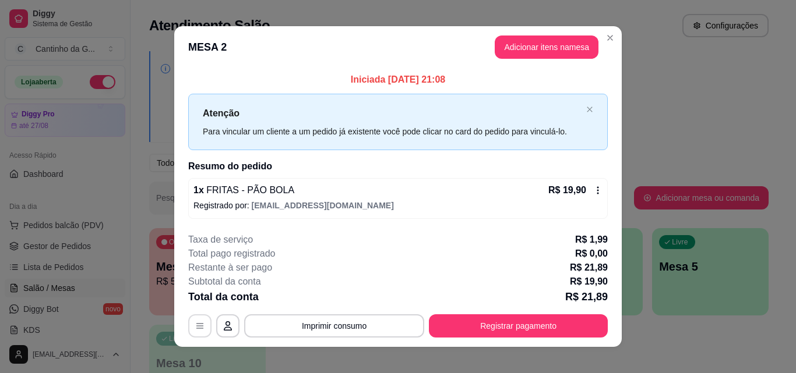
click at [189, 326] on button "button" at bounding box center [199, 326] width 23 height 23
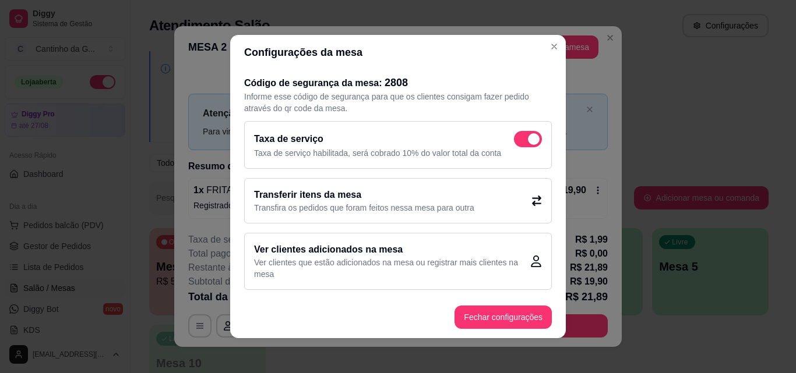
click at [514, 134] on span at bounding box center [528, 139] width 28 height 16
click at [513, 142] on input "checkbox" at bounding box center [517, 146] width 8 height 8
checkbox input "false"
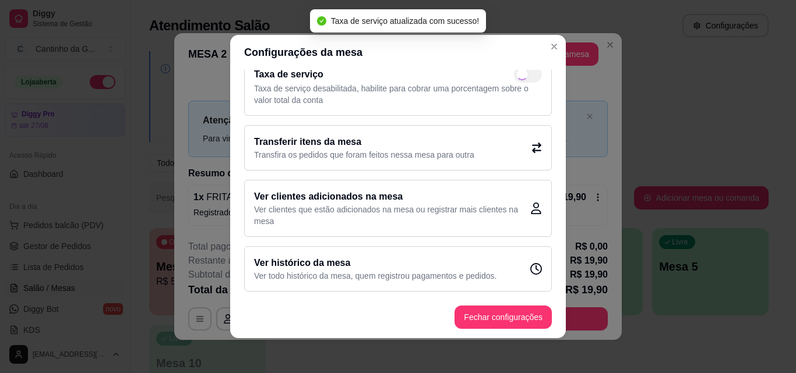
scroll to position [2, 0]
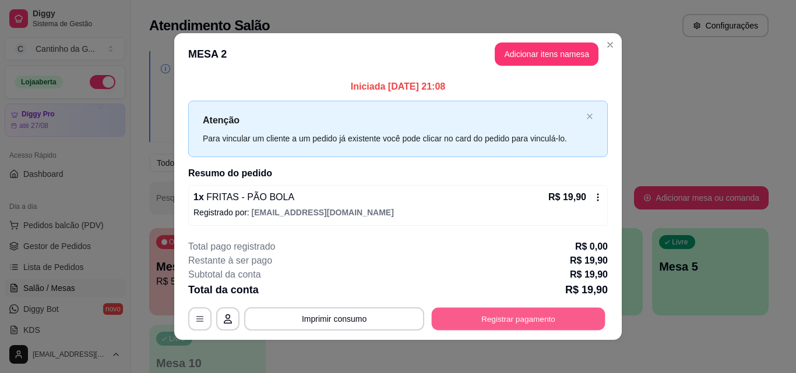
click at [487, 320] on button "Registrar pagamento" at bounding box center [519, 319] width 174 height 23
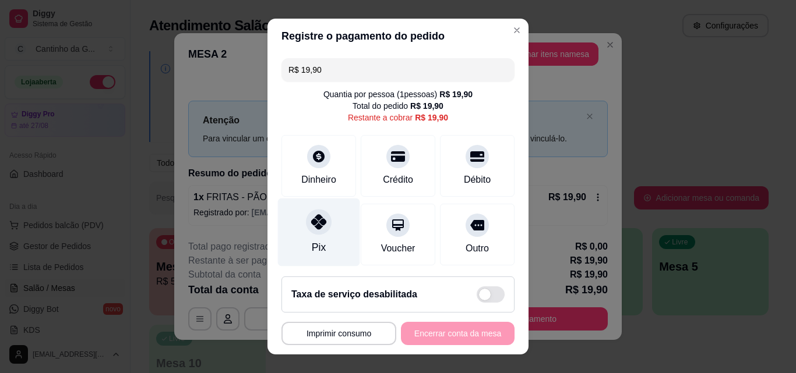
click at [315, 235] on div "Pix" at bounding box center [319, 233] width 82 height 68
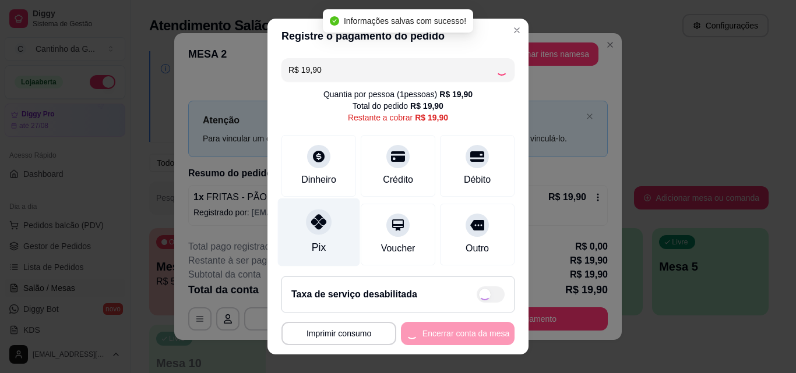
type input "R$ 0,00"
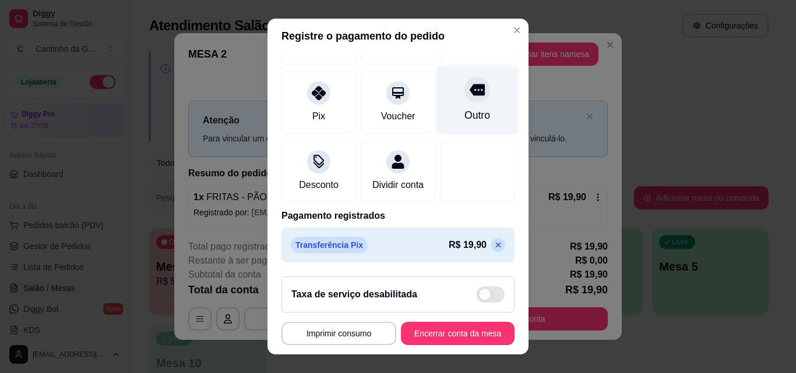
scroll to position [135, 0]
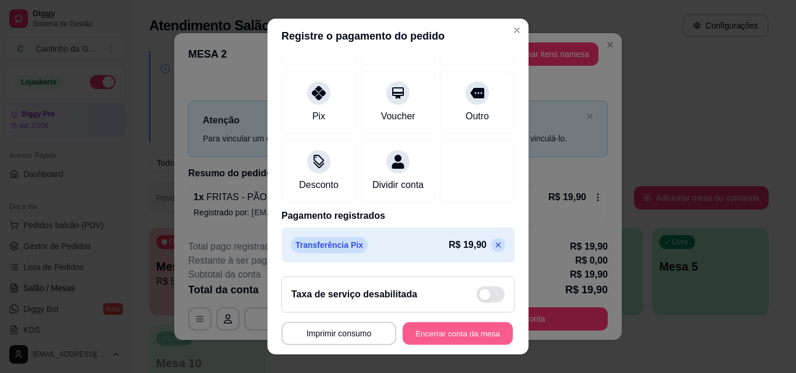
click at [451, 333] on button "Encerrar conta da mesa" at bounding box center [457, 334] width 110 height 23
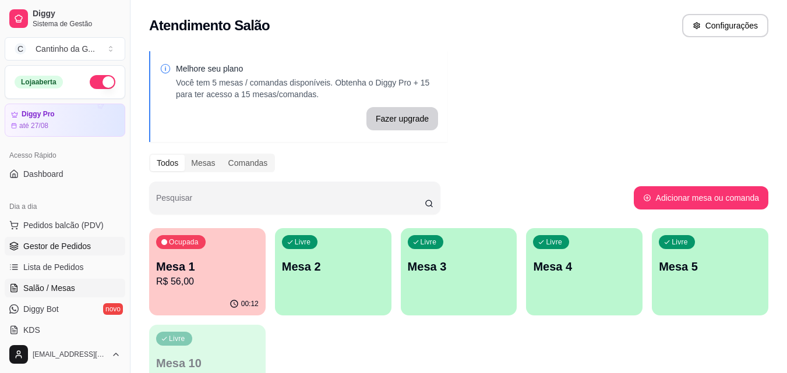
click at [83, 250] on span "Gestor de Pedidos" at bounding box center [57, 247] width 68 height 12
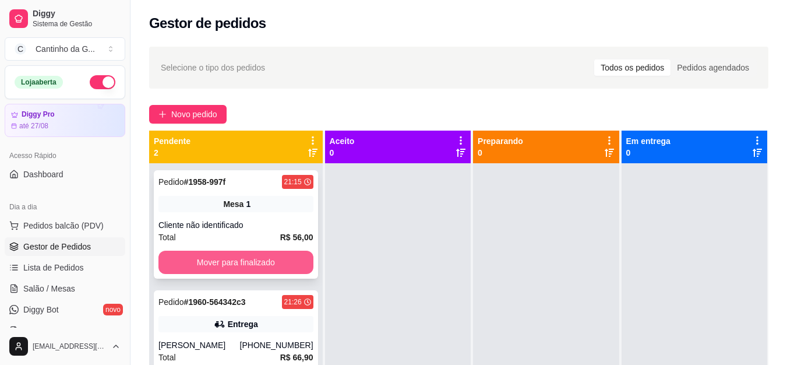
click at [252, 260] on button "Mover para finalizado" at bounding box center [235, 261] width 155 height 23
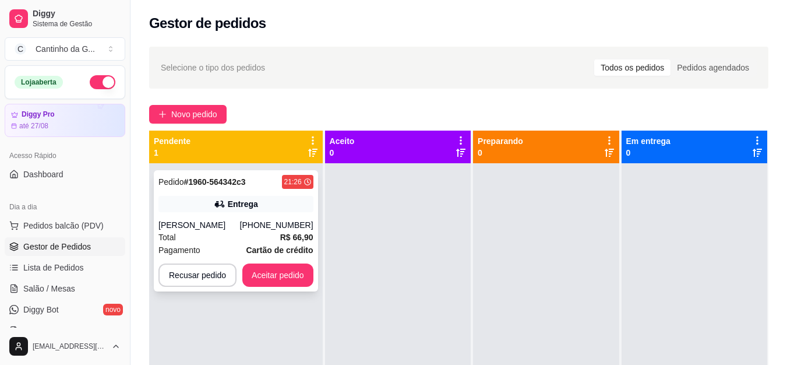
click at [255, 222] on div "[PHONE_NUMBER]" at bounding box center [276, 225] width 73 height 12
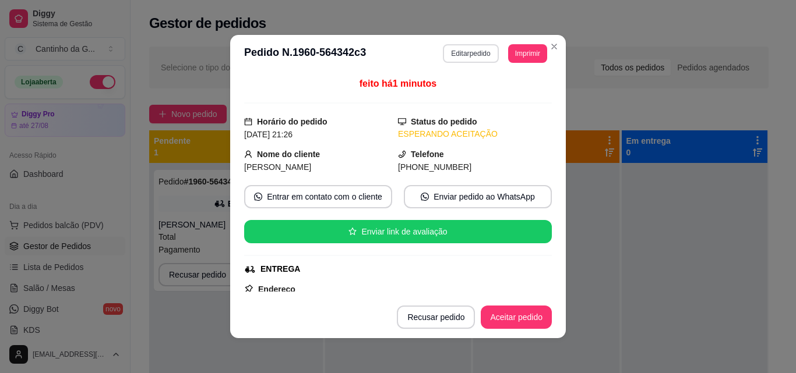
click at [460, 52] on button "Editar pedido" at bounding box center [470, 53] width 55 height 19
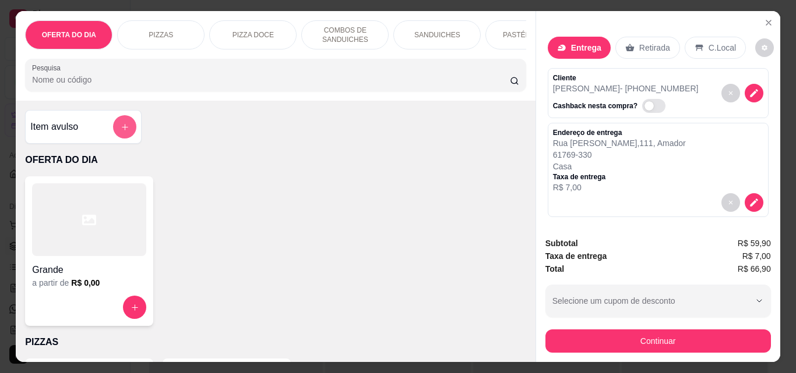
click at [121, 123] on button "add-separate-item" at bounding box center [124, 126] width 23 height 23
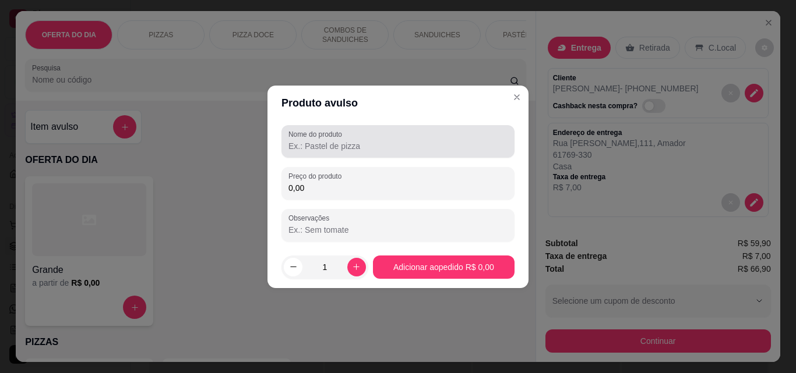
click at [375, 140] on div at bounding box center [397, 141] width 219 height 23
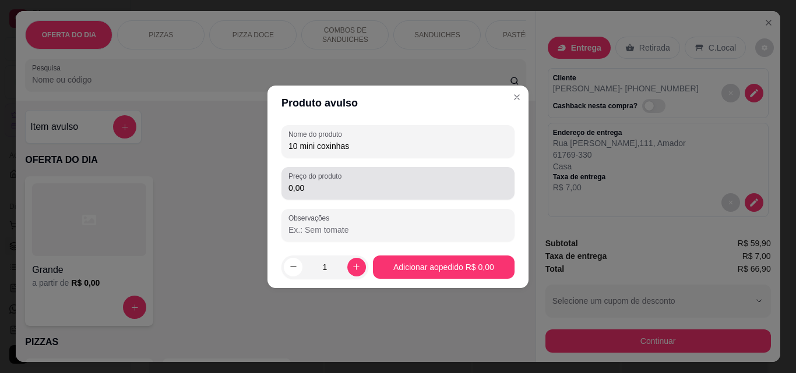
type input "10 mini coxinhas"
click at [399, 193] on input "0,00" at bounding box center [397, 188] width 219 height 12
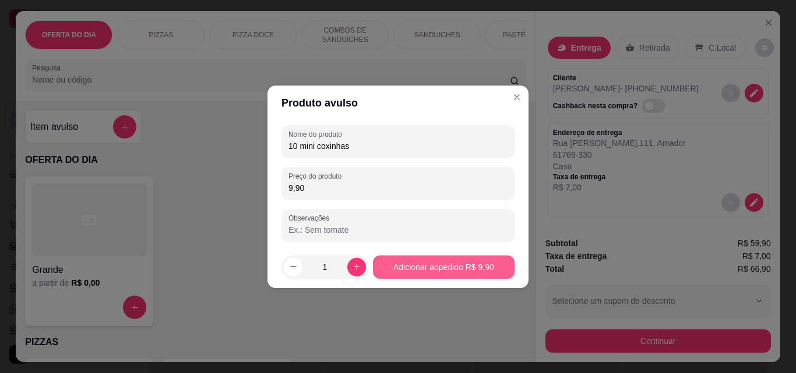
type input "9,90"
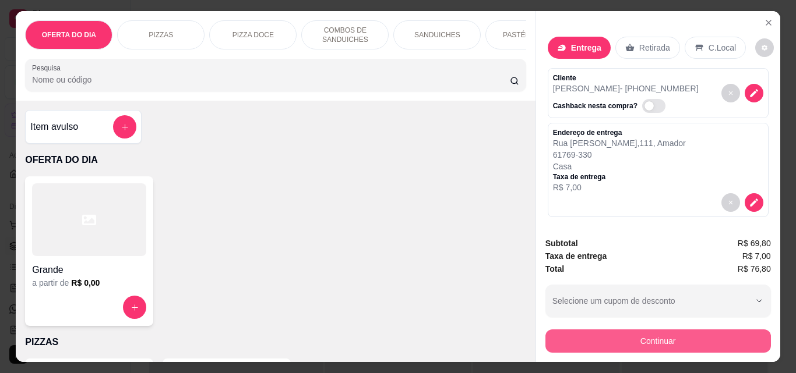
click at [695, 335] on button "Continuar" at bounding box center [657, 341] width 225 height 23
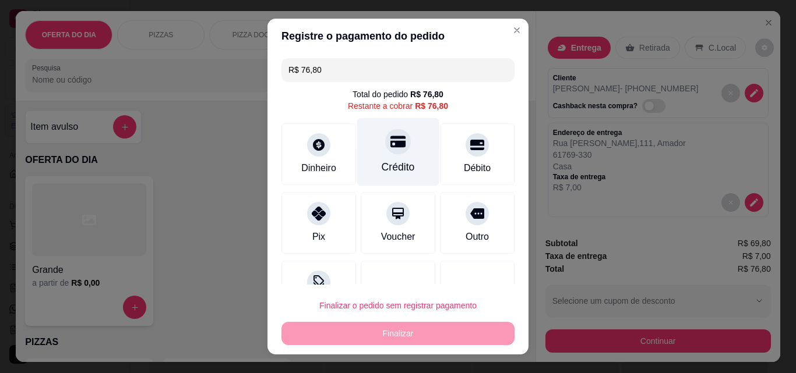
click at [390, 144] on icon at bounding box center [397, 142] width 15 height 12
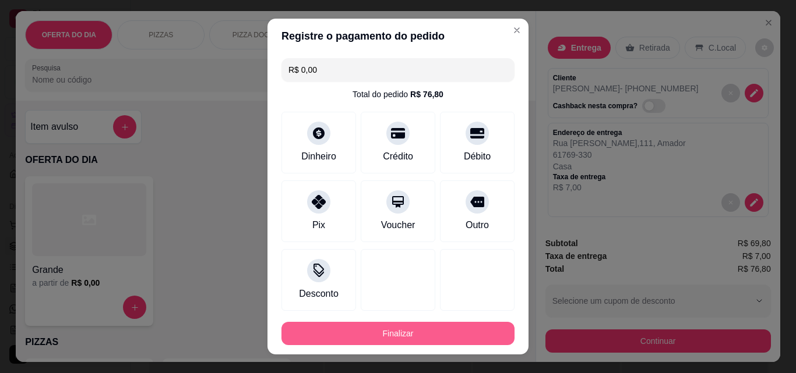
click at [443, 333] on button "Finalizar" at bounding box center [397, 333] width 233 height 23
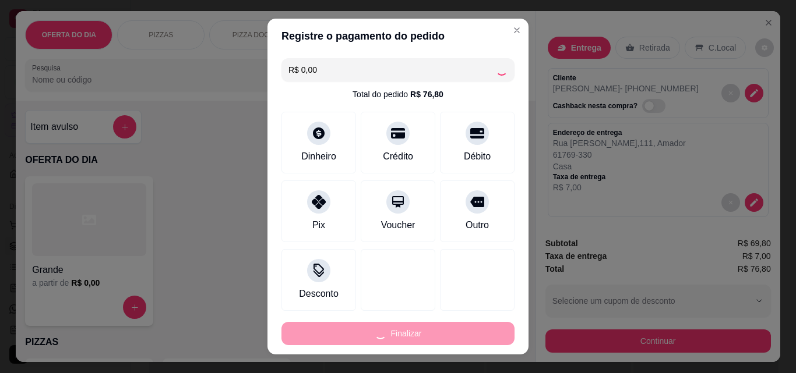
type input "-R$ 76,80"
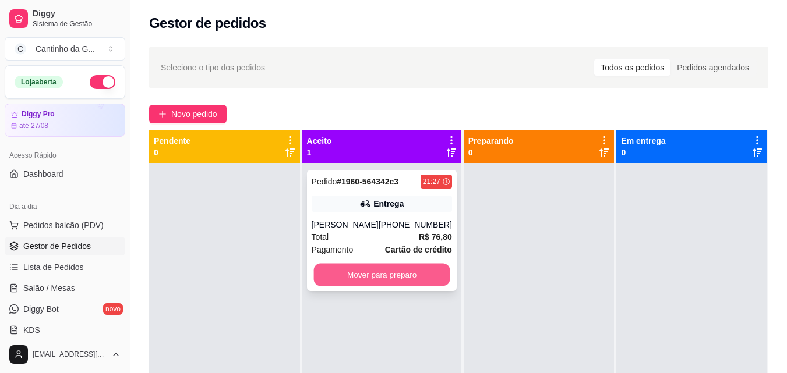
click at [405, 273] on button "Mover para preparo" at bounding box center [381, 275] width 136 height 23
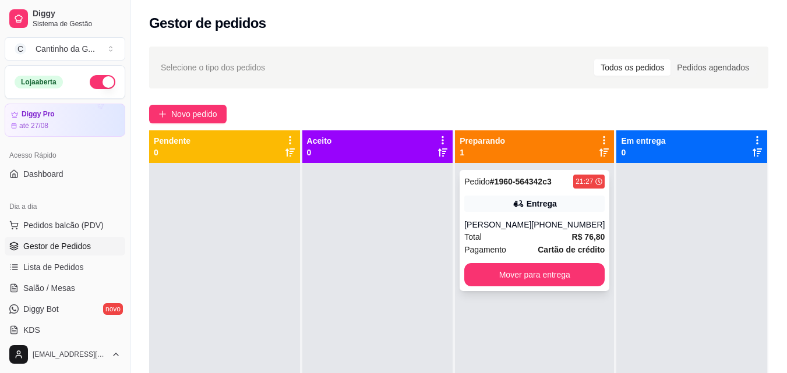
click at [538, 232] on div "Total R$ 76,80" at bounding box center [534, 237] width 140 height 13
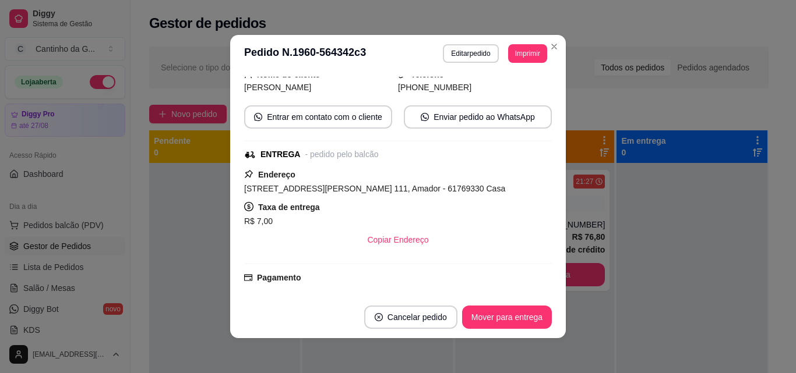
scroll to position [116, 0]
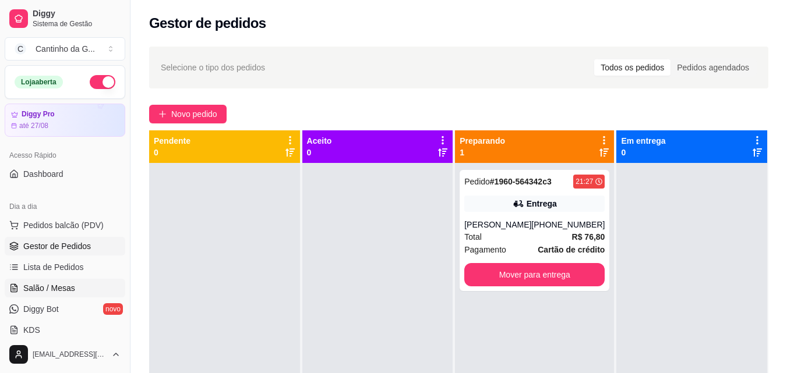
click at [54, 284] on span "Salão / Mesas" at bounding box center [49, 288] width 52 height 12
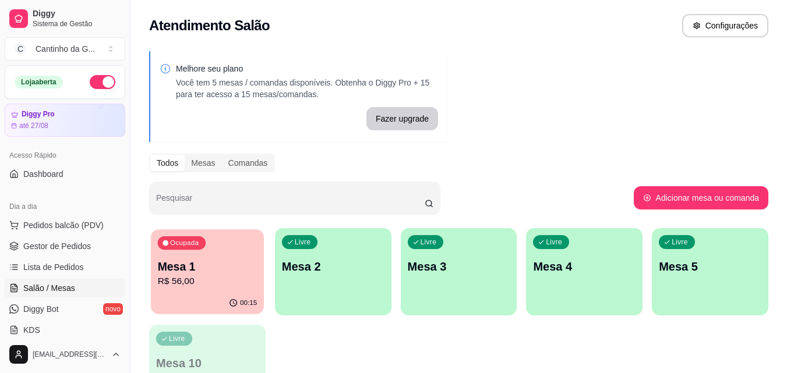
click at [207, 269] on p "Mesa 1" at bounding box center [208, 267] width 100 height 16
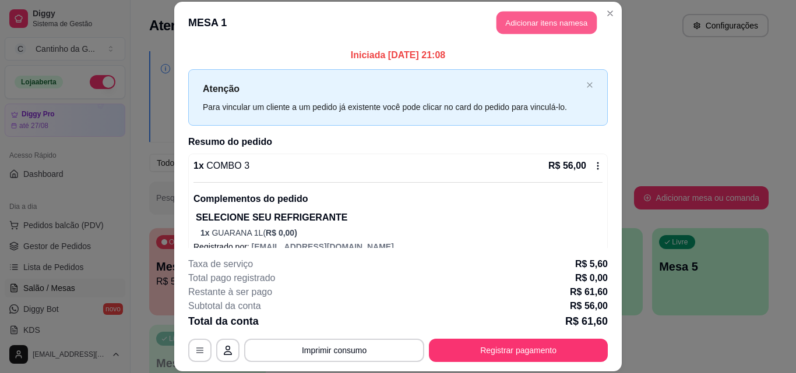
click at [543, 22] on button "Adicionar itens na mesa" at bounding box center [546, 23] width 100 height 23
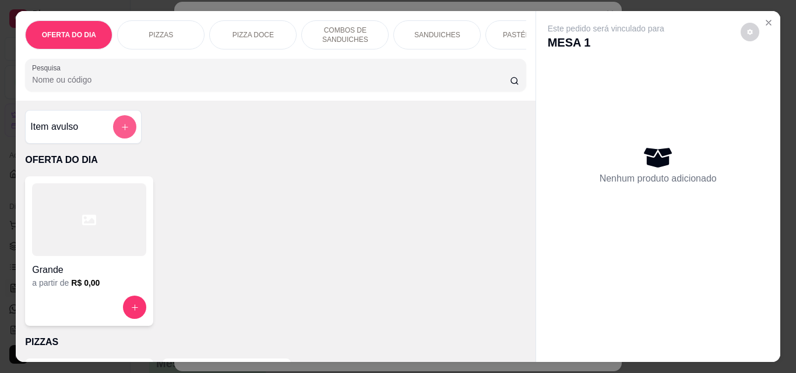
click at [122, 130] on icon "add-separate-item" at bounding box center [125, 127] width 6 height 6
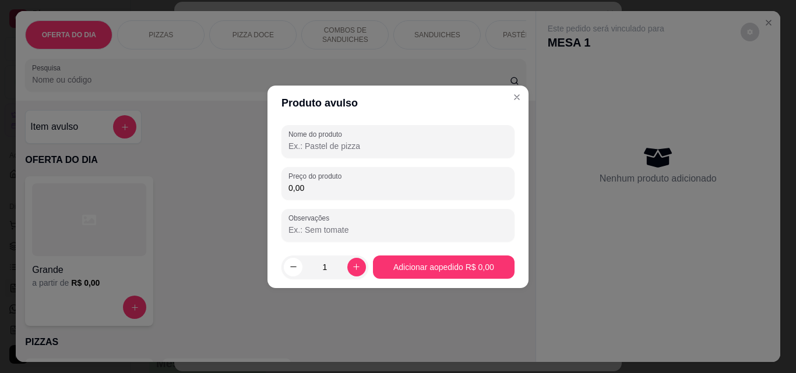
click at [342, 148] on input "Nome do produto" at bounding box center [397, 146] width 219 height 12
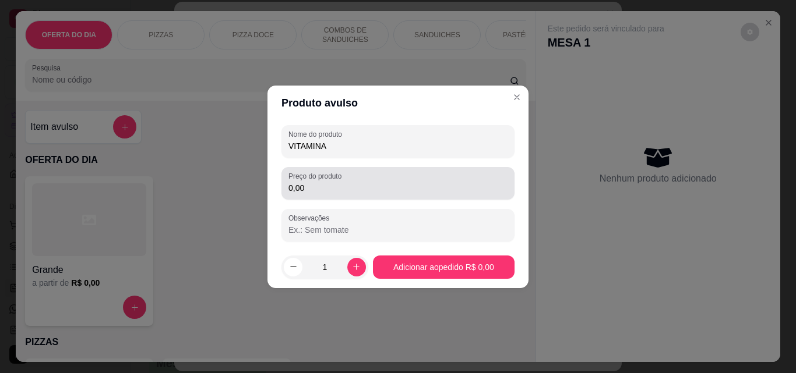
type input "VITAMINA"
click at [362, 190] on input "0,00" at bounding box center [397, 188] width 219 height 12
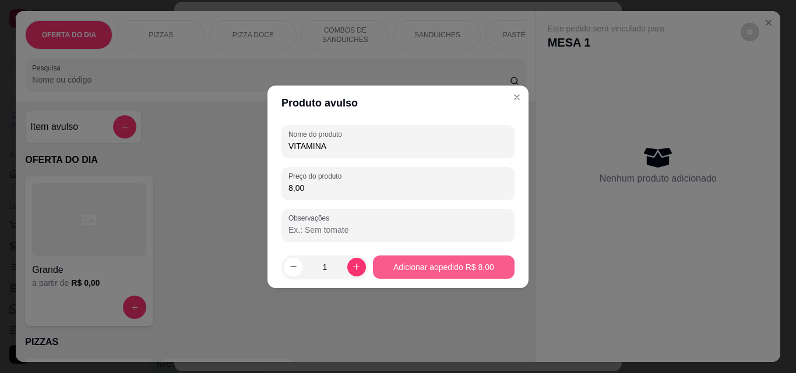
type input "8,00"
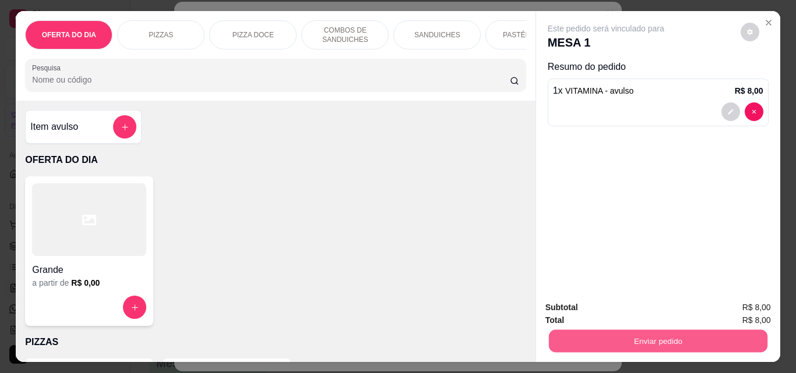
click at [642, 337] on button "Enviar pedido" at bounding box center [657, 341] width 218 height 23
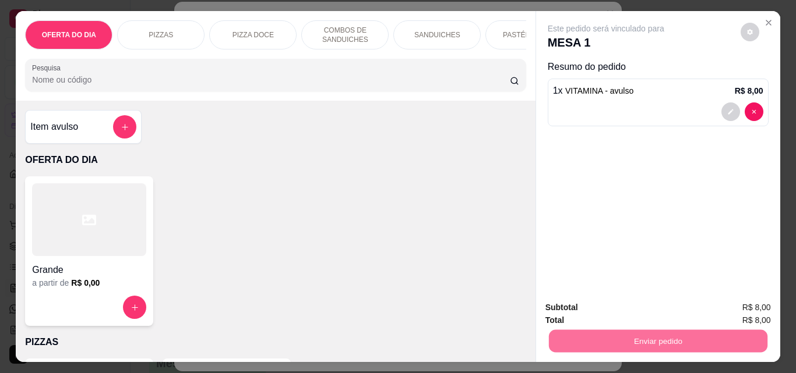
click at [643, 308] on button "Não registrar e enviar pedido" at bounding box center [619, 308] width 121 height 22
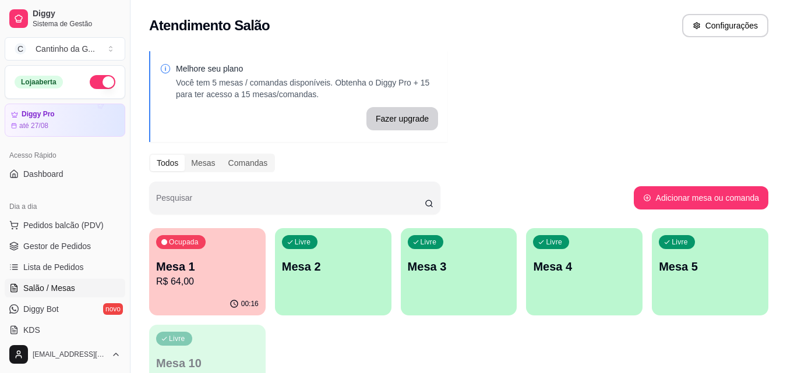
click at [222, 256] on div "Ocupada Mesa 1 R$ 64,00" at bounding box center [207, 260] width 116 height 65
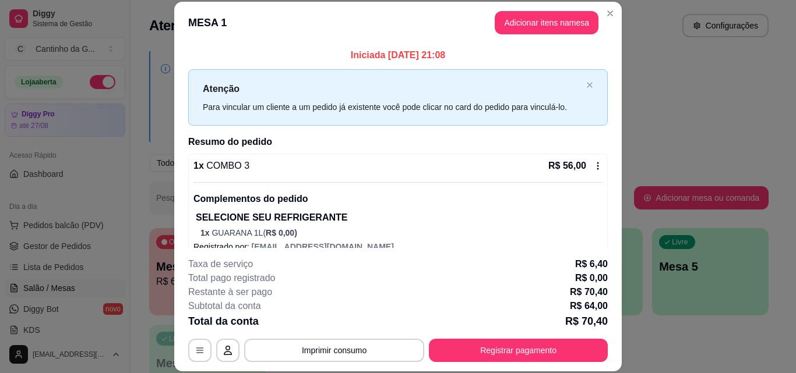
scroll to position [65, 0]
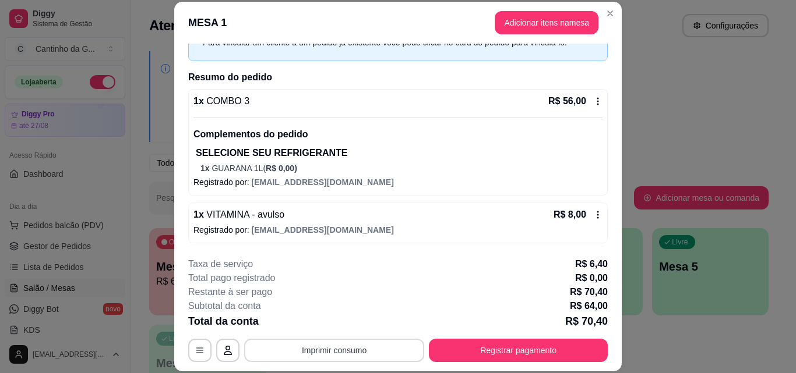
click at [377, 350] on button "Imprimir consumo" at bounding box center [334, 350] width 180 height 23
click at [341, 322] on button "IMPRESSORA" at bounding box center [333, 324] width 84 height 19
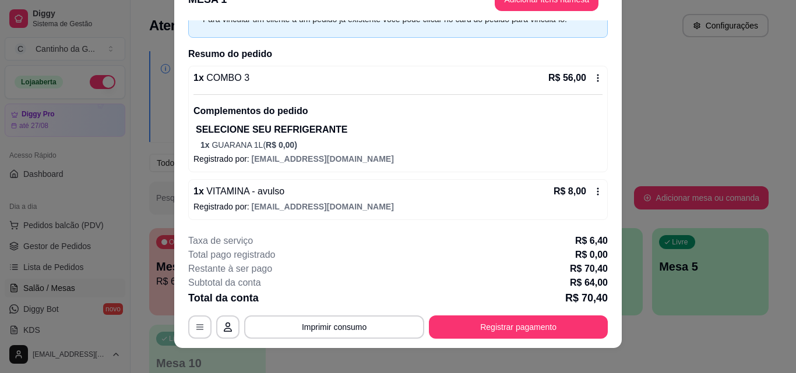
scroll to position [36, 0]
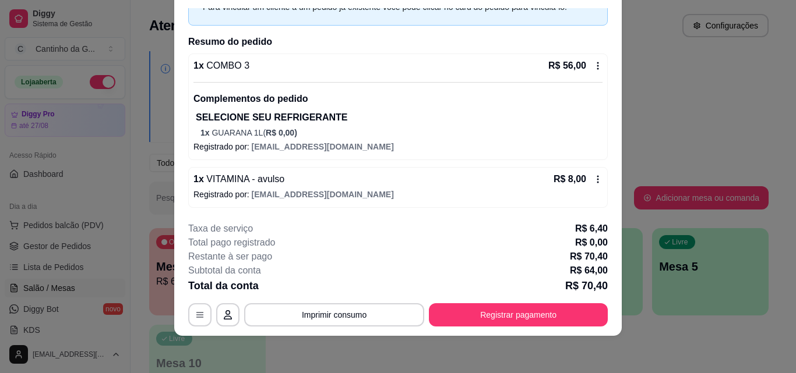
click at [593, 177] on icon at bounding box center [597, 179] width 9 height 9
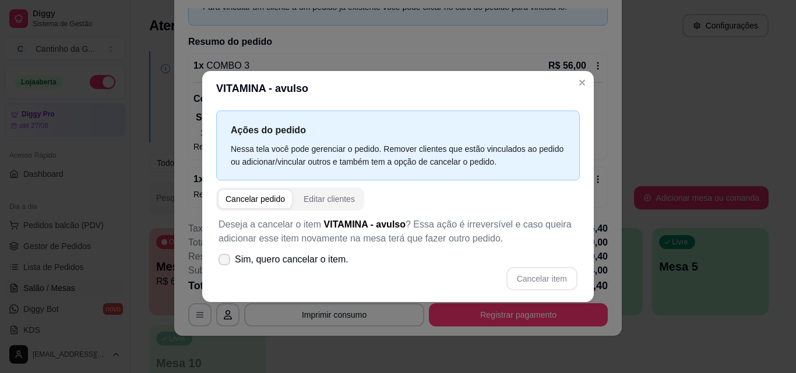
click at [224, 256] on span at bounding box center [224, 260] width 12 height 12
click at [224, 262] on input "Sim, quero cancelar o item." at bounding box center [222, 266] width 8 height 8
checkbox input "true"
click at [531, 273] on button "Cancelar item" at bounding box center [541, 278] width 71 height 23
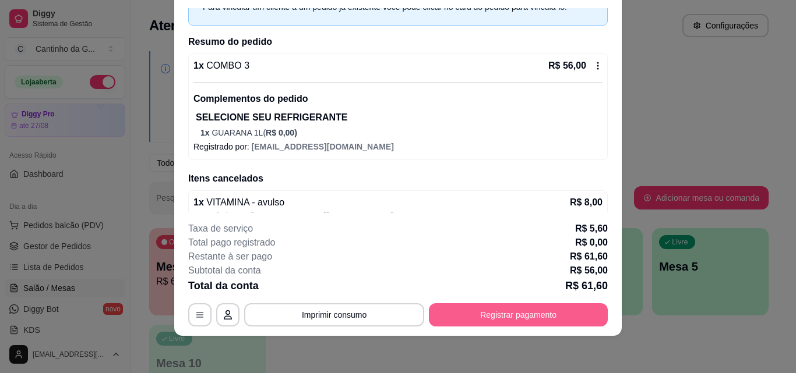
click at [510, 321] on button "Registrar pagamento" at bounding box center [518, 314] width 179 height 23
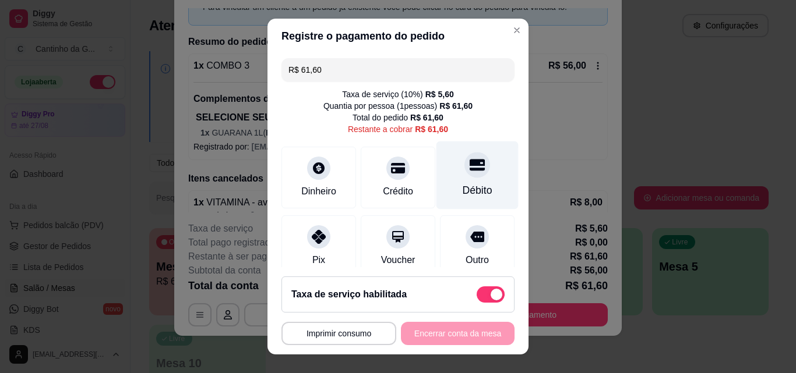
click at [464, 175] on div at bounding box center [477, 165] width 26 height 26
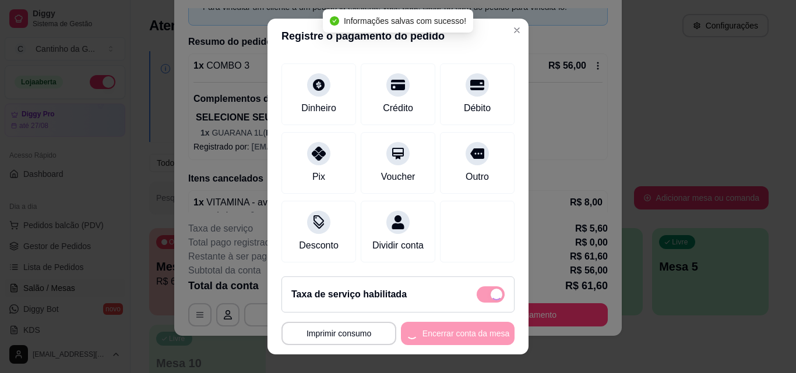
type input "R$ 0,00"
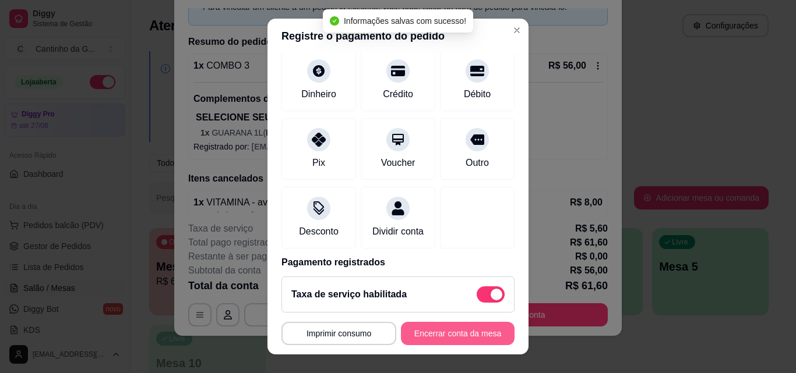
click at [455, 333] on button "Encerrar conta da mesa" at bounding box center [458, 333] width 114 height 23
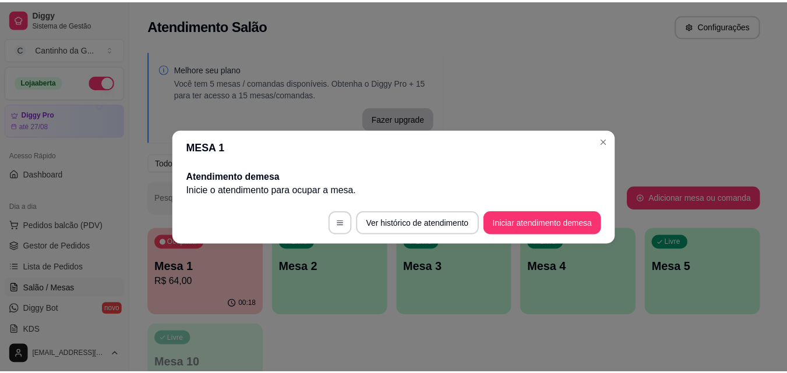
scroll to position [0, 0]
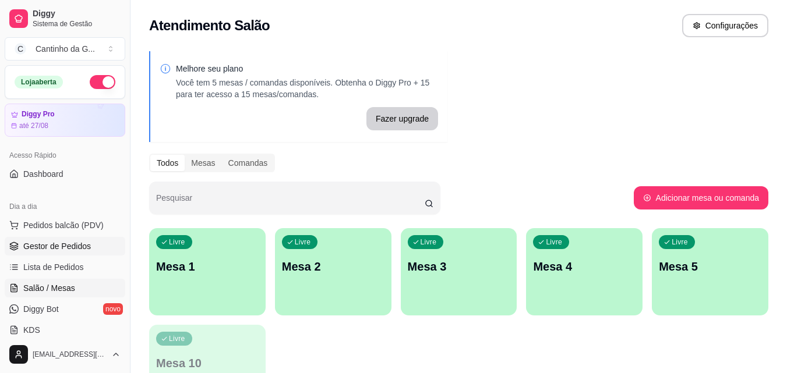
click at [80, 243] on span "Gestor de Pedidos" at bounding box center [57, 247] width 68 height 12
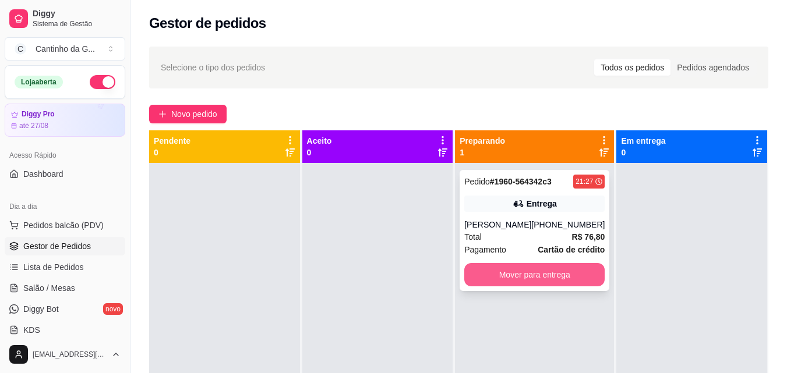
click at [584, 270] on button "Mover para entrega" at bounding box center [534, 274] width 140 height 23
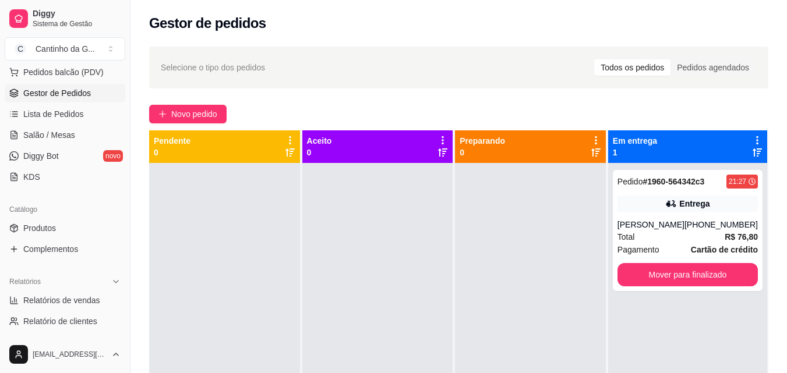
scroll to position [233, 0]
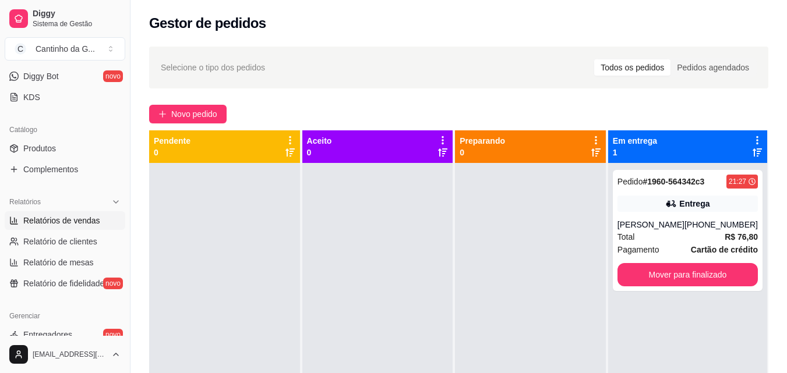
click at [72, 223] on span "Relatórios de vendas" at bounding box center [61, 221] width 77 height 12
select select "ALL"
select select "0"
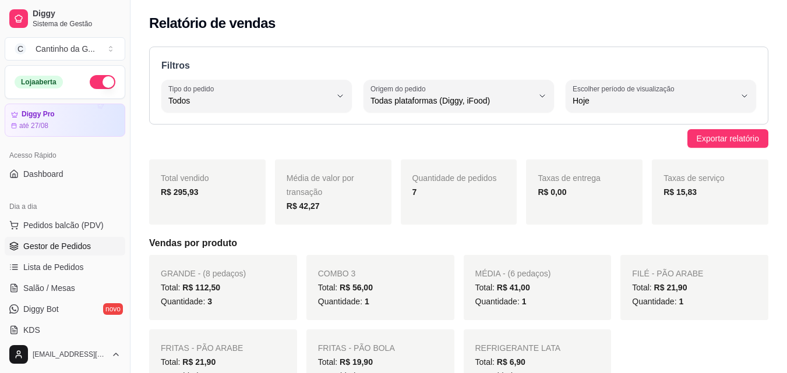
click at [71, 244] on span "Gestor de Pedidos" at bounding box center [57, 247] width 68 height 12
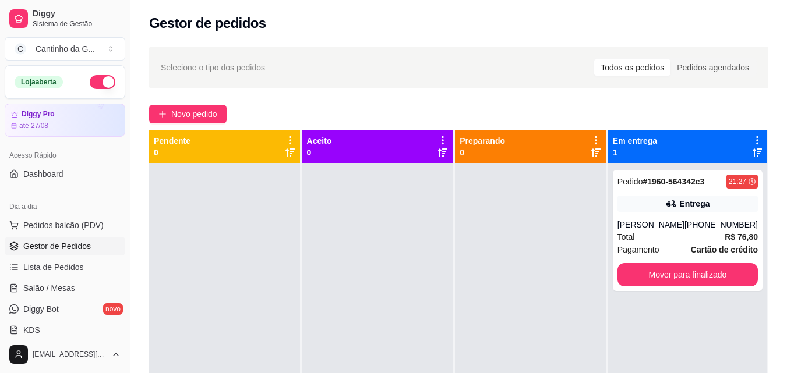
click at [433, 107] on div "Novo pedido" at bounding box center [458, 114] width 619 height 19
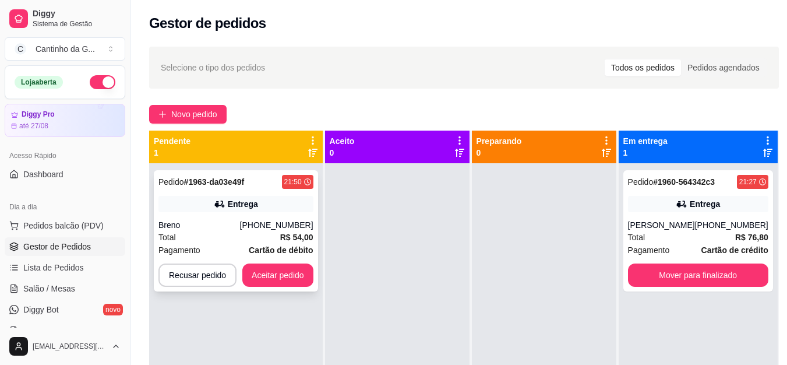
click at [274, 221] on div "[PHONE_NUMBER]" at bounding box center [276, 225] width 73 height 12
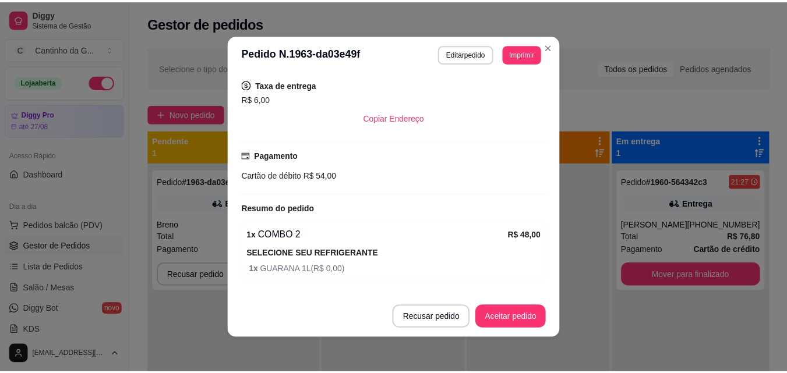
scroll to position [38, 0]
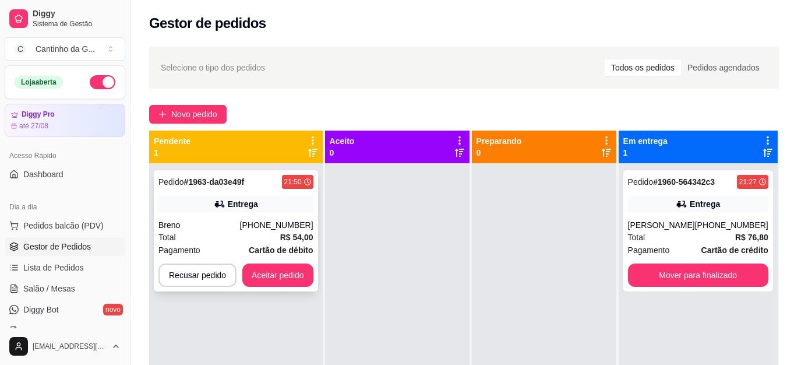
click at [291, 281] on button "Aceitar pedido" at bounding box center [277, 274] width 71 height 23
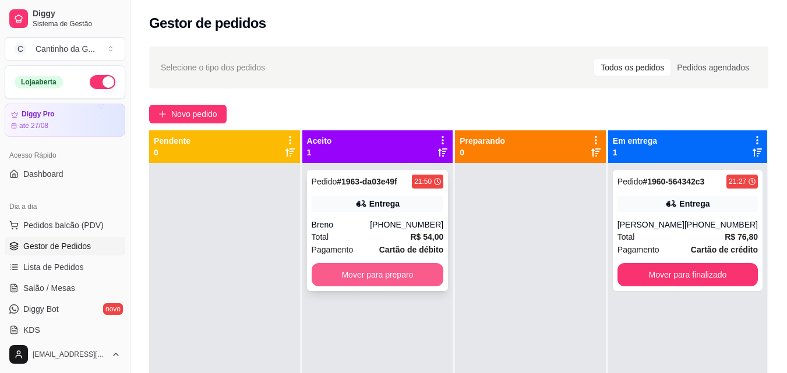
click at [383, 276] on button "Mover para preparo" at bounding box center [378, 274] width 132 height 23
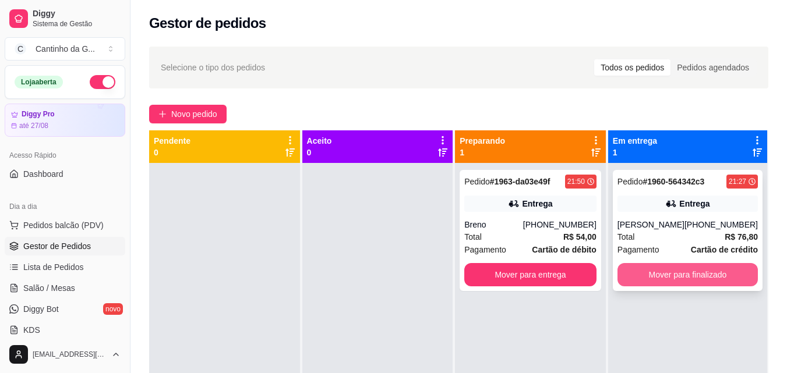
click at [707, 274] on button "Mover para finalizado" at bounding box center [687, 274] width 140 height 23
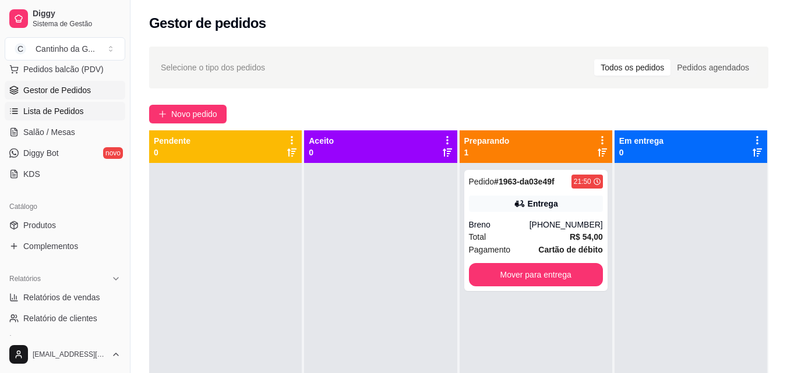
scroll to position [175, 0]
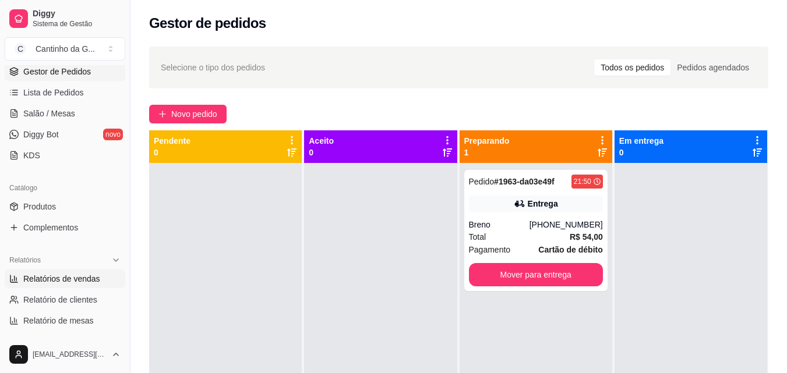
click at [84, 280] on span "Relatórios de vendas" at bounding box center [61, 279] width 77 height 12
select select "ALL"
select select "0"
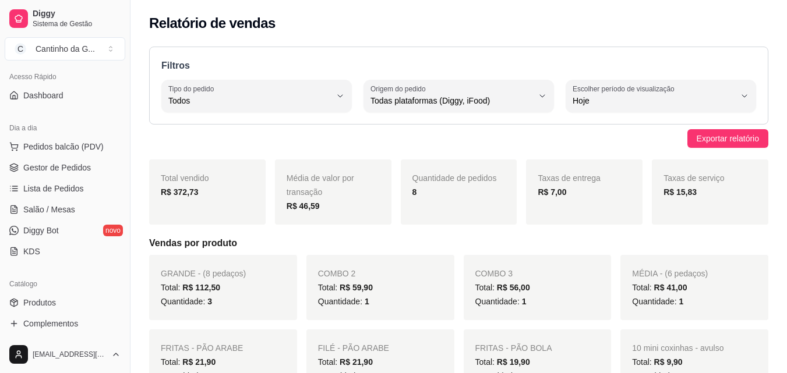
scroll to position [58, 0]
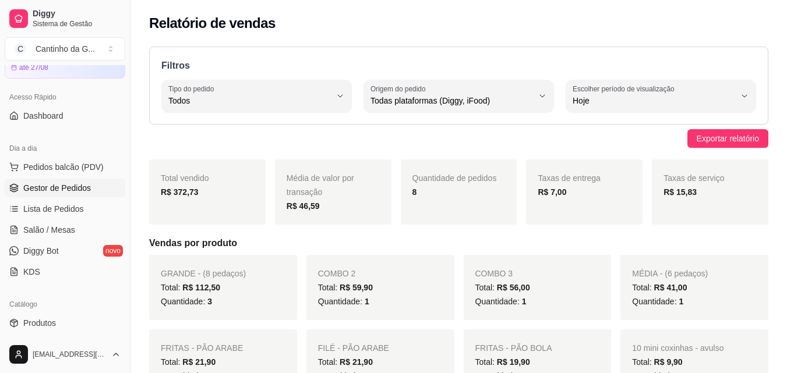
click at [87, 196] on link "Gestor de Pedidos" at bounding box center [65, 188] width 121 height 19
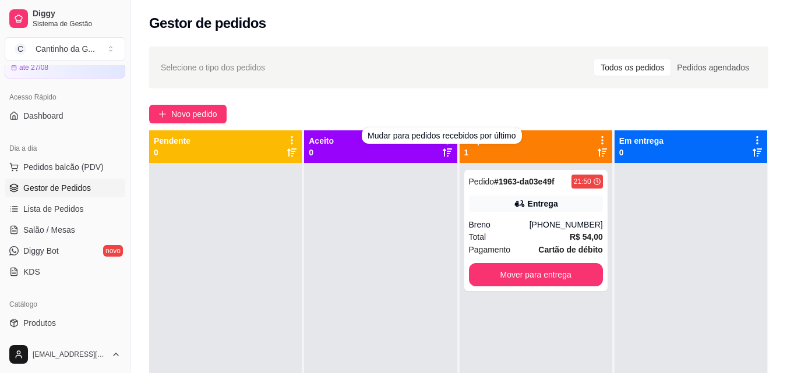
click at [460, 107] on div "Novo pedido" at bounding box center [458, 114] width 619 height 19
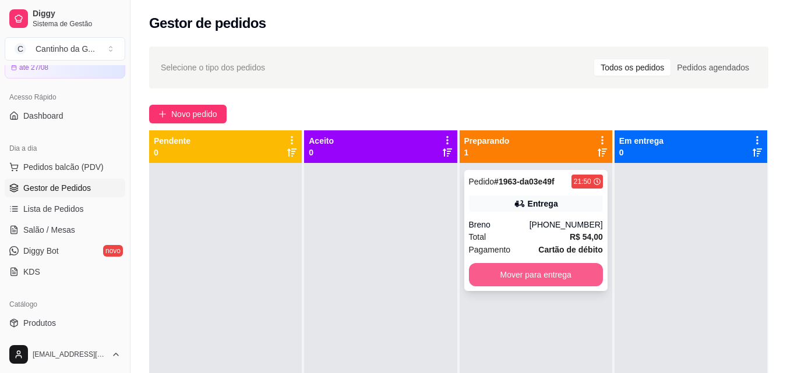
click at [542, 276] on button "Mover para entrega" at bounding box center [536, 274] width 134 height 23
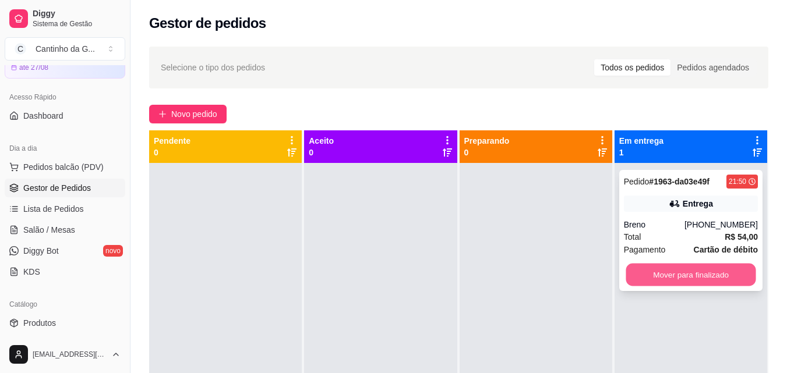
click at [702, 274] on button "Mover para finalizado" at bounding box center [691, 275] width 130 height 23
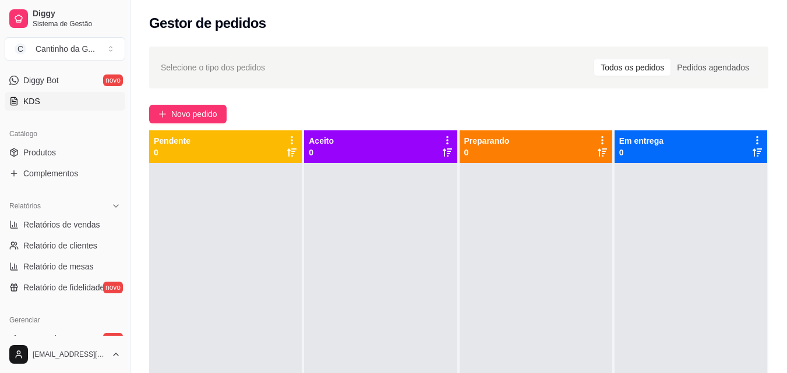
scroll to position [233, 0]
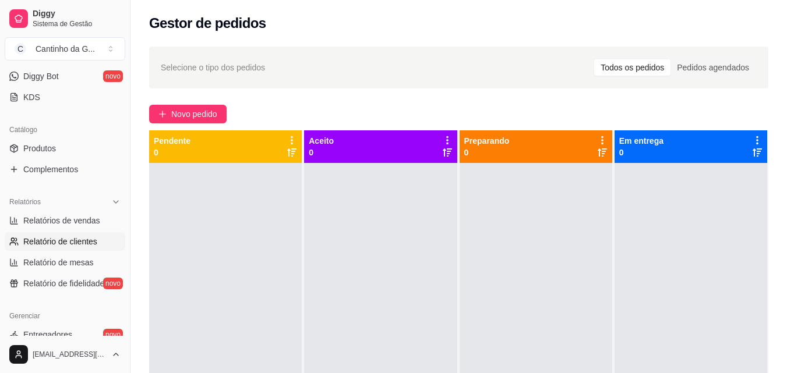
click at [83, 240] on span "Relatório de clientes" at bounding box center [60, 242] width 74 height 12
select select "30"
select select "HIGHEST_TOTAL_SPENT_WITH_ORDERS"
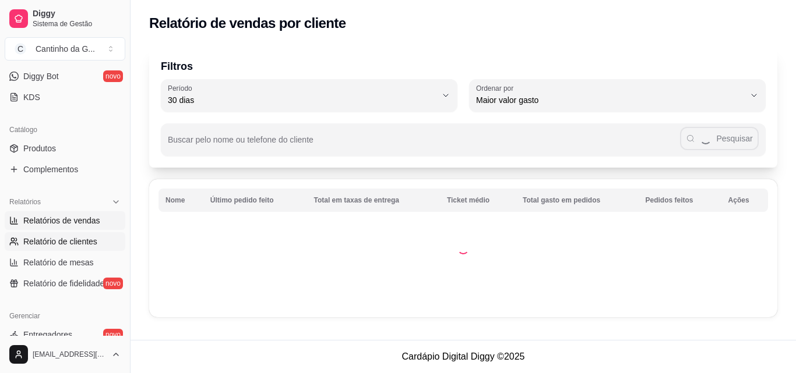
click at [87, 222] on span "Relatórios de vendas" at bounding box center [61, 221] width 77 height 12
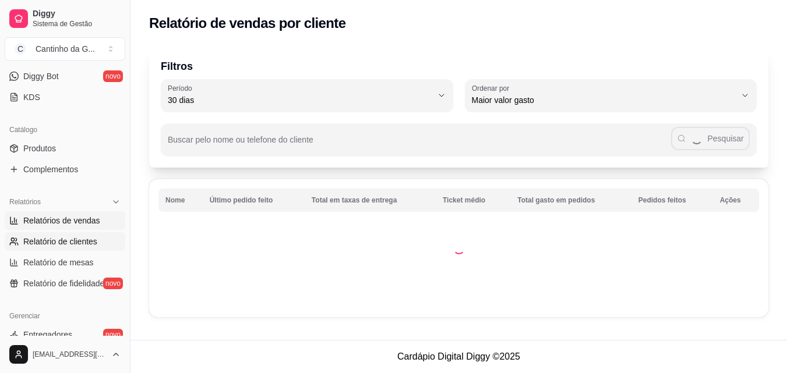
select select "ALL"
select select "0"
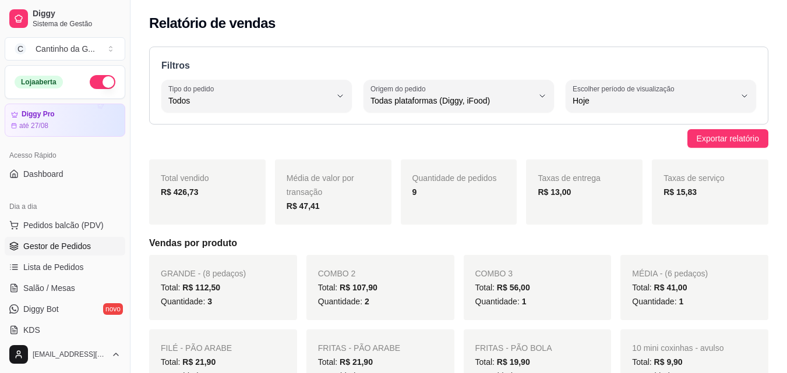
click at [62, 247] on span "Gestor de Pedidos" at bounding box center [57, 247] width 68 height 12
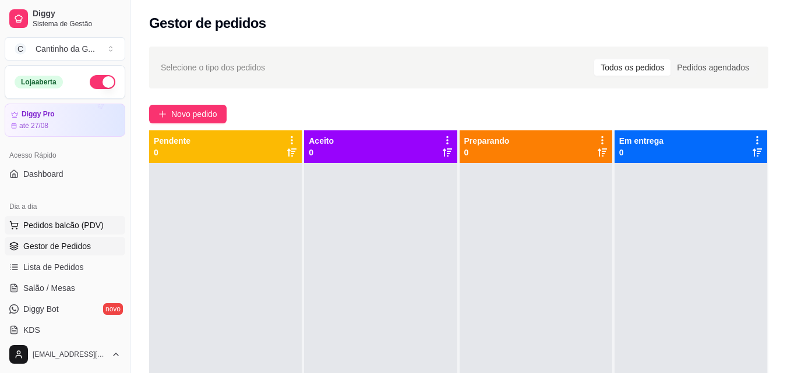
click at [74, 220] on span "Pedidos balcão (PDV)" at bounding box center [63, 226] width 80 height 12
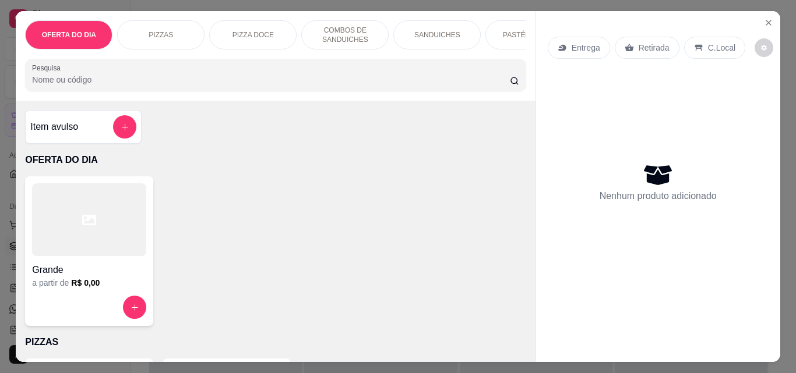
click at [638, 42] on p "Retirada" at bounding box center [653, 48] width 31 height 12
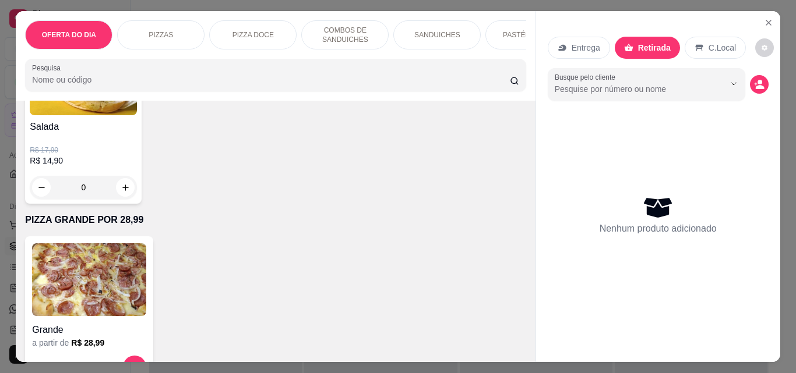
scroll to position [3087, 0]
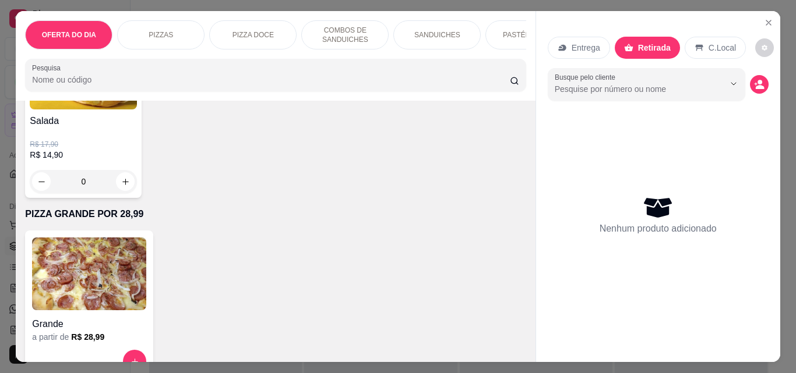
type input "1"
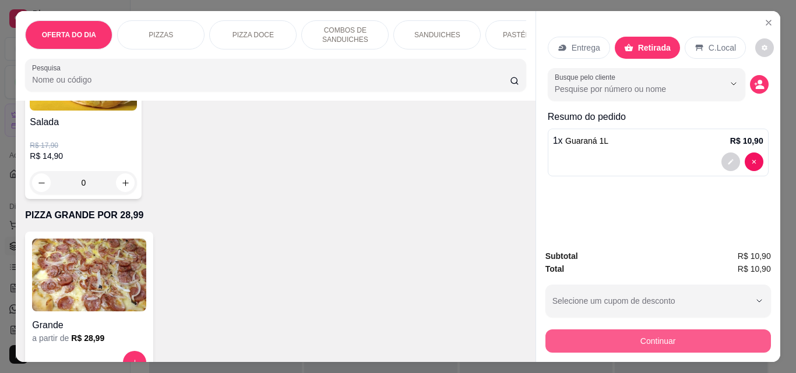
click at [644, 340] on button "Continuar" at bounding box center [657, 341] width 225 height 23
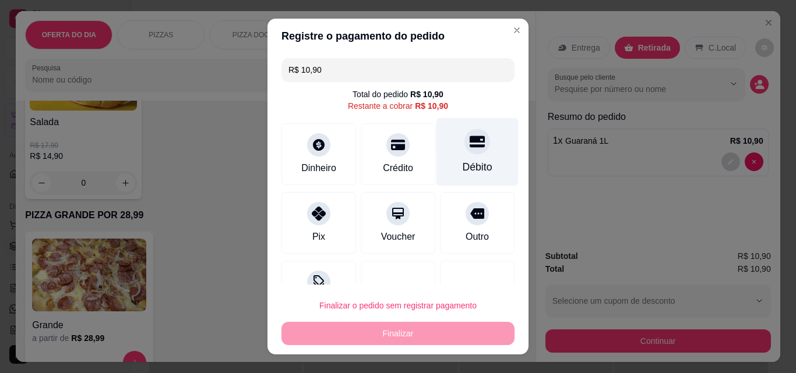
click at [467, 153] on div "Débito" at bounding box center [477, 152] width 82 height 68
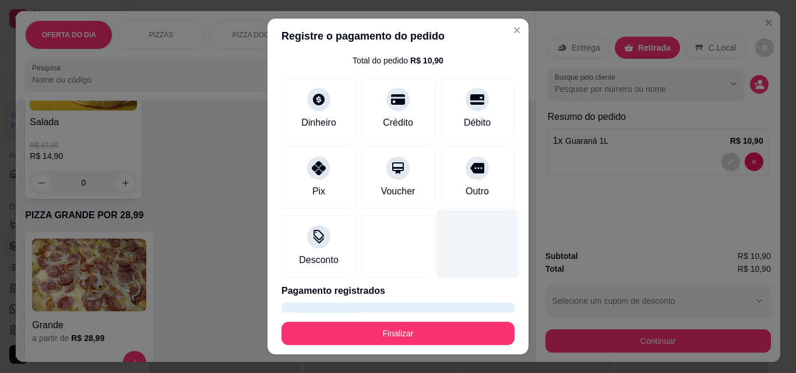
scroll to position [63, 0]
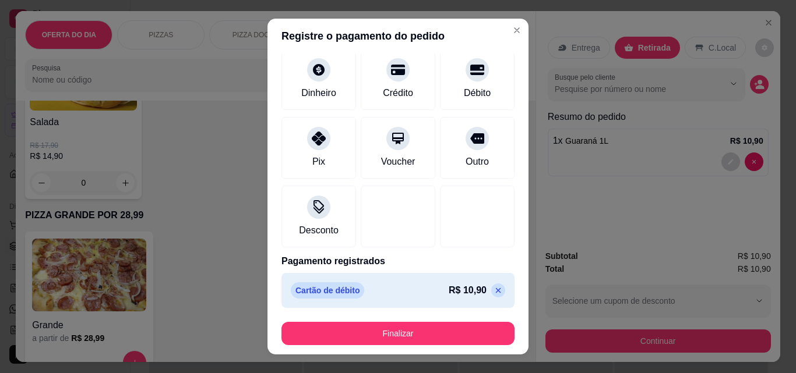
click at [493, 288] on icon at bounding box center [497, 290] width 9 height 9
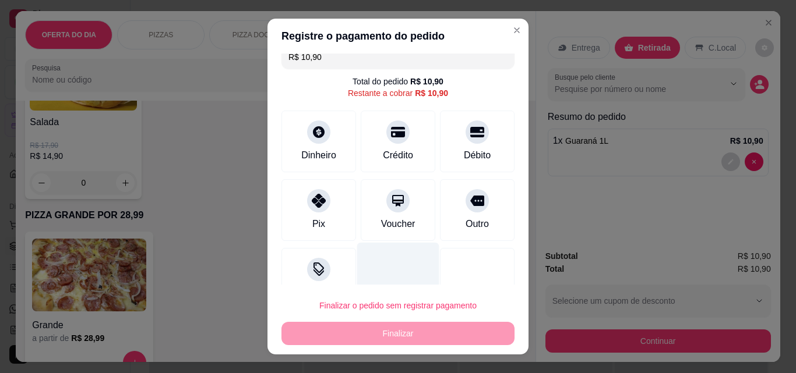
scroll to position [0, 0]
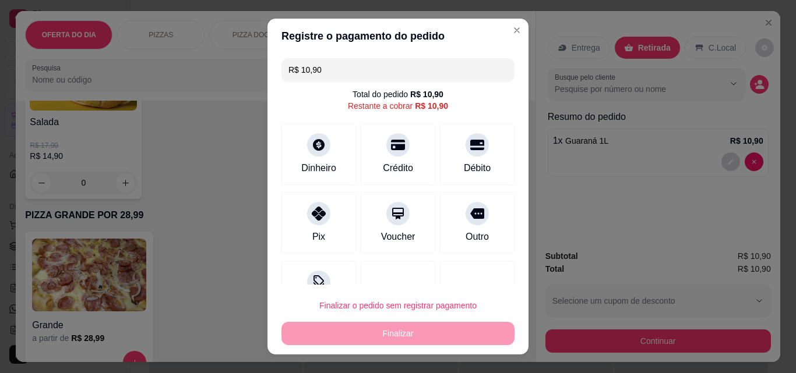
click at [331, 70] on input "R$ 10,90" at bounding box center [397, 69] width 219 height 23
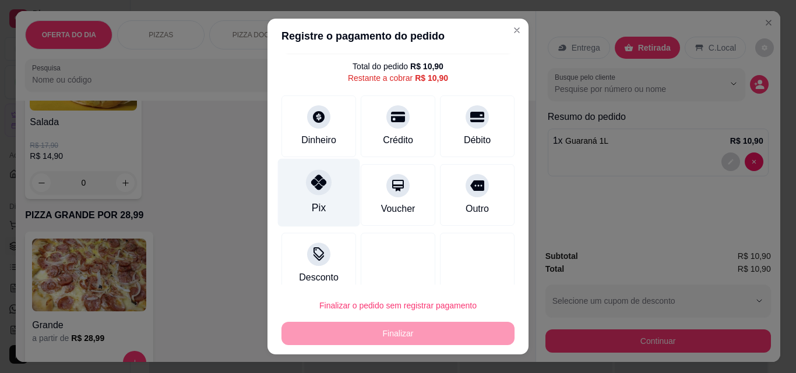
scroll to position [43, 0]
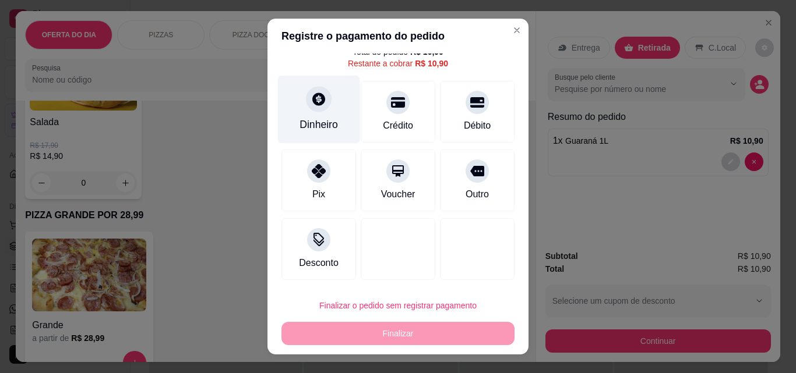
click at [320, 129] on div "Dinheiro" at bounding box center [318, 124] width 38 height 15
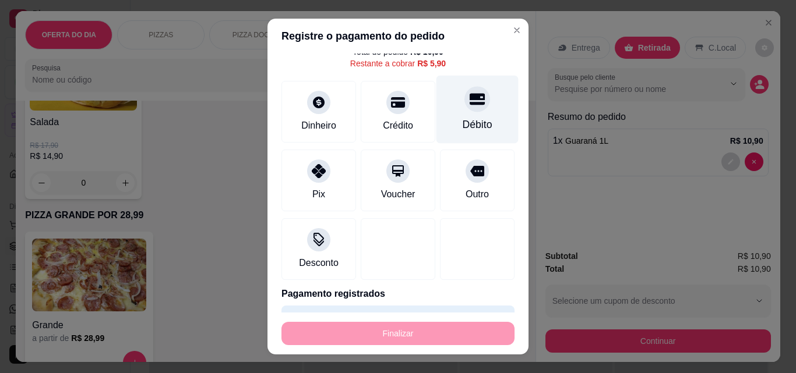
click at [471, 115] on div "Débito" at bounding box center [477, 110] width 82 height 68
type input "R$ 0,00"
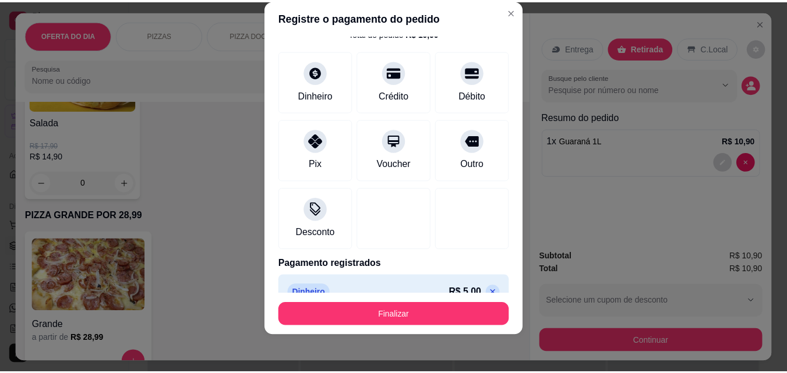
scroll to position [108, 0]
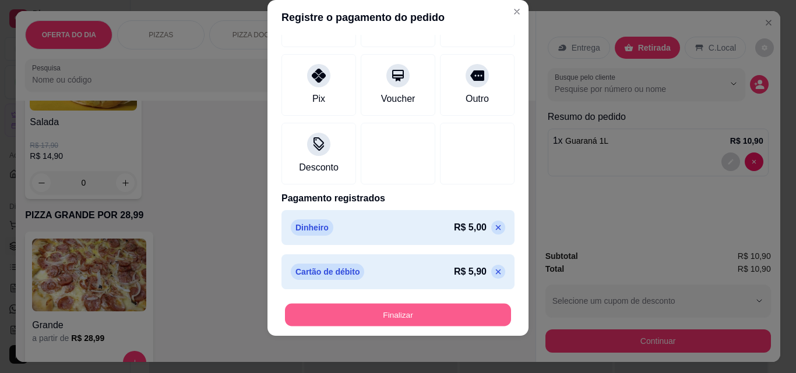
click at [458, 311] on button "Finalizar" at bounding box center [398, 315] width 226 height 23
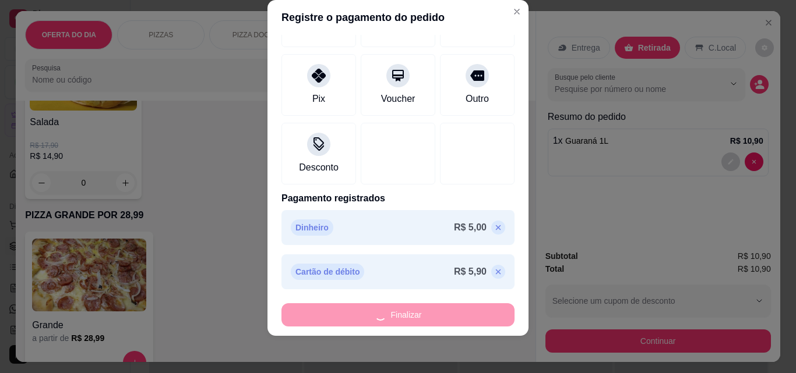
type input "0"
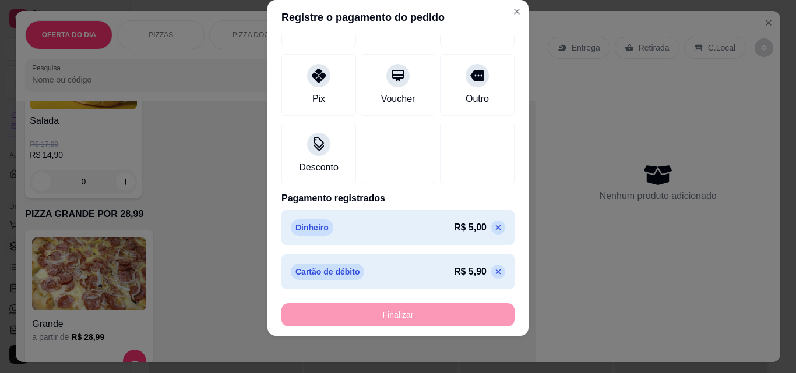
type input "-R$ 10,90"
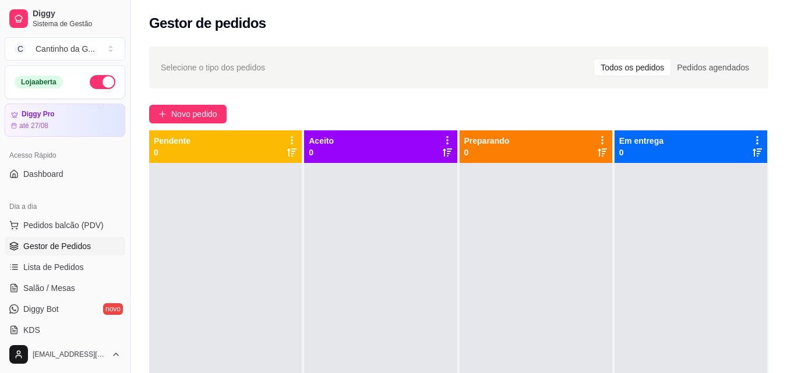
click at [479, 105] on div "Novo pedido" at bounding box center [458, 114] width 619 height 19
click at [103, 229] on button "Pedidos balcão (PDV)" at bounding box center [65, 225] width 121 height 19
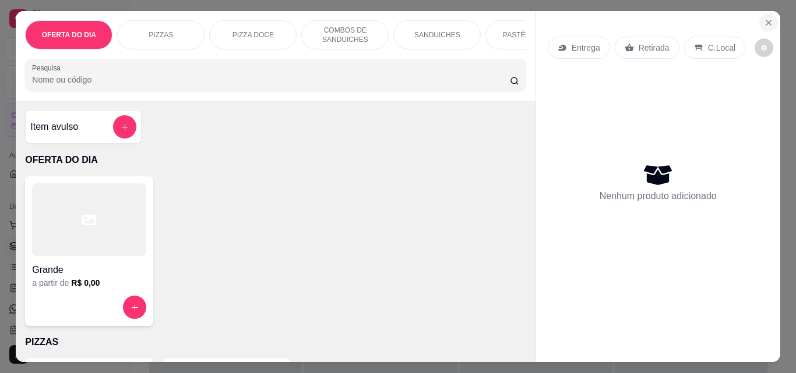
click at [760, 23] on button "Close" at bounding box center [768, 22] width 19 height 19
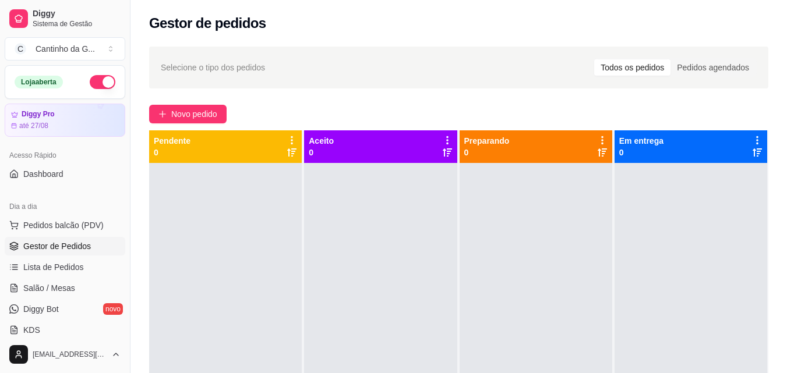
click at [68, 245] on span "Gestor de Pedidos" at bounding box center [57, 247] width 68 height 12
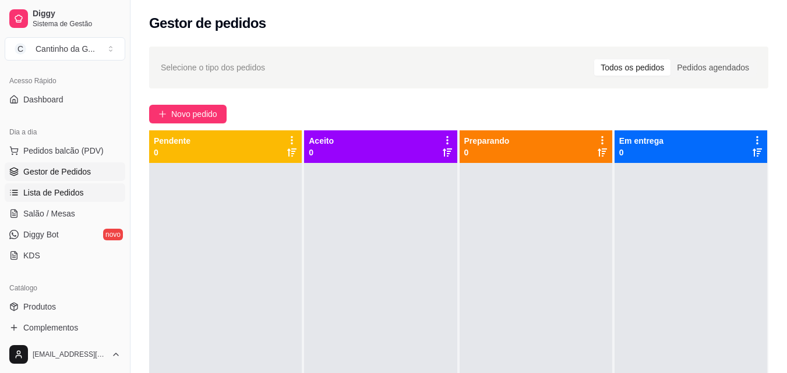
scroll to position [175, 0]
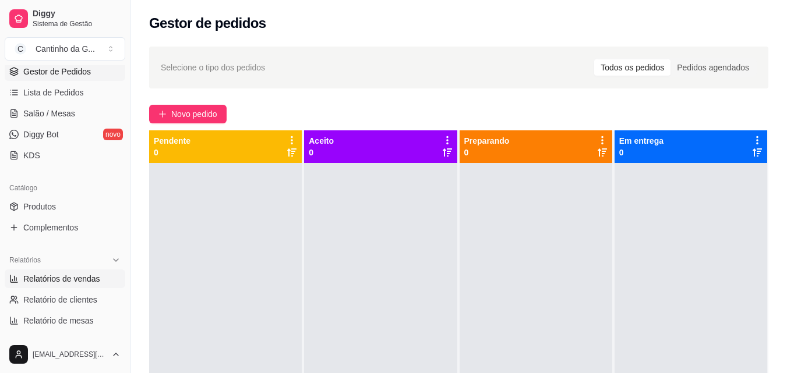
click at [82, 276] on span "Relatórios de vendas" at bounding box center [61, 279] width 77 height 12
select select "ALL"
select select "0"
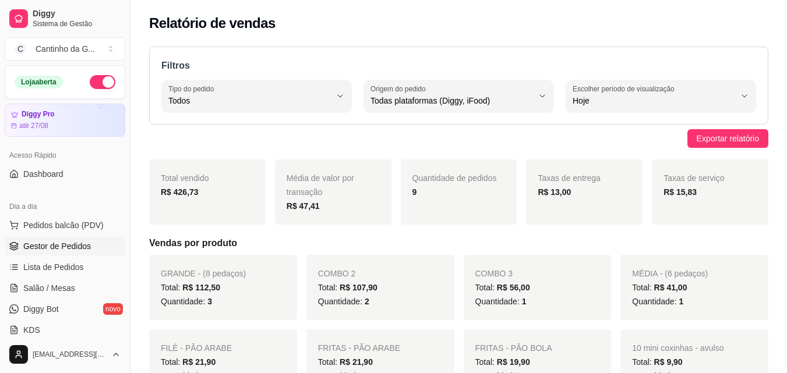
click at [63, 249] on span "Gestor de Pedidos" at bounding box center [57, 247] width 68 height 12
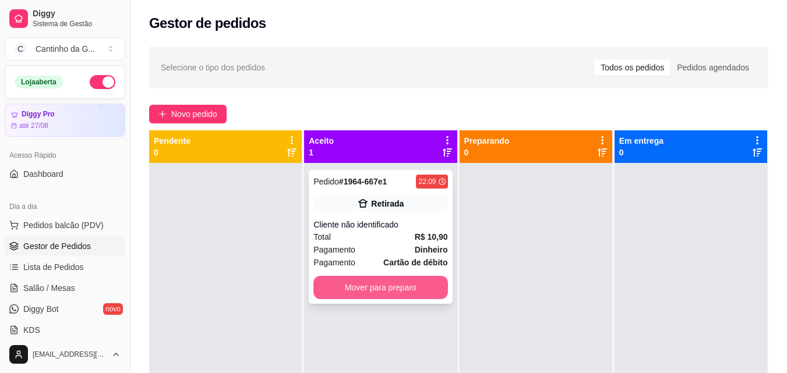
click at [404, 288] on button "Mover para preparo" at bounding box center [380, 287] width 134 height 23
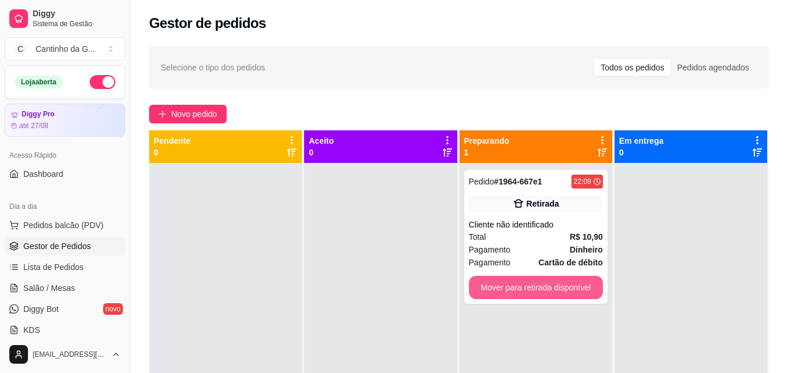
click at [524, 288] on button "Mover para retirada disponível" at bounding box center [536, 287] width 134 height 23
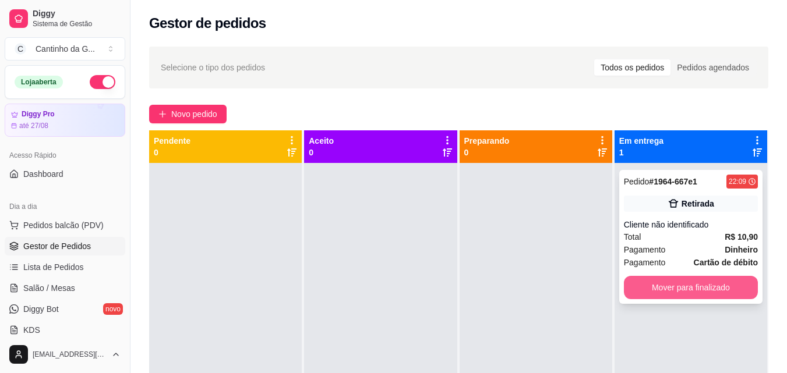
click at [651, 290] on button "Mover para finalizado" at bounding box center [691, 287] width 134 height 23
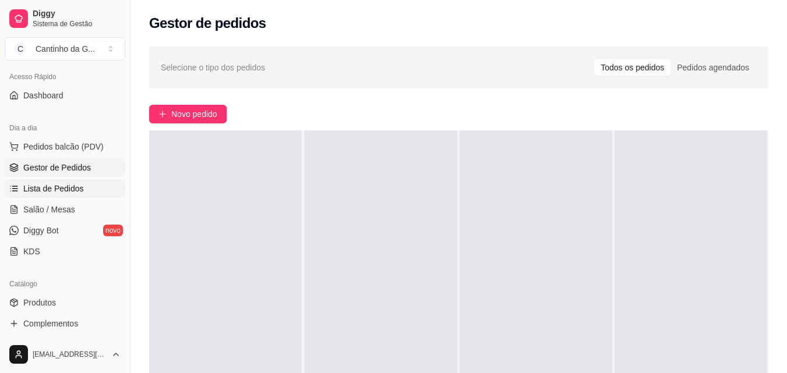
scroll to position [233, 0]
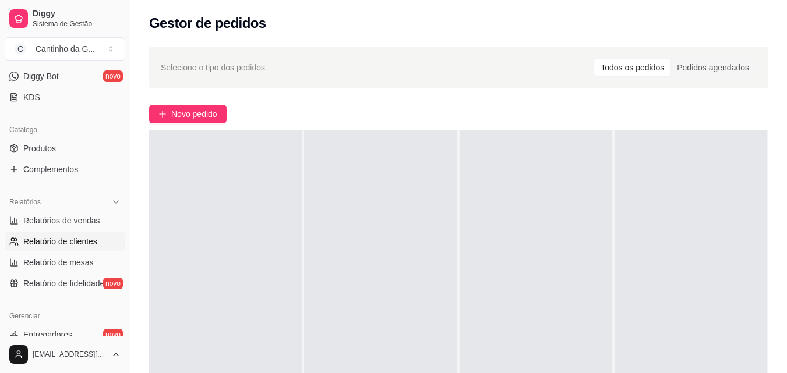
click at [71, 243] on span "Relatório de clientes" at bounding box center [60, 242] width 74 height 12
select select "30"
select select "HIGHEST_TOTAL_SPENT_WITH_ORDERS"
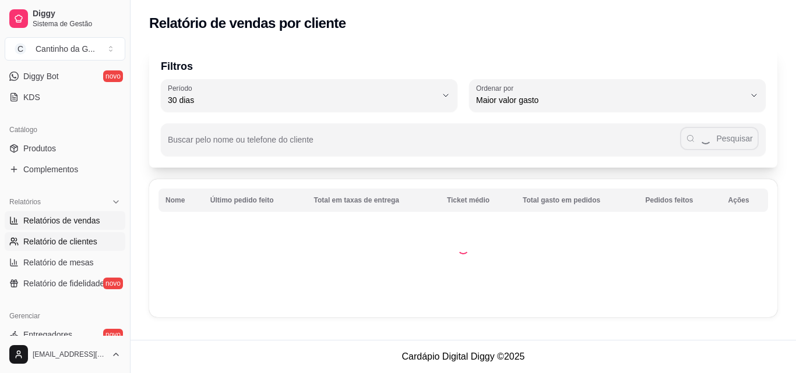
click at [74, 221] on span "Relatórios de vendas" at bounding box center [61, 221] width 77 height 12
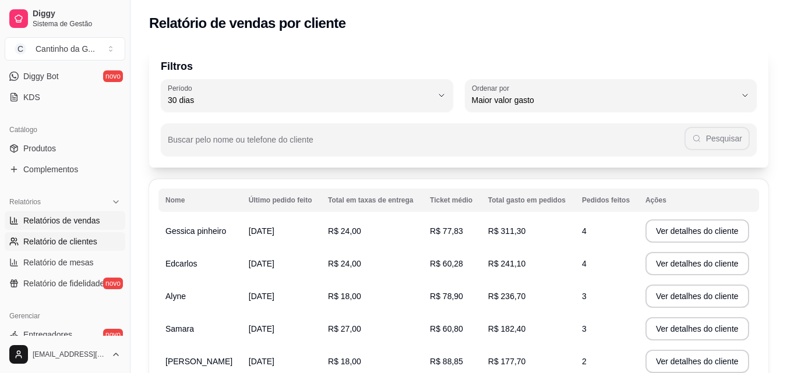
select select "ALL"
select select "0"
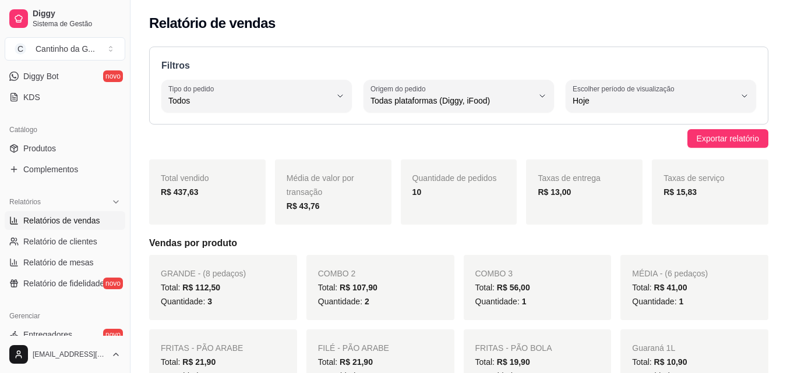
click at [260, 135] on div "Exportar relatório" at bounding box center [458, 138] width 619 height 19
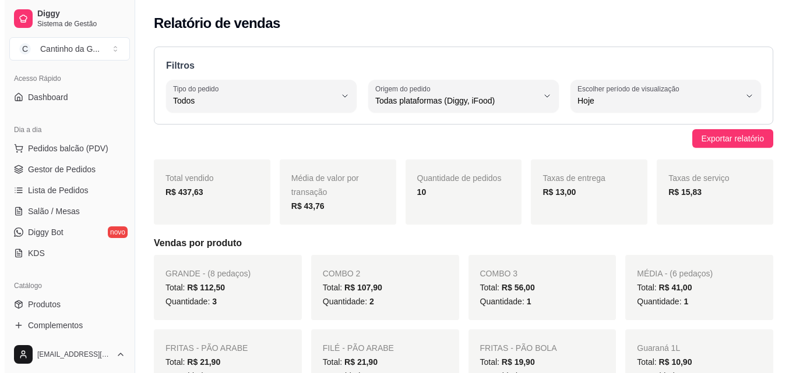
scroll to position [58, 0]
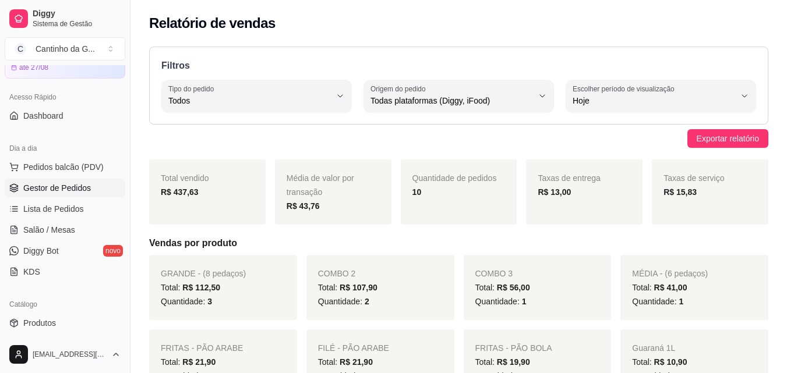
click at [87, 183] on span "Gestor de Pedidos" at bounding box center [57, 188] width 68 height 12
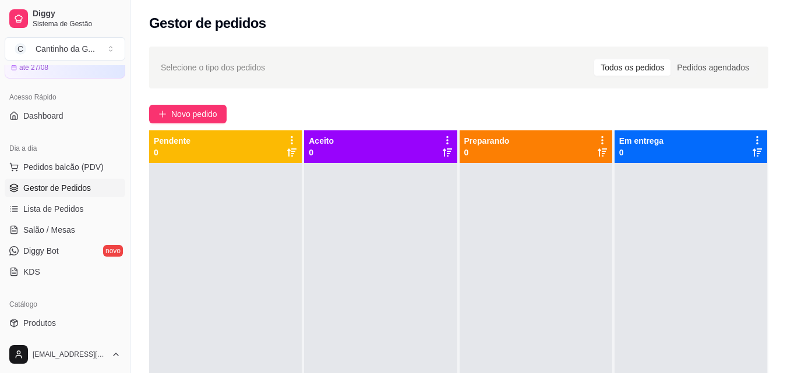
click at [263, 110] on div "Novo pedido" at bounding box center [458, 114] width 619 height 19
click at [78, 169] on span "Pedidos balcão (PDV)" at bounding box center [63, 167] width 80 height 12
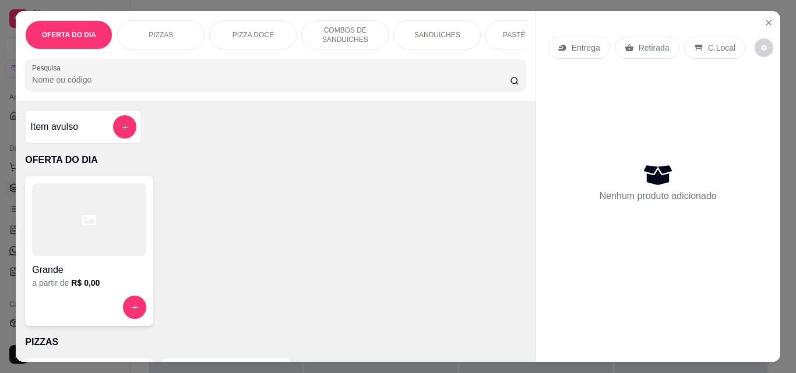
click at [647, 44] on p "Retirada" at bounding box center [653, 48] width 31 height 12
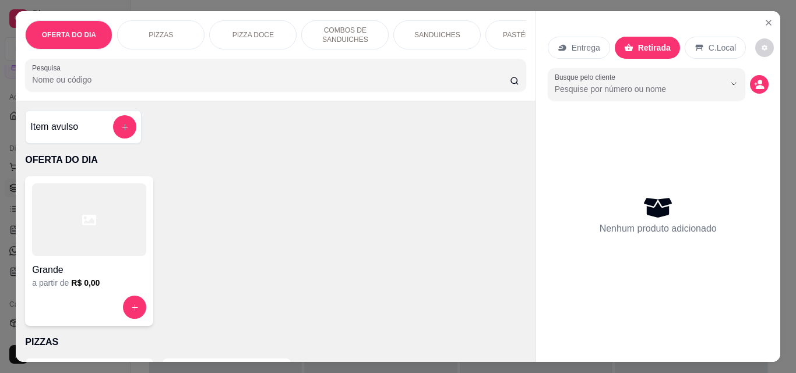
click at [580, 46] on p "Entrega" at bounding box center [585, 48] width 29 height 12
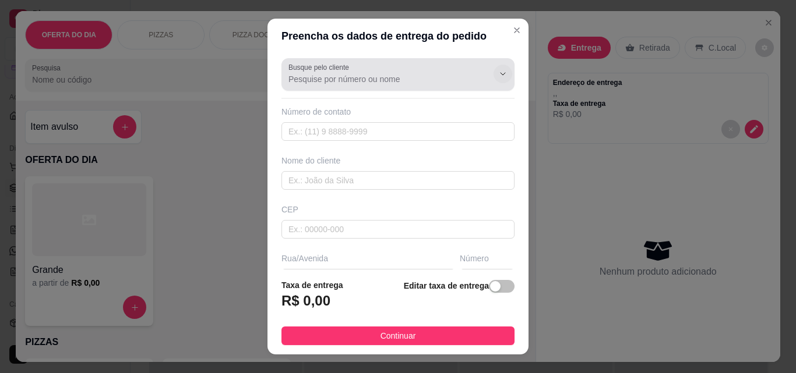
click at [498, 74] on icon "Show suggestions" at bounding box center [502, 73] width 9 height 9
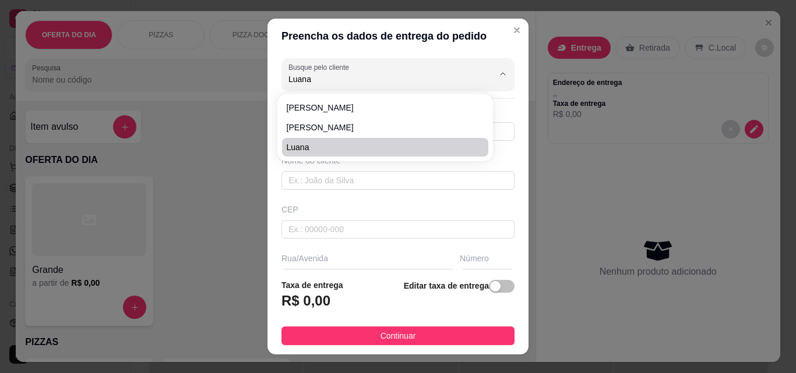
click at [372, 147] on span "Luana" at bounding box center [379, 148] width 185 height 12
type input "Luana"
type input "85988362617"
type input "Luana"
type input "61768680"
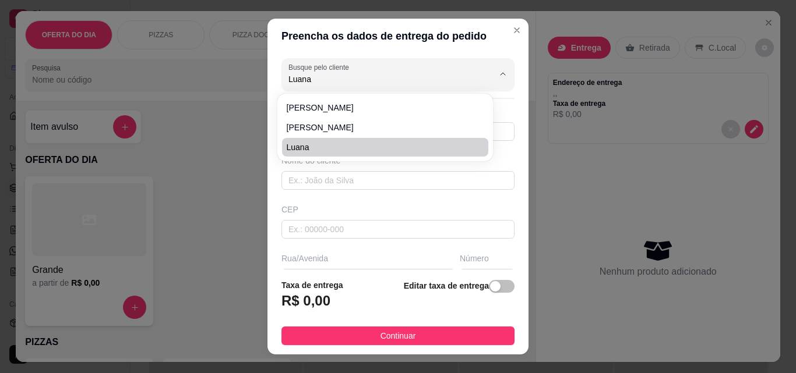
type input "[GEOGRAPHIC_DATA][PERSON_NAME]"
type input "8"
type input "Eusébio"
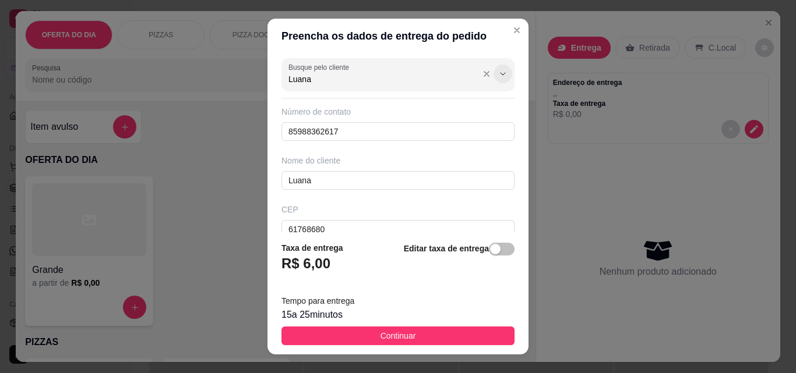
click at [498, 73] on icon "Show suggestions" at bounding box center [502, 73] width 9 height 9
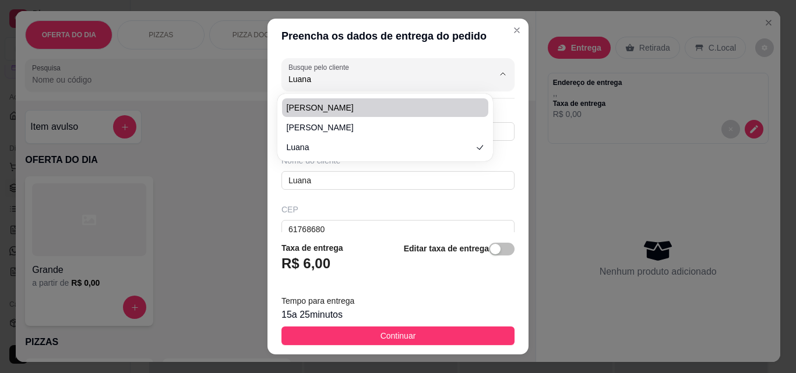
click at [355, 114] on li "[PERSON_NAME]" at bounding box center [385, 107] width 206 height 19
type input "[PERSON_NAME]"
type input "85997763958"
type input "[PERSON_NAME]"
type input "[GEOGRAPHIC_DATA][PERSON_NAME] próximo a fazenda do [PERSON_NAME][GEOGRAPHIC_DA…"
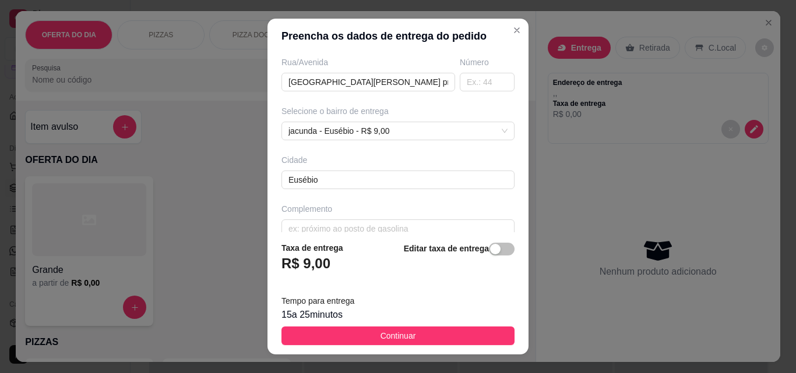
scroll to position [214, 0]
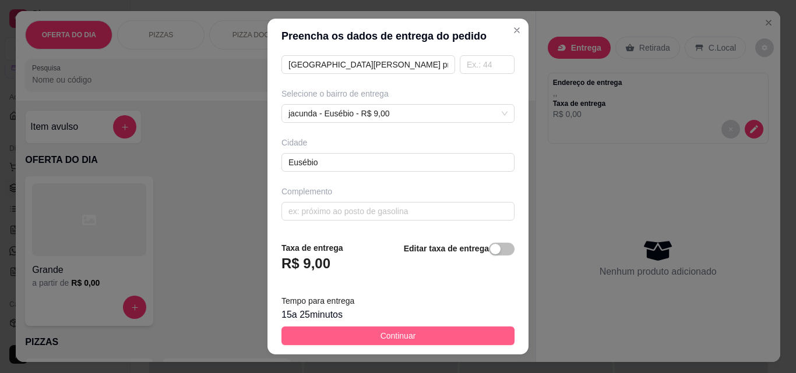
click at [452, 340] on button "Continuar" at bounding box center [397, 336] width 233 height 19
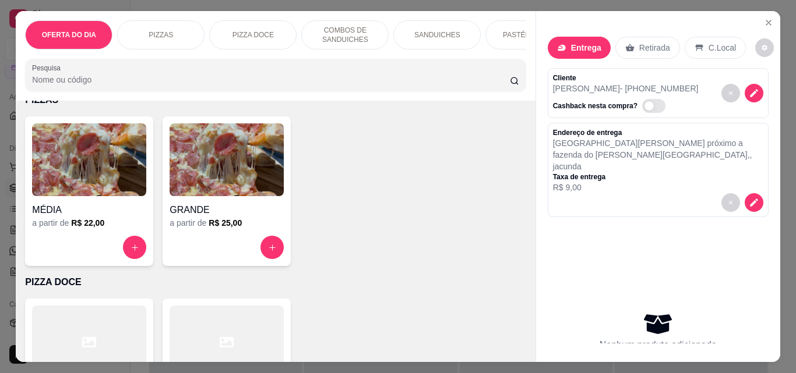
scroll to position [291, 0]
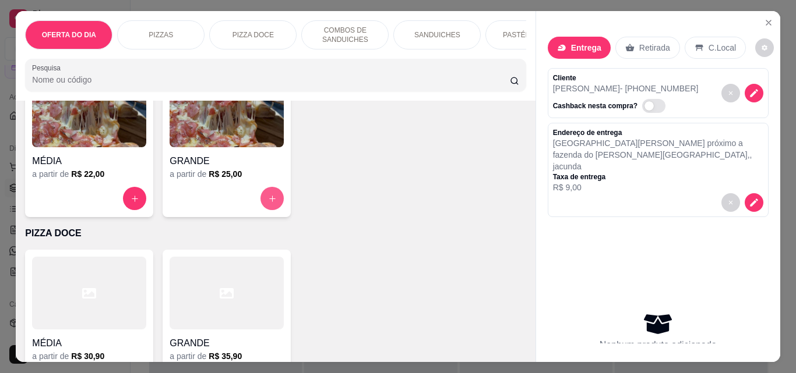
click at [268, 203] on icon "increase-product-quantity" at bounding box center [272, 199] width 9 height 9
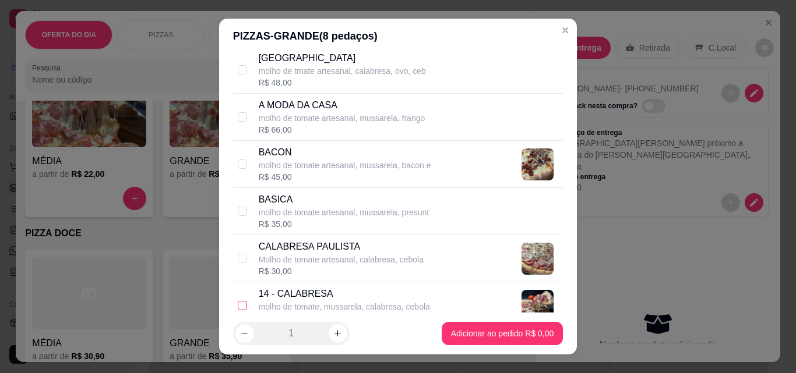
click at [238, 302] on input "checkbox" at bounding box center [242, 305] width 9 height 9
checkbox input "true"
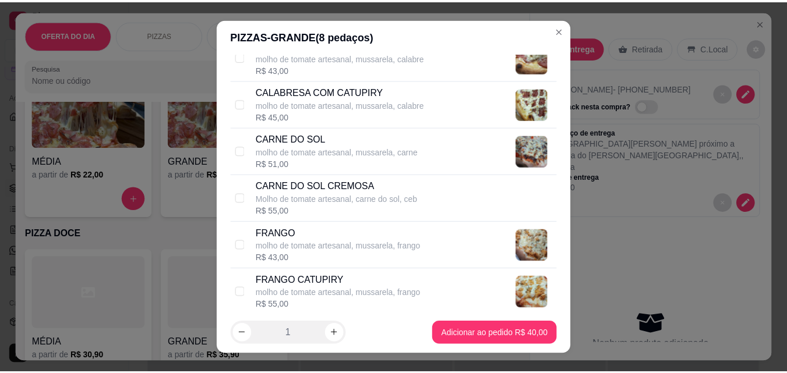
scroll to position [699, 0]
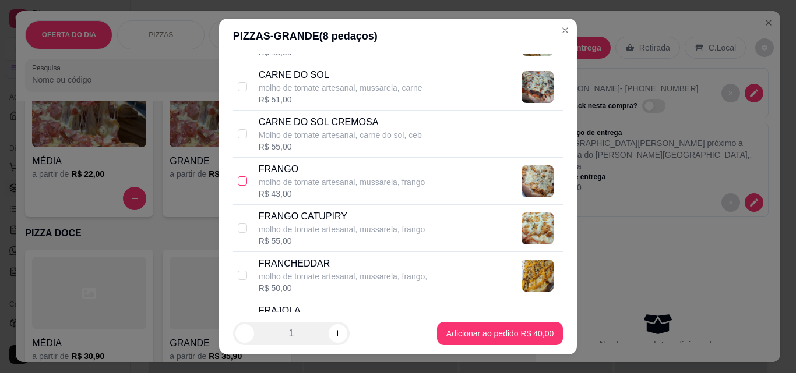
click at [241, 180] on input "checkbox" at bounding box center [242, 180] width 9 height 9
checkbox input "true"
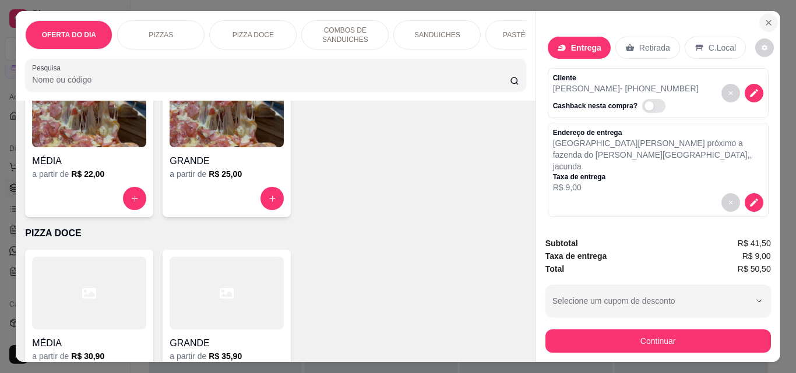
click at [764, 18] on icon "Close" at bounding box center [768, 22] width 9 height 9
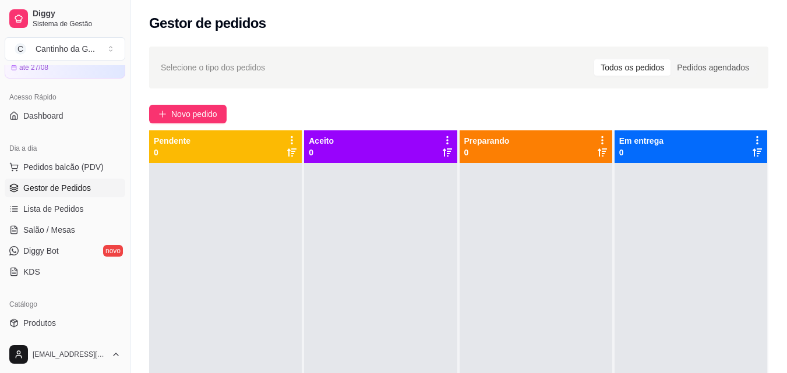
click at [507, 114] on div "Novo pedido" at bounding box center [458, 114] width 619 height 19
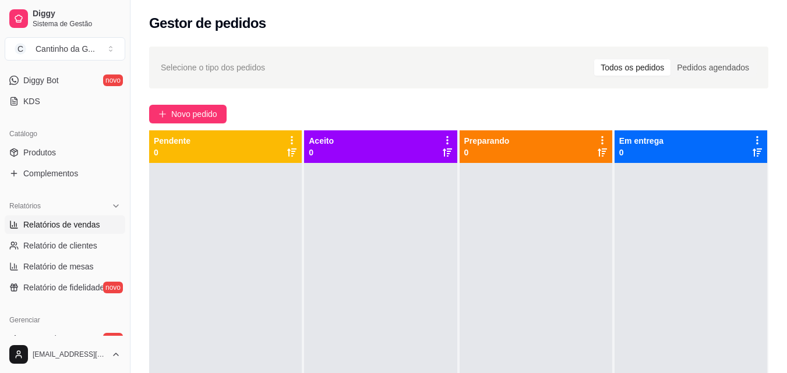
scroll to position [233, 0]
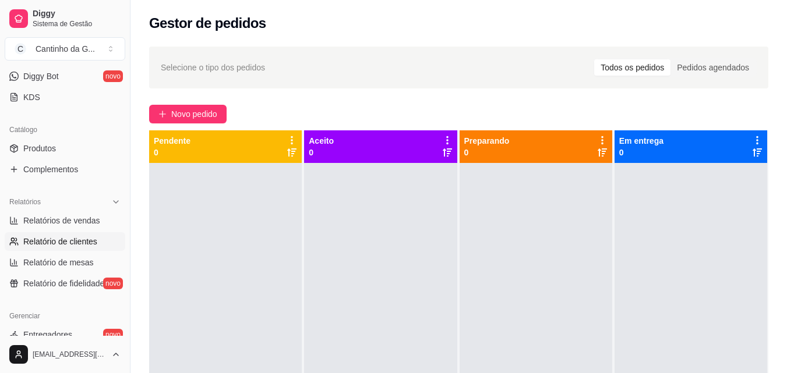
click at [66, 245] on span "Relatório de clientes" at bounding box center [60, 242] width 74 height 12
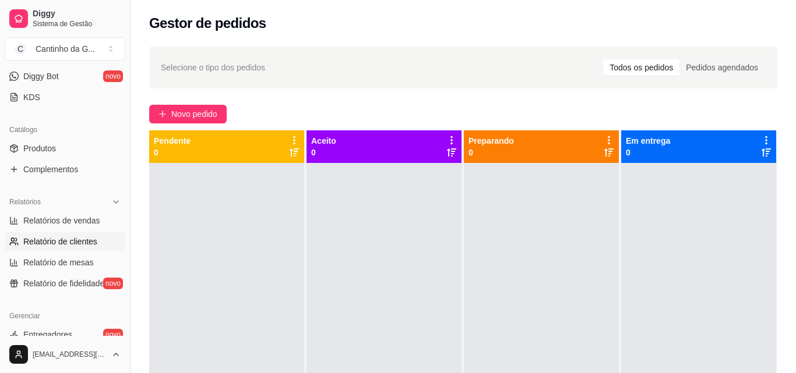
select select "30"
select select "HIGHEST_TOTAL_SPENT_WITH_ORDERS"
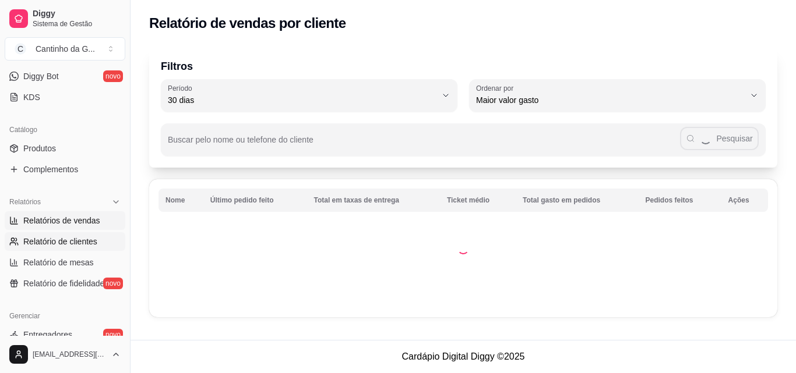
click at [72, 223] on span "Relatórios de vendas" at bounding box center [61, 221] width 77 height 12
select select "ALL"
select select "0"
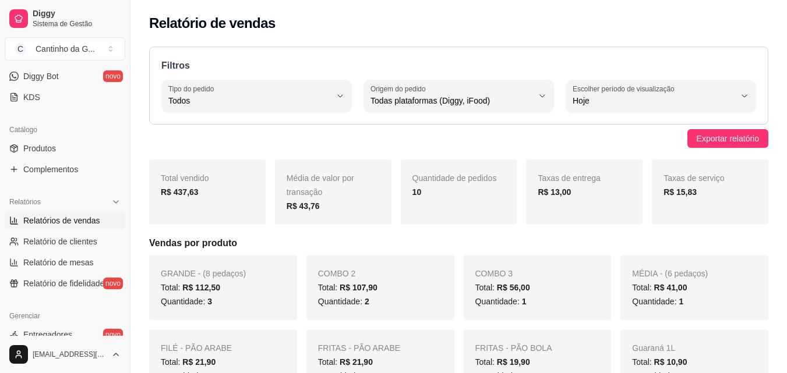
scroll to position [408, 0]
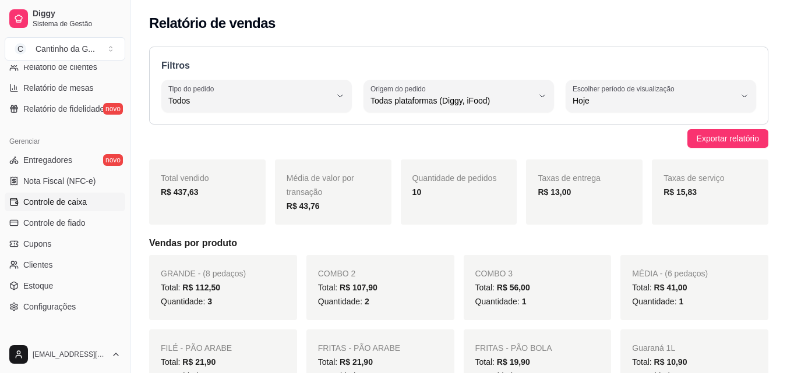
click at [75, 206] on span "Controle de caixa" at bounding box center [54, 202] width 63 height 12
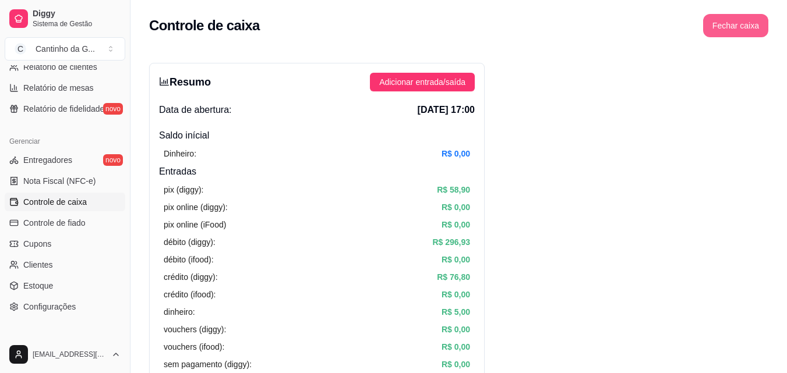
click at [734, 31] on button "Fechar caixa" at bounding box center [735, 25] width 65 height 23
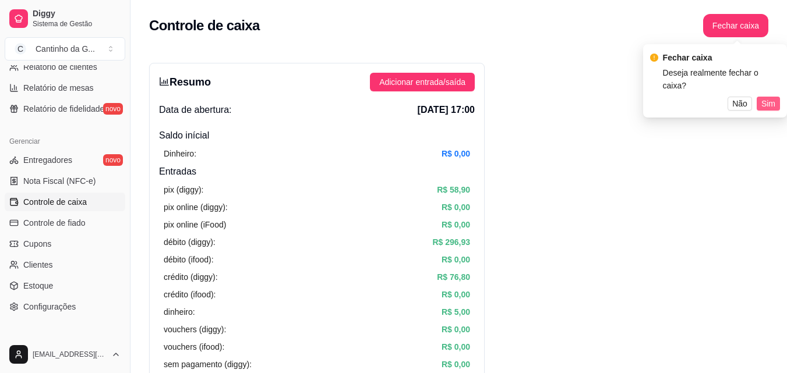
click at [772, 97] on span "Sim" at bounding box center [768, 103] width 14 height 13
